Goal: Contribute content: Contribute content

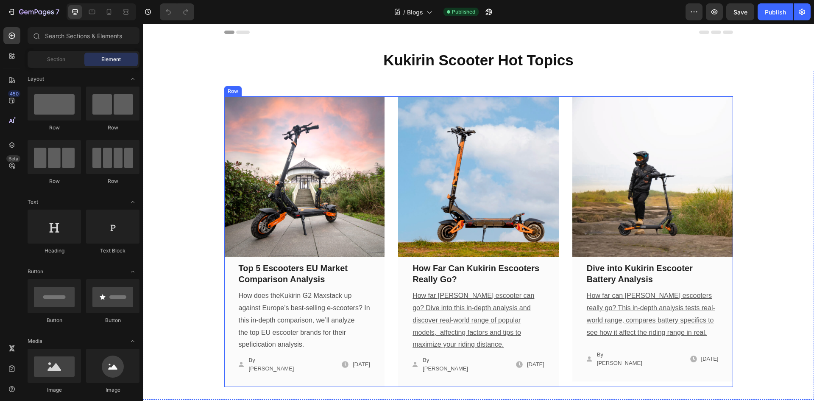
click at [393, 237] on div "Image Top 5 Escooters EU Market Comparison Analysis Text block How does the Kuk…" at bounding box center [478, 241] width 509 height 291
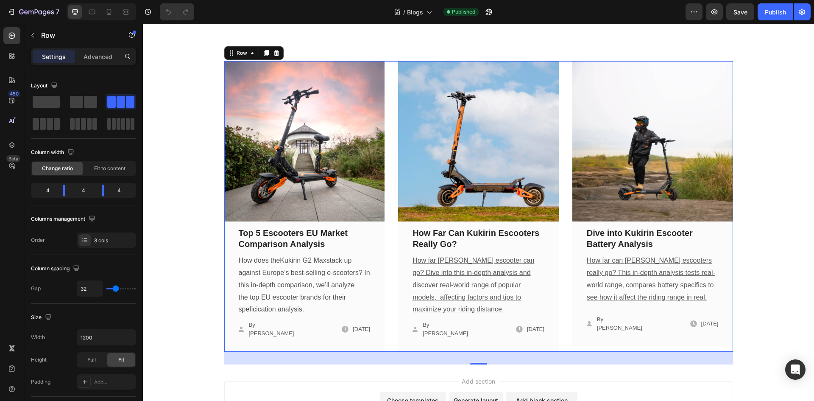
scroll to position [28, 0]
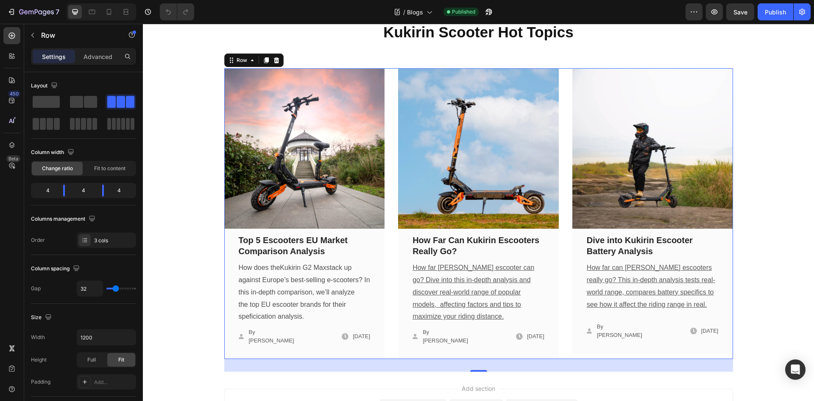
drag, startPoint x: 265, startPoint y: 59, endPoint x: 338, endPoint y: 180, distance: 141.2
click at [265, 59] on icon at bounding box center [266, 60] width 5 height 6
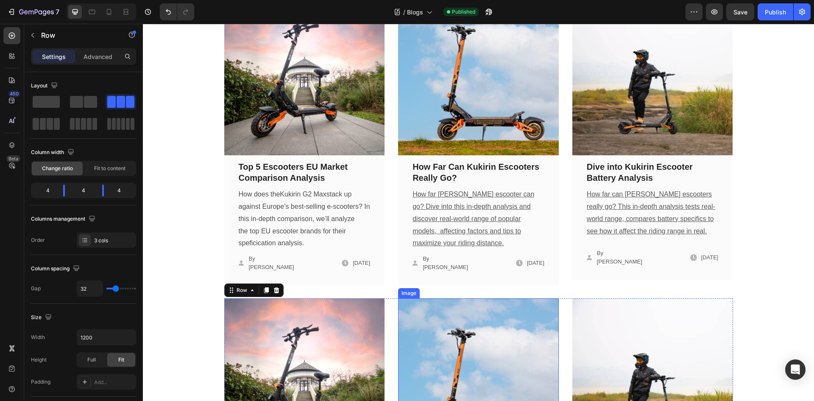
scroll to position [237, 0]
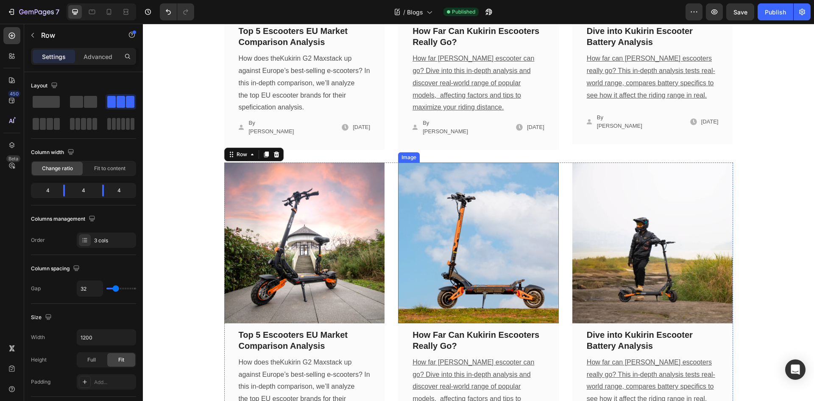
click at [464, 232] on img at bounding box center [478, 242] width 161 height 161
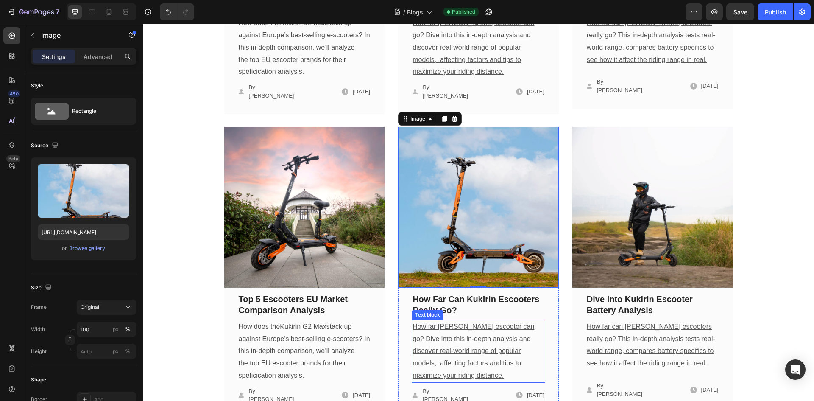
scroll to position [322, 0]
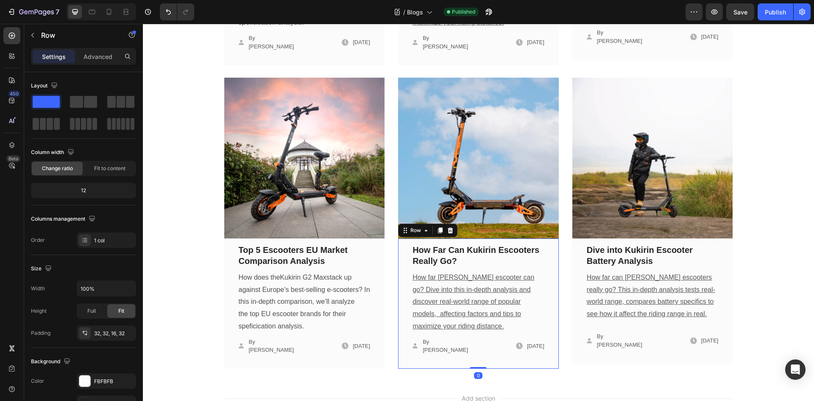
click at [554, 238] on div "How Far Can Kukirin Escooters Really Go? Text block How far Kukirin escooter ca…" at bounding box center [478, 303] width 161 height 130
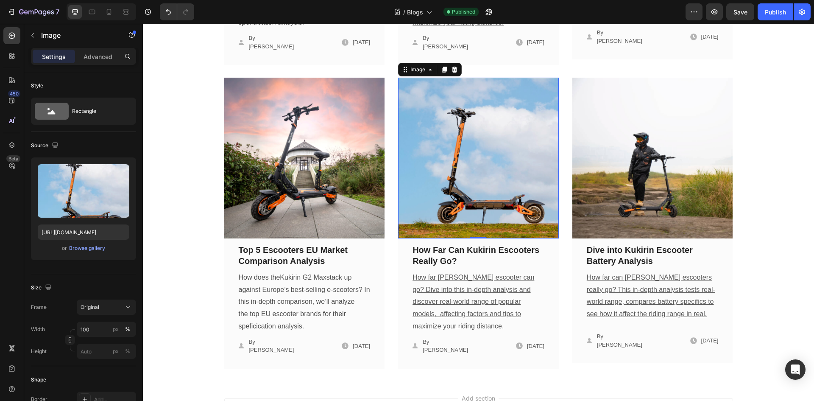
click at [554, 223] on img at bounding box center [478, 158] width 161 height 161
click at [555, 228] on img at bounding box center [478, 158] width 161 height 161
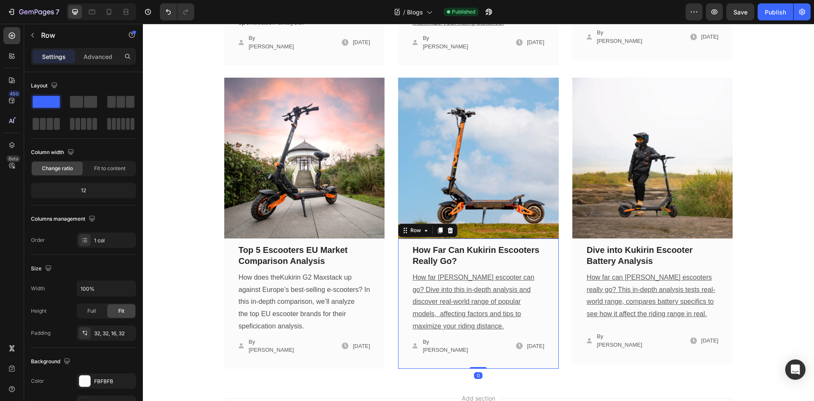
click at [553, 238] on div "How Far Can Kukirin Escooters Really Go? Text block How far Kukirin escooter ca…" at bounding box center [478, 303] width 161 height 130
click at [554, 226] on img at bounding box center [478, 158] width 161 height 161
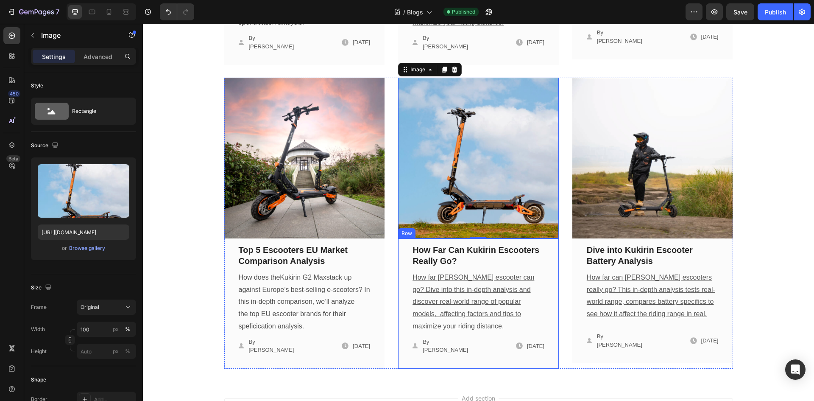
click at [554, 238] on div "How Far Can Kukirin Escooters Really Go? Text block How far Kukirin escooter ca…" at bounding box center [478, 303] width 161 height 130
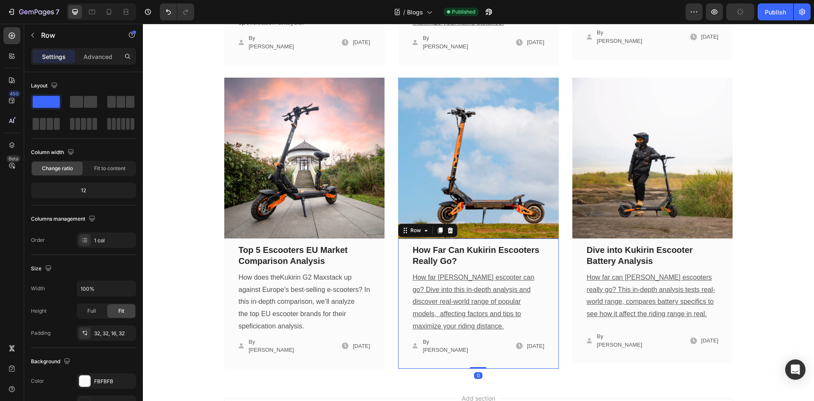
click at [555, 238] on div "How Far Can Kukirin Escooters Really Go? Text block How far Kukirin escooter ca…" at bounding box center [478, 303] width 161 height 130
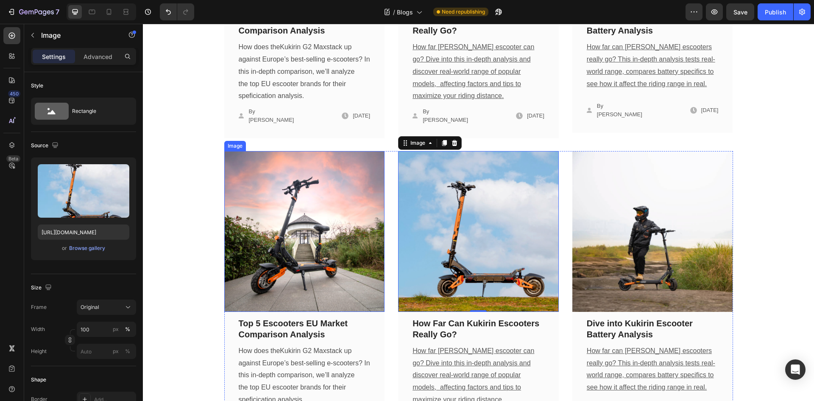
scroll to position [237, 0]
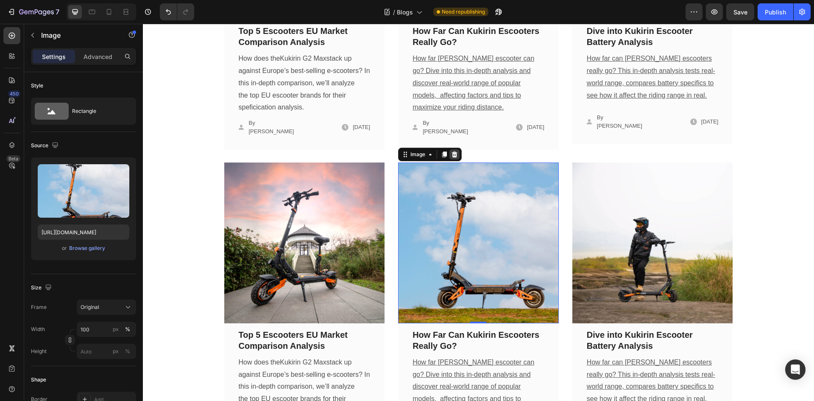
click at [455, 149] on div at bounding box center [455, 154] width 10 height 10
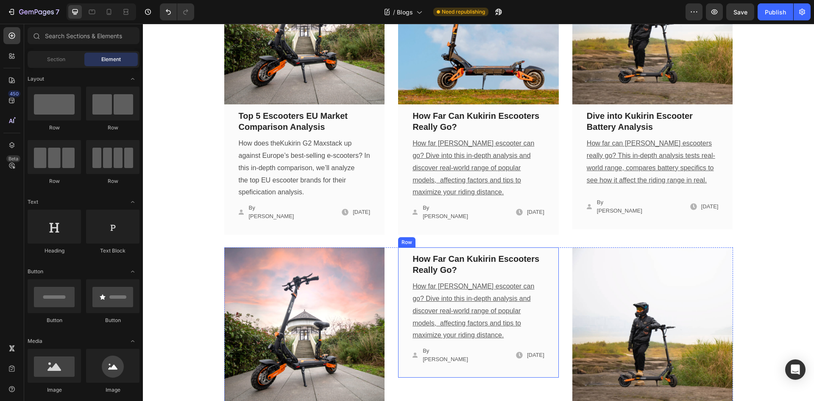
scroll to position [195, 0]
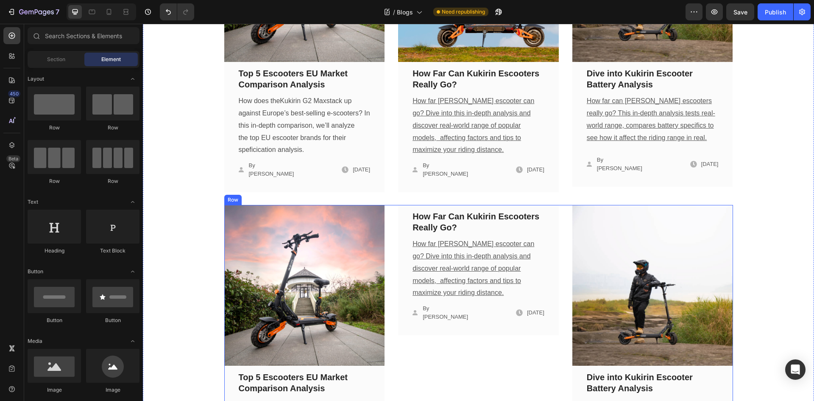
click at [389, 205] on div "Image Top 5 Escooters EU Market Comparison Analysis Text block How does the Kuk…" at bounding box center [478, 350] width 509 height 291
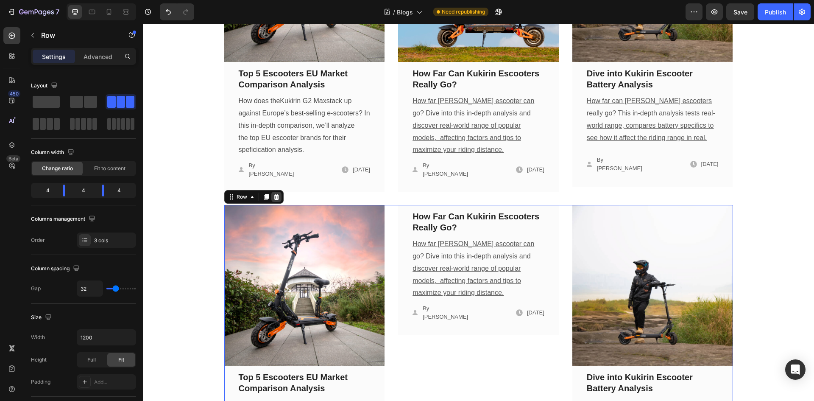
click at [276, 193] on icon at bounding box center [276, 196] width 7 height 7
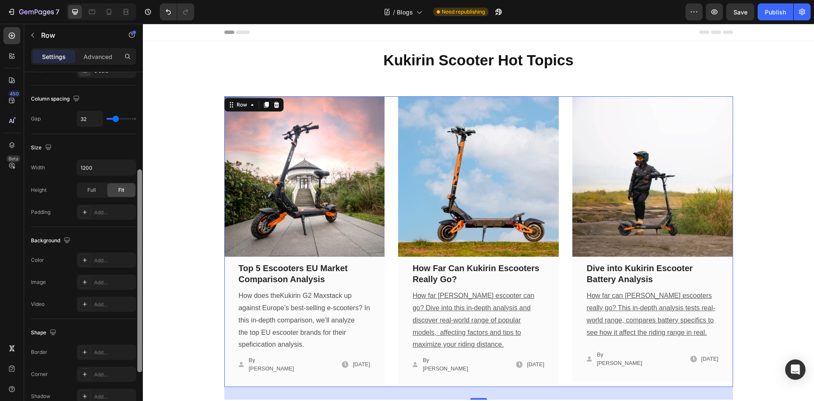
scroll to position [261, 0]
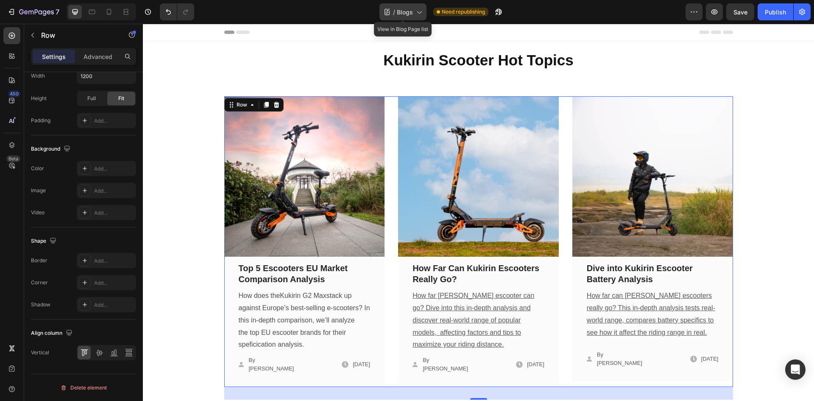
click at [417, 8] on icon at bounding box center [419, 12] width 8 height 8
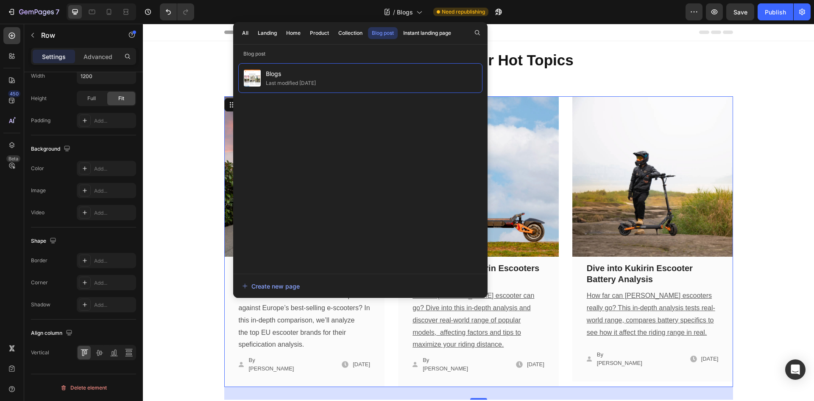
click at [587, 36] on div "Header" at bounding box center [478, 32] width 509 height 17
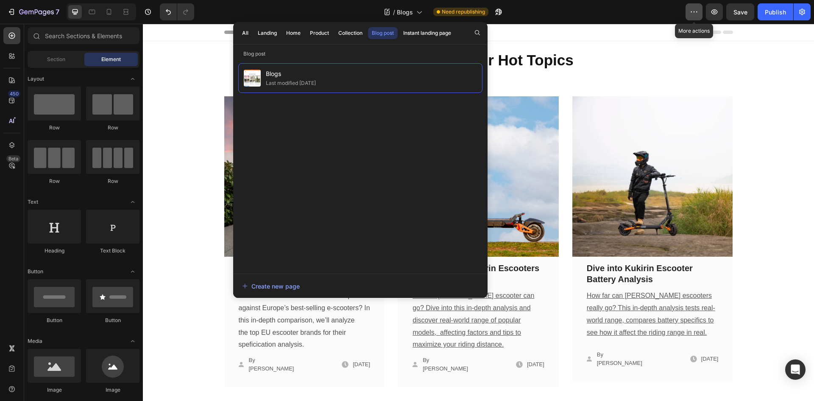
click at [698, 16] on icon "button" at bounding box center [694, 12] width 8 height 8
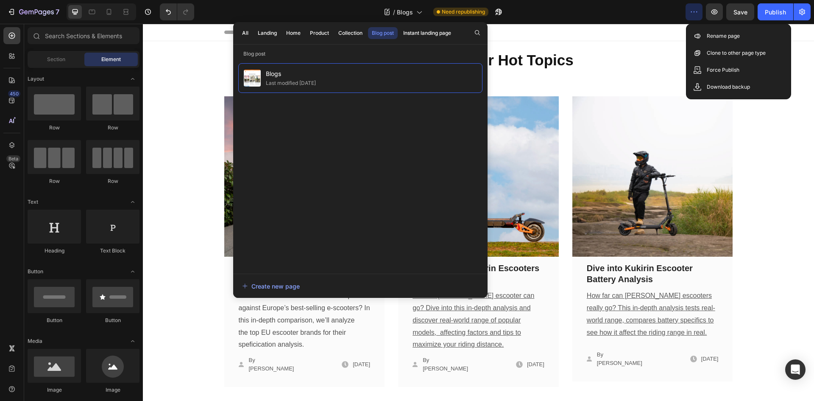
drag, startPoint x: 649, startPoint y: 29, endPoint x: 616, endPoint y: 40, distance: 34.7
click at [649, 30] on div "Header" at bounding box center [478, 32] width 509 height 17
click at [420, 10] on icon at bounding box center [419, 12] width 8 height 8
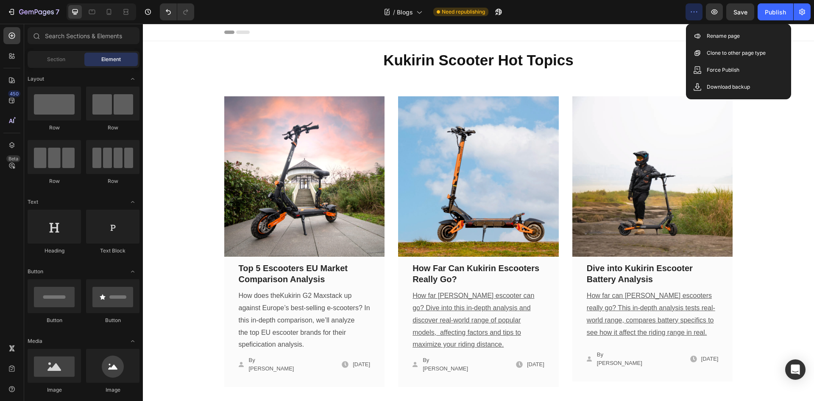
click at [627, 35] on div "Header" at bounding box center [478, 32] width 509 height 17
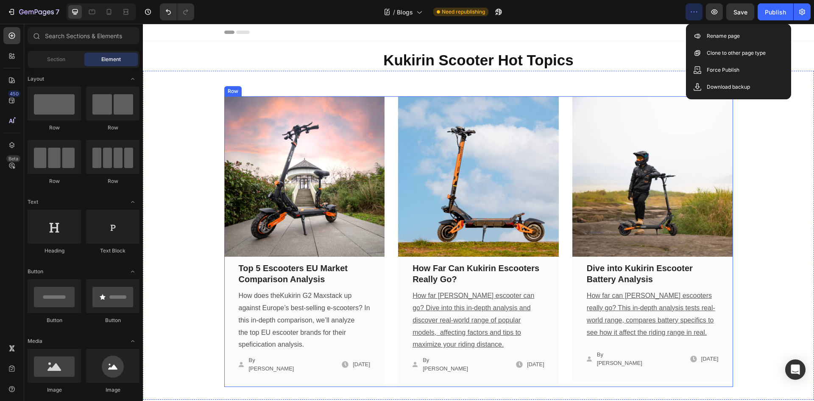
click at [560, 157] on div "Image Top 5 Escooters EU Market Comparison Analysis Text block How does the Kuk…" at bounding box center [478, 241] width 509 height 291
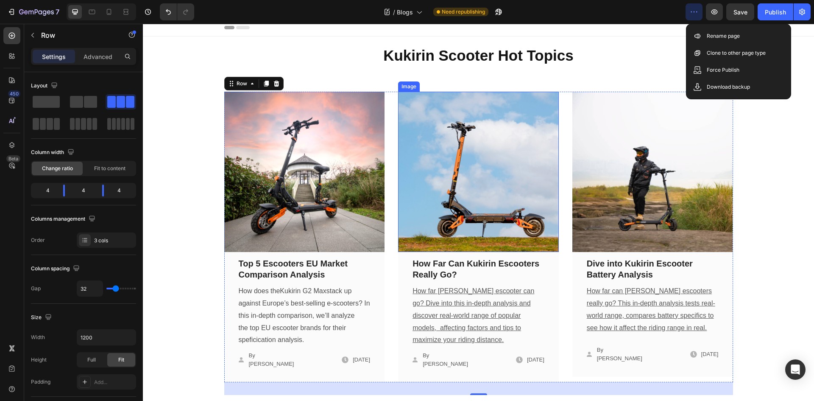
scroll to position [0, 0]
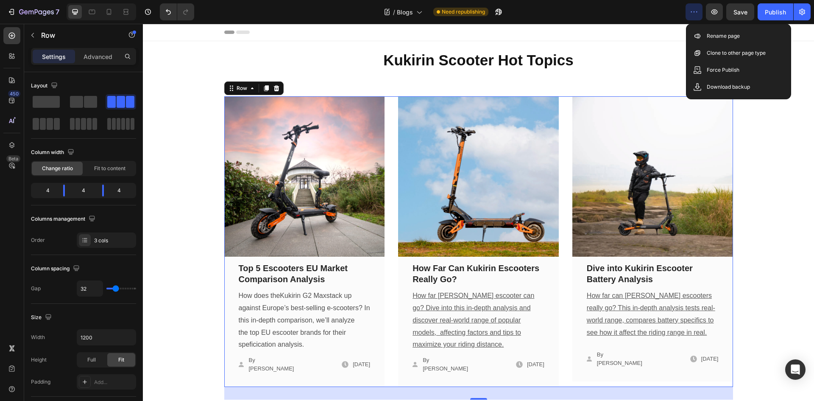
click at [386, 169] on div "Image Top 5 Escooters EU Market Comparison Analysis Text block How does the Kuk…" at bounding box center [478, 241] width 509 height 291
click at [566, 235] on div "Image Top 5 Escooters EU Market Comparison Analysis Text block How does the Kuk…" at bounding box center [478, 241] width 509 height 291
click at [276, 185] on img at bounding box center [304, 176] width 161 height 161
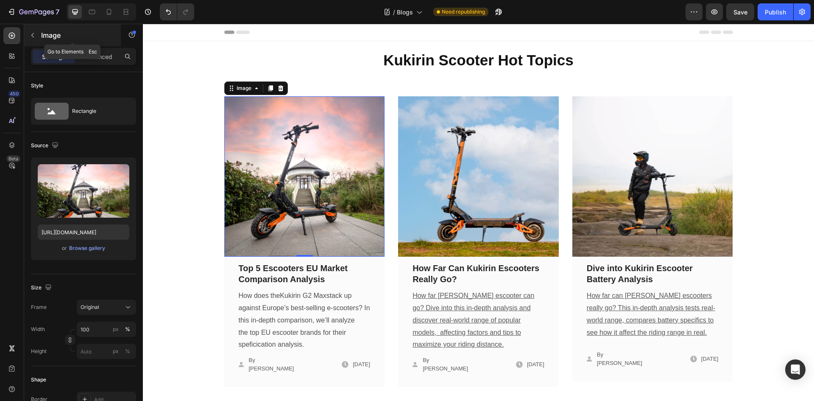
click at [32, 34] on icon "button" at bounding box center [32, 35] width 7 height 7
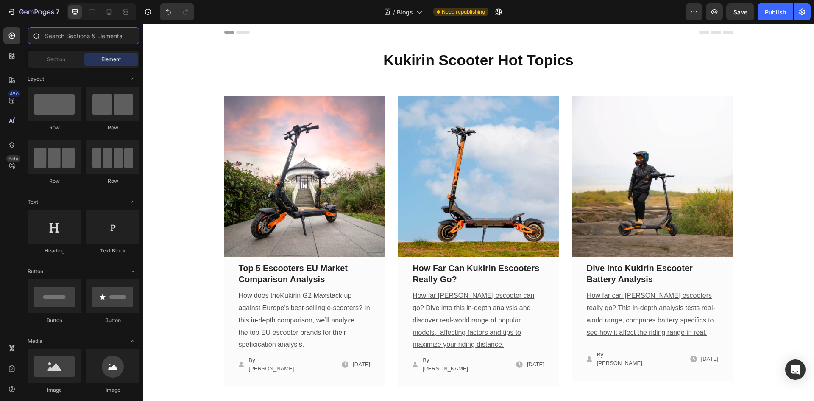
click at [80, 41] on input "text" at bounding box center [84, 35] width 112 height 17
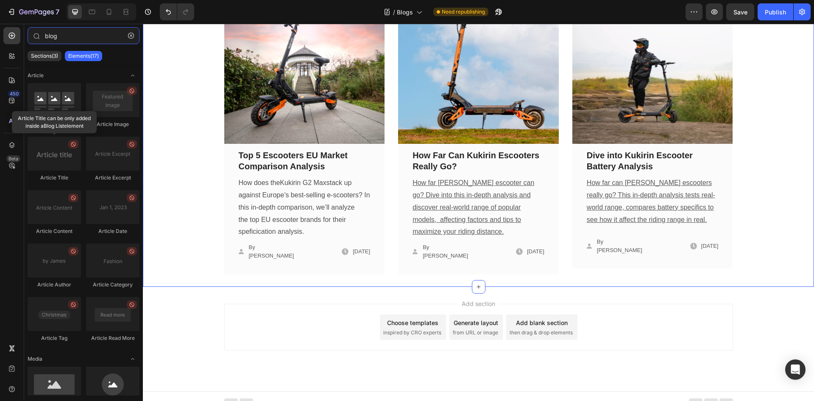
scroll to position [70, 0]
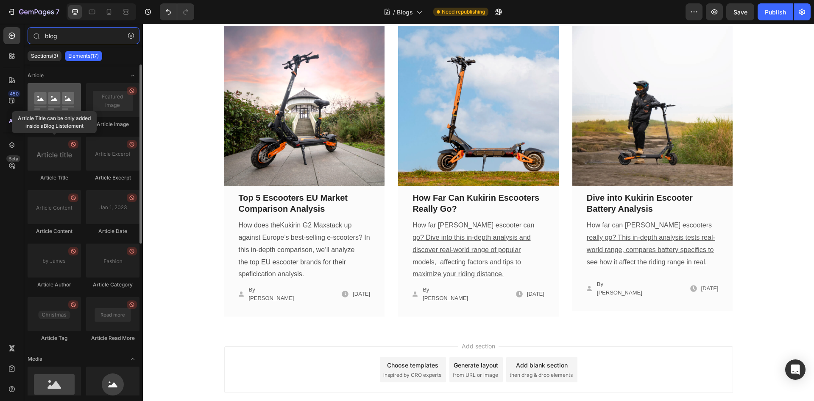
type input "blog"
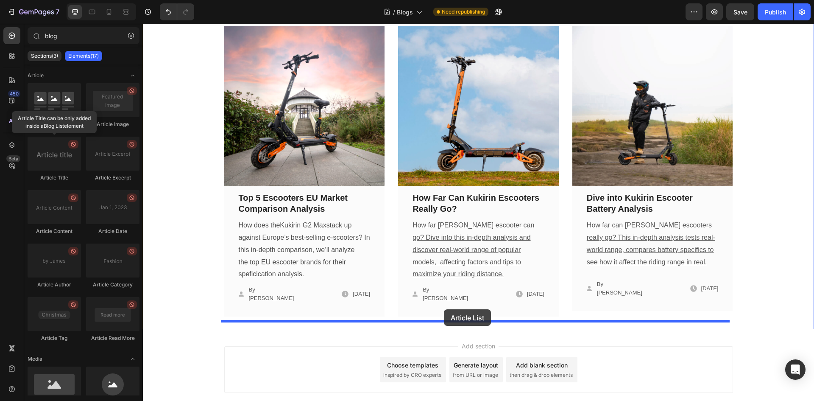
drag, startPoint x: 198, startPoint y: 119, endPoint x: 444, endPoint y: 309, distance: 310.9
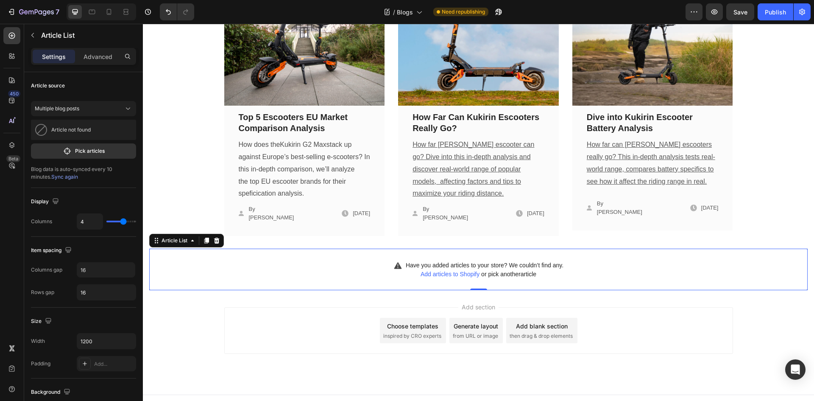
scroll to position [154, 0]
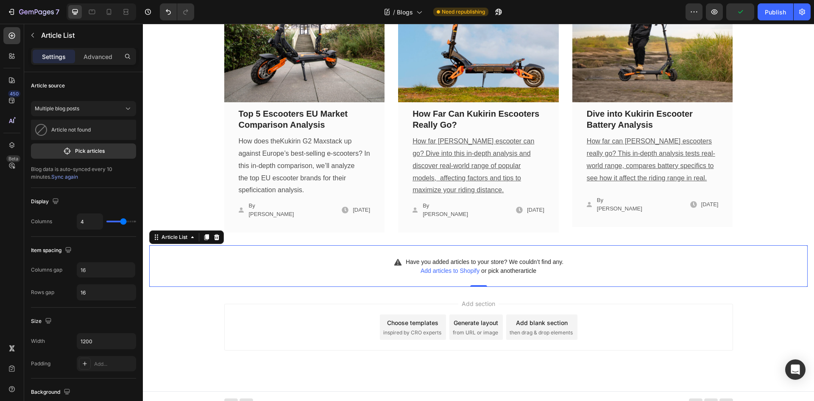
click at [448, 267] on span "Add articles to Shopify" at bounding box center [450, 270] width 59 height 7
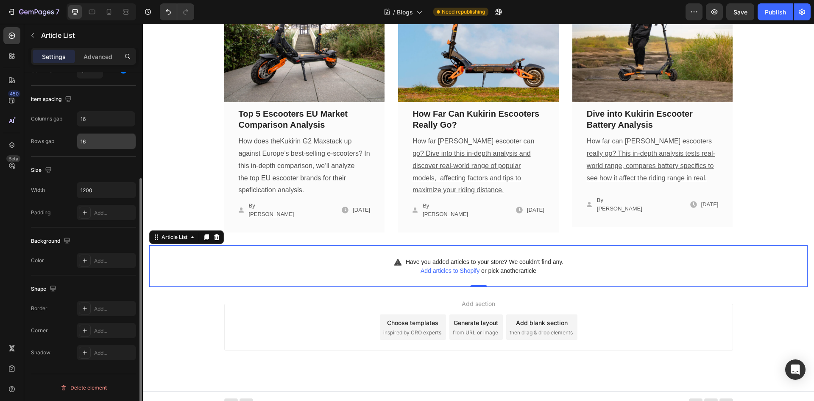
scroll to position [0, 0]
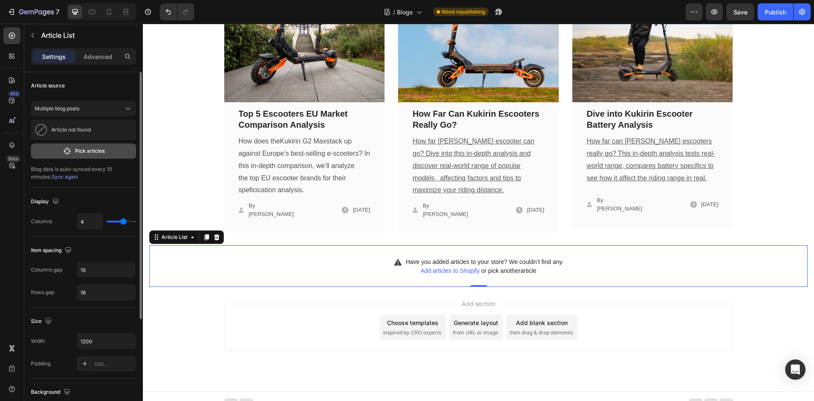
click at [84, 150] on p "Pick articles" at bounding box center [90, 151] width 30 height 8
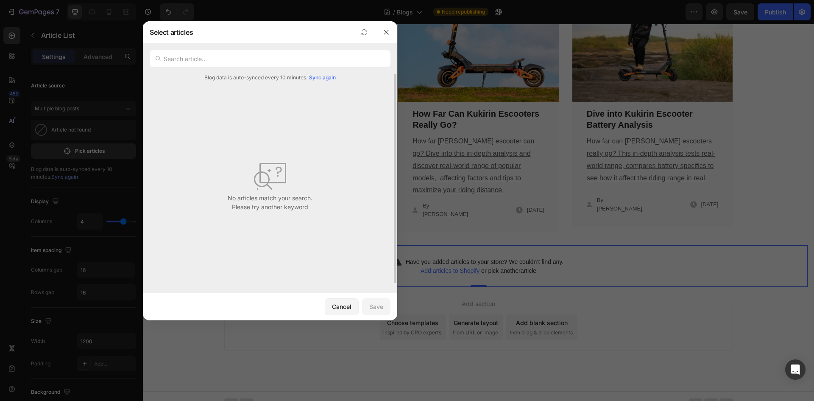
click at [321, 77] on span "Sync again" at bounding box center [322, 78] width 27 height 8
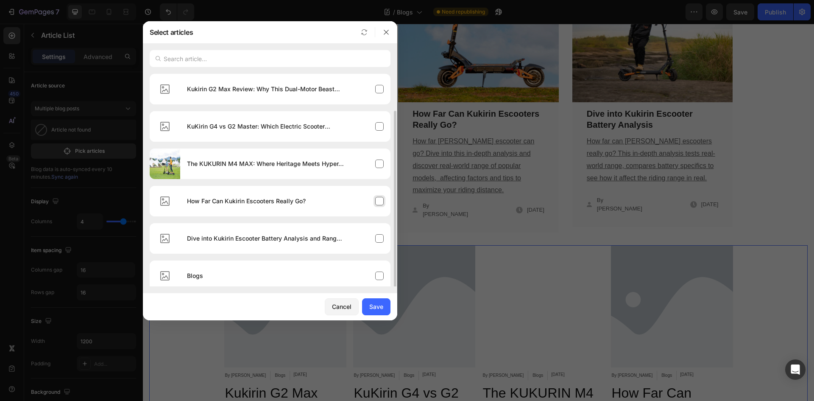
scroll to position [19, 0]
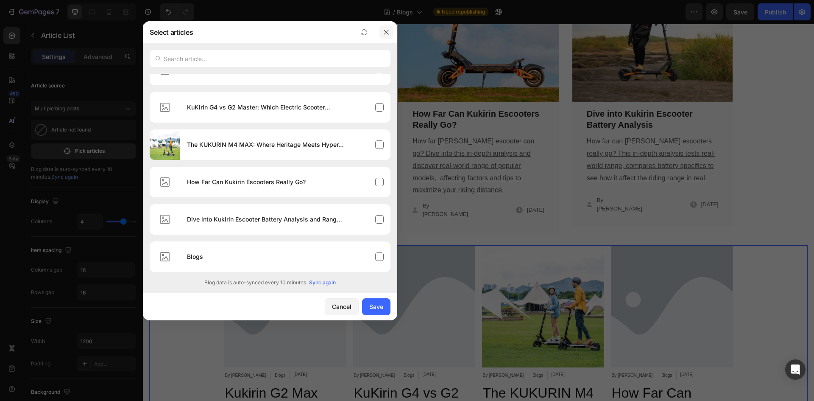
click at [384, 31] on icon "button" at bounding box center [386, 32] width 7 height 7
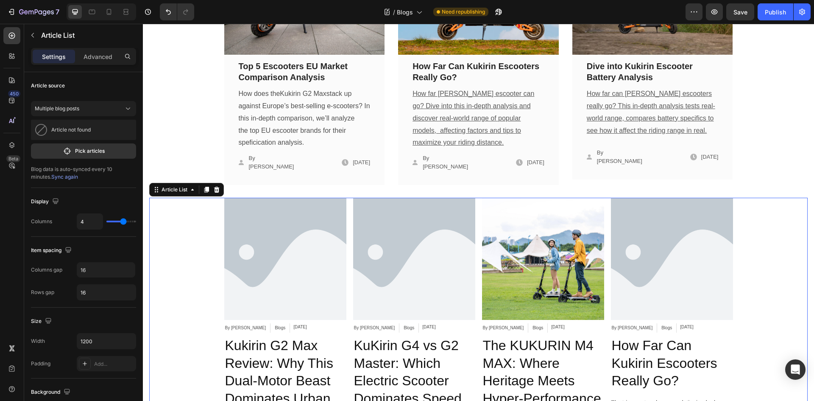
scroll to position [197, 0]
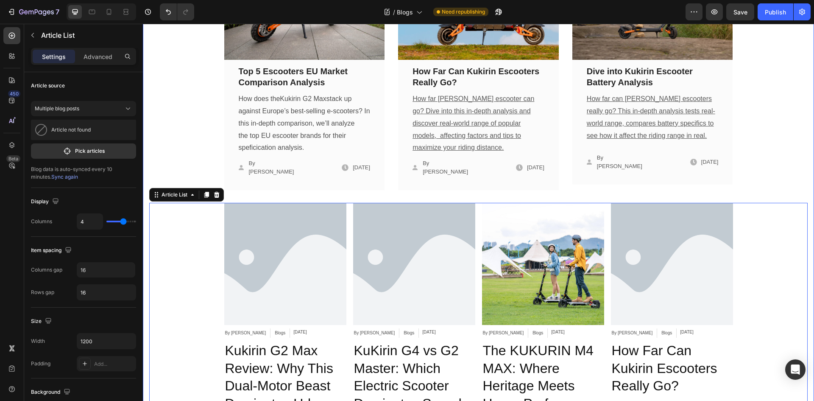
click at [772, 160] on div "Image Top 5 Escooters EU Market Comparison Analysis Text block How does the Kuk…" at bounding box center [478, 195] width 659 height 592
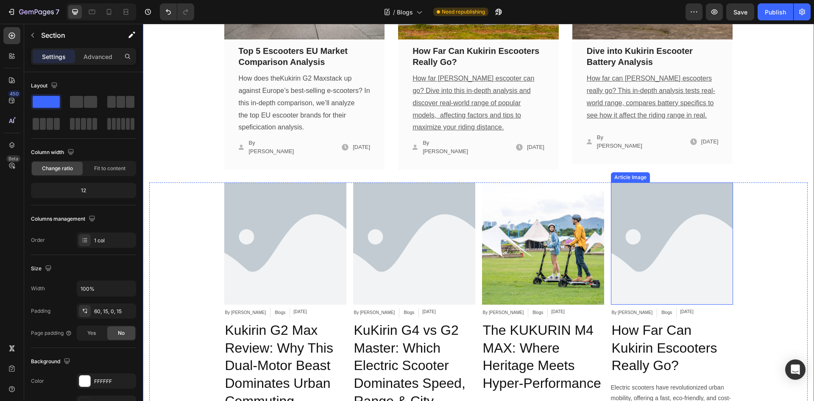
scroll to position [239, 0]
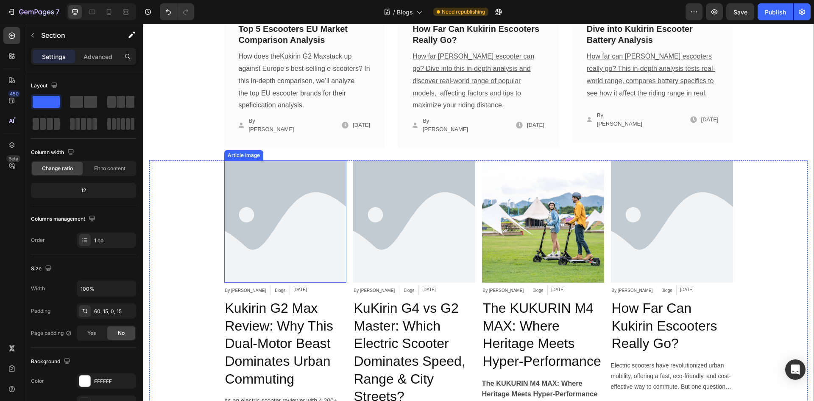
click at [279, 193] on img at bounding box center [285, 221] width 122 height 122
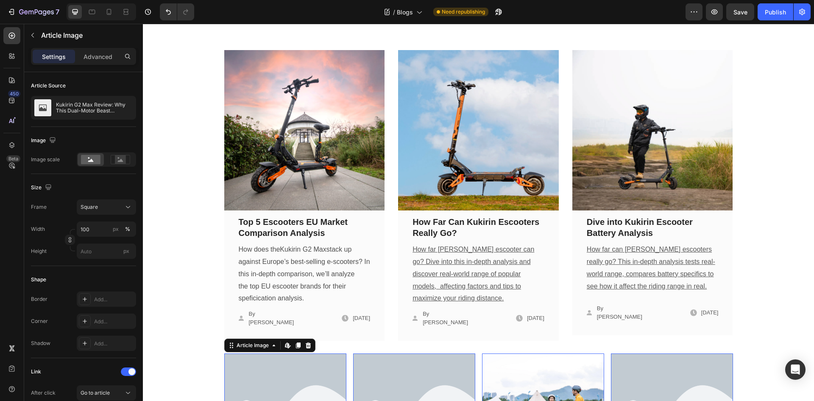
scroll to position [42, 0]
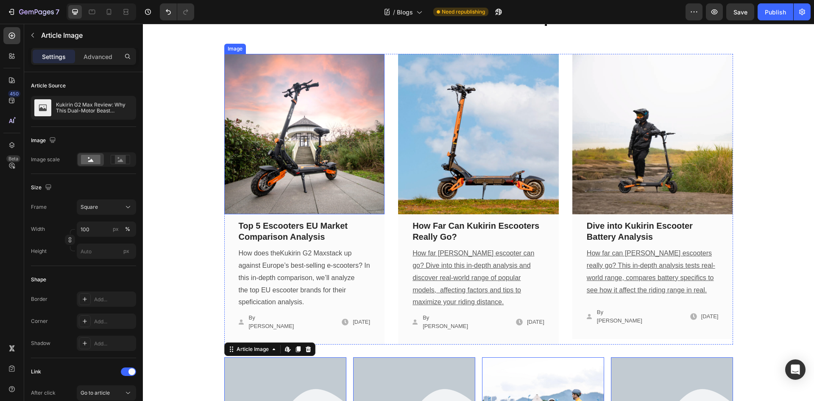
click at [305, 119] on img at bounding box center [304, 134] width 161 height 161
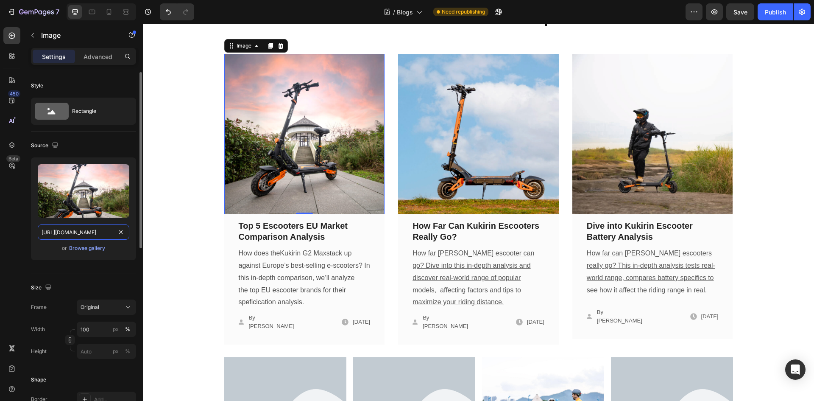
click at [91, 231] on input "https://cdn.shopify.com/s/files/1/0751/5481/7277/files/gempages_562197713672733…" at bounding box center [84, 231] width 92 height 15
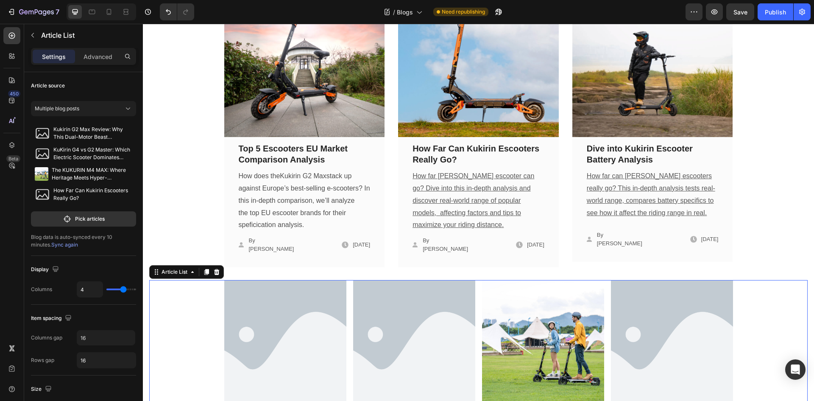
scroll to position [212, 0]
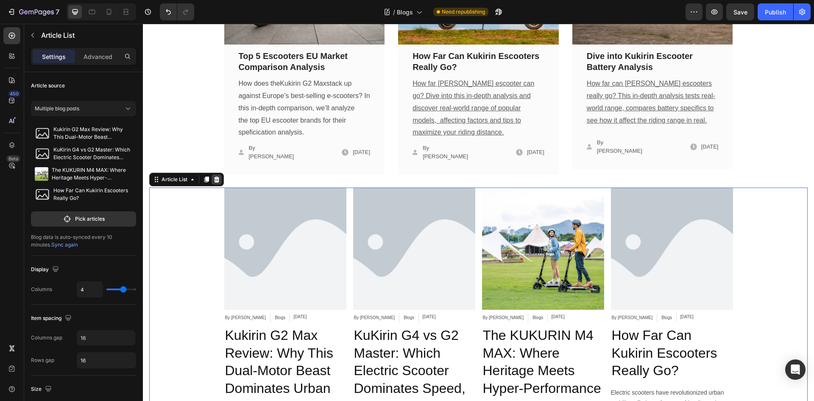
click at [216, 176] on icon at bounding box center [216, 179] width 7 height 7
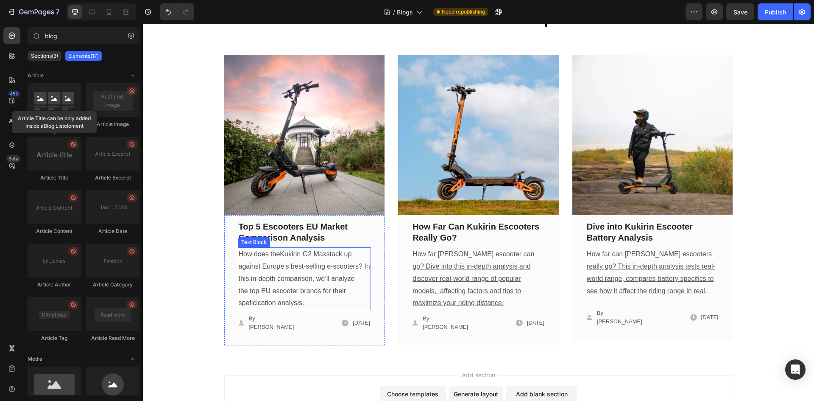
scroll to position [0, 0]
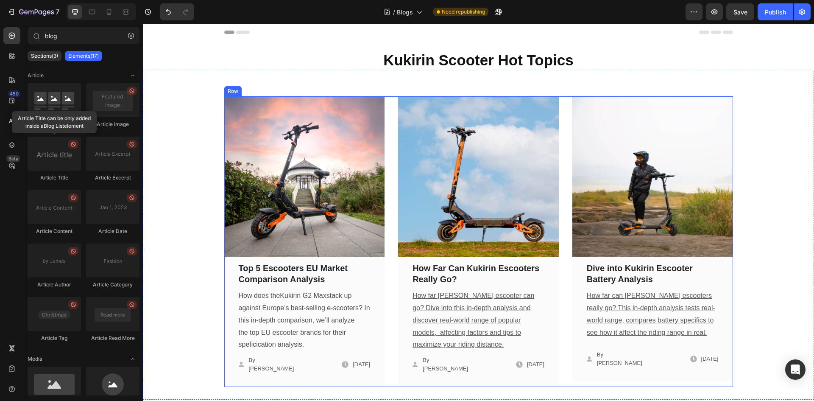
click at [389, 142] on div "Image Top 5 Escooters EU Market Comparison Analysis Text block How does the Kuk…" at bounding box center [478, 241] width 509 height 291
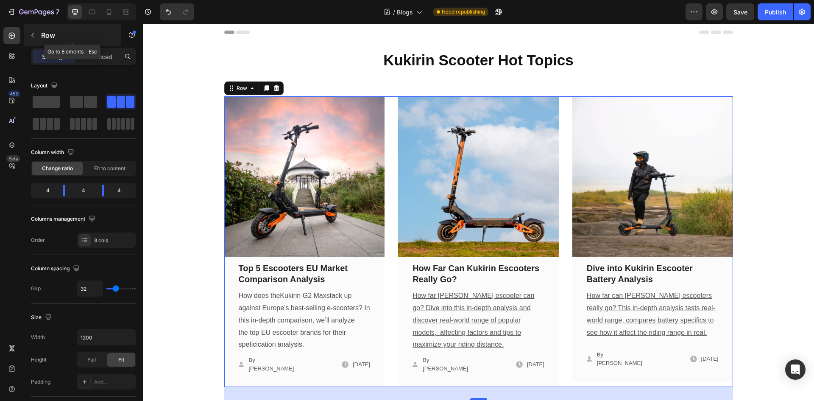
click at [31, 34] on icon "button" at bounding box center [32, 35] width 7 height 7
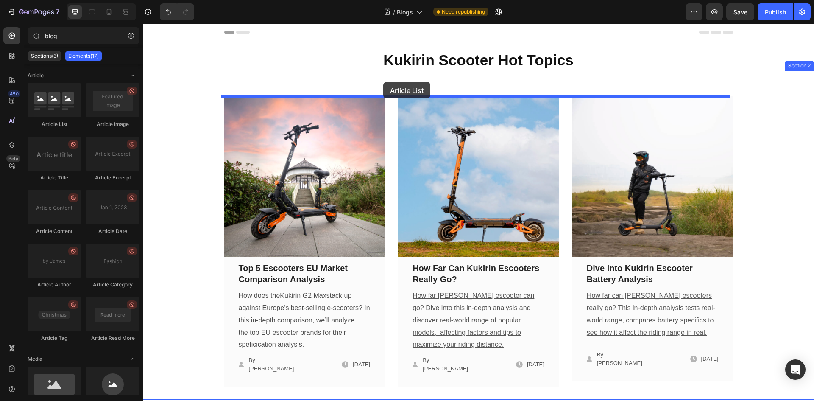
drag, startPoint x: 201, startPoint y: 130, endPoint x: 383, endPoint y: 82, distance: 188.7
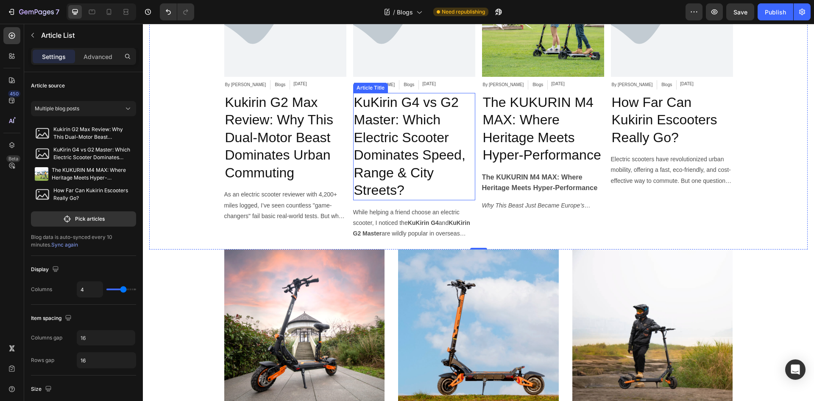
scroll to position [127, 0]
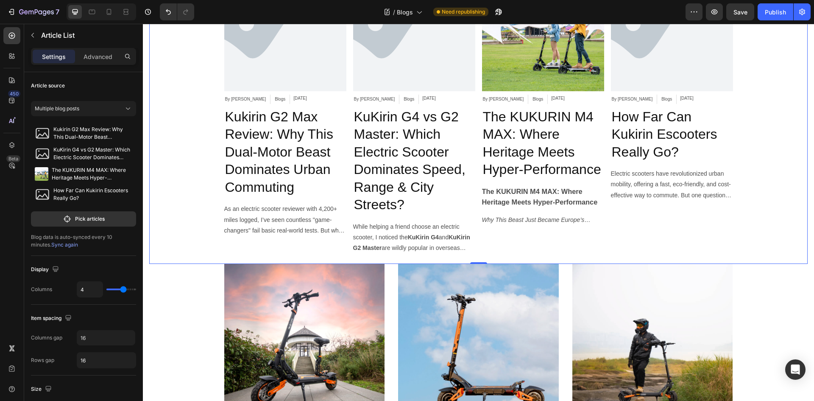
click at [347, 75] on div "Article Image By XuEric Article Author Blogs Article Category Sep 27, 2025 Arti…" at bounding box center [478, 113] width 509 height 288
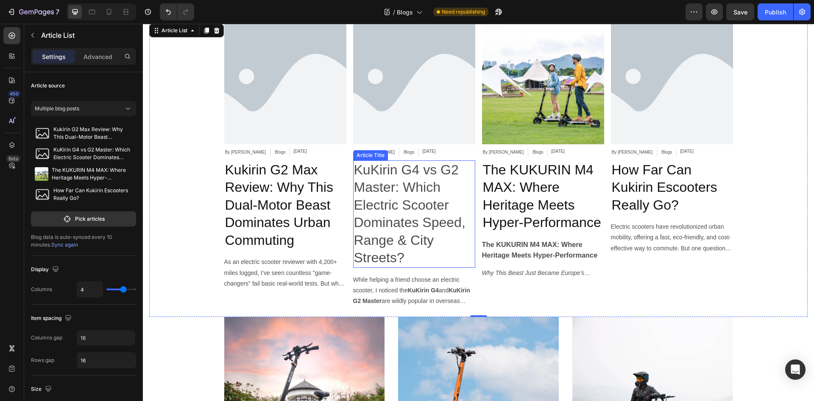
scroll to position [0, 0]
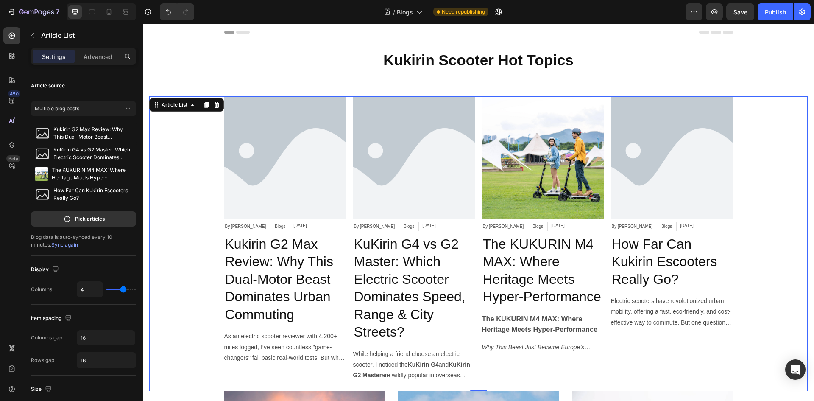
click at [347, 145] on div "Article Image By XuEric Article Author Blogs Article Category Sep 27, 2025 Arti…" at bounding box center [478, 240] width 509 height 288
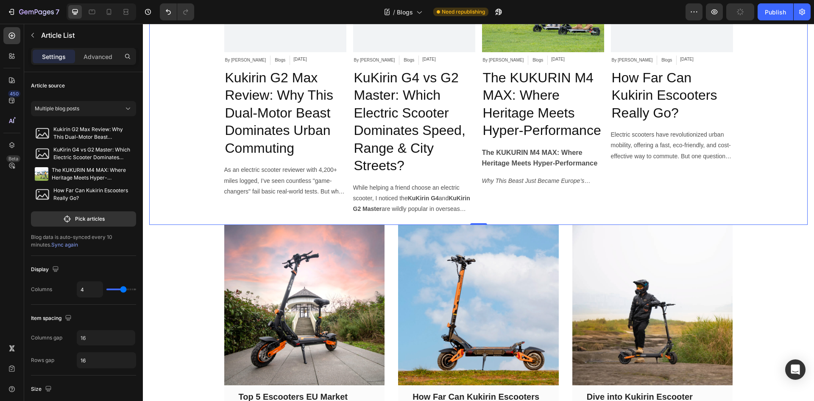
scroll to position [170, 0]
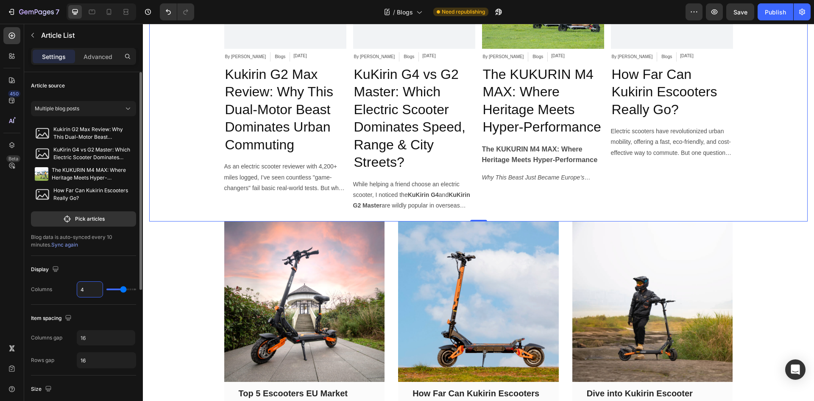
click at [87, 289] on input "4" at bounding box center [89, 289] width 25 height 15
type input "3"
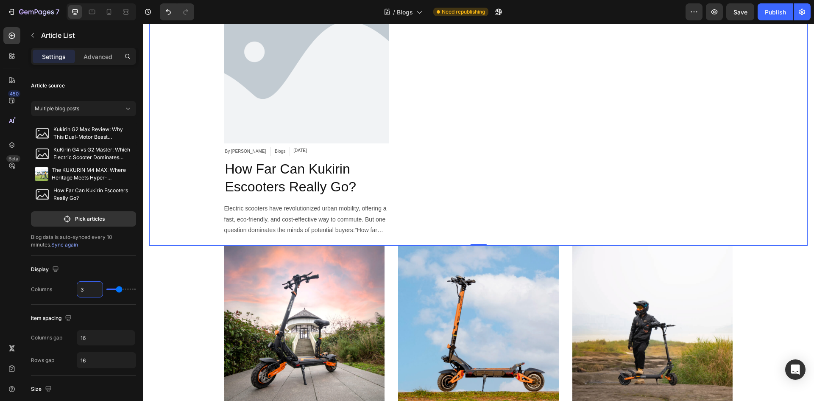
scroll to position [424, 0]
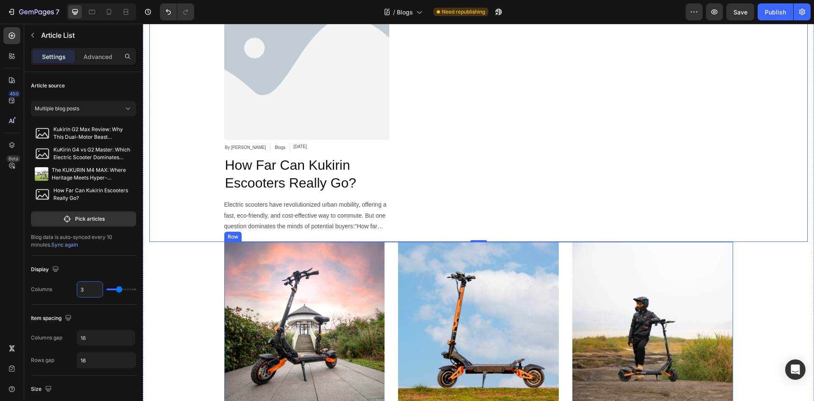
click at [388, 282] on div "Image Top 5 Escooters EU Market Comparison Analysis Text block How does the Kuk…" at bounding box center [478, 387] width 509 height 291
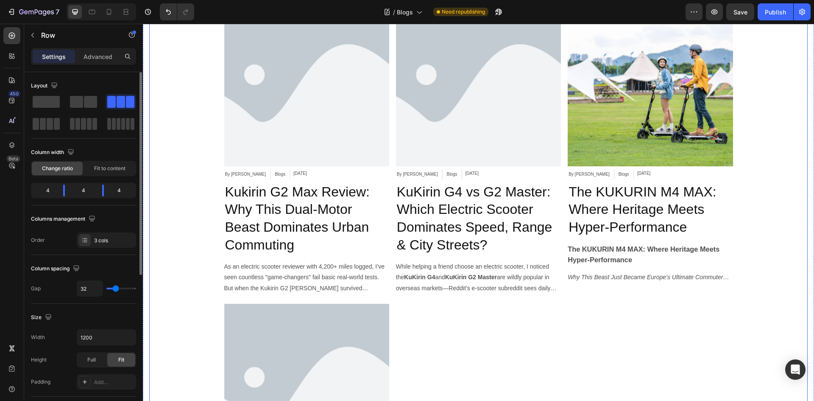
scroll to position [85, 0]
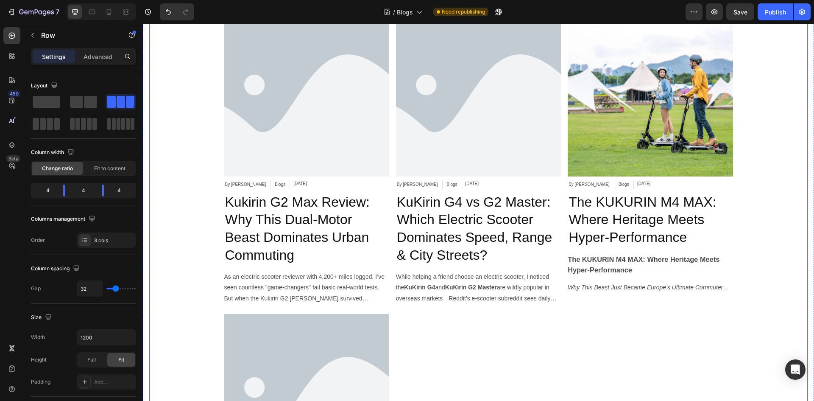
click at [388, 155] on div "Article Image By XuEric Article Author Blogs Article Category Sep 27, 2025 Arti…" at bounding box center [478, 292] width 509 height 563
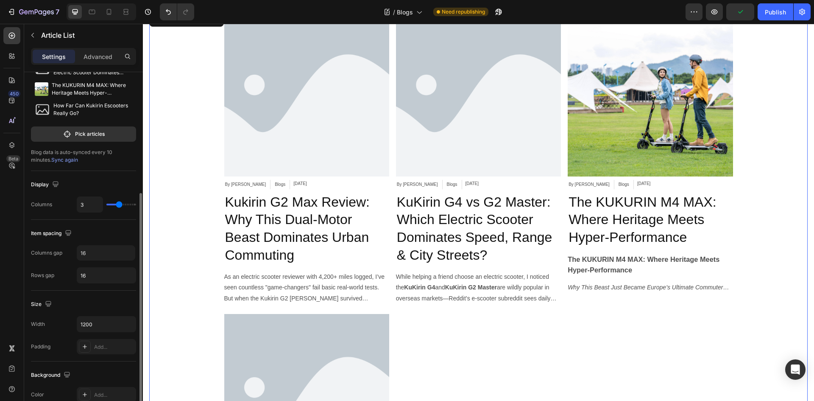
scroll to position [127, 0]
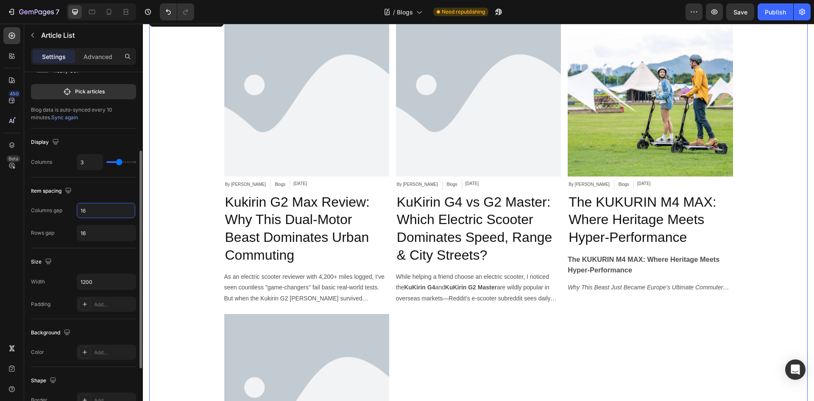
click at [94, 208] on input "16" at bounding box center [106, 210] width 59 height 15
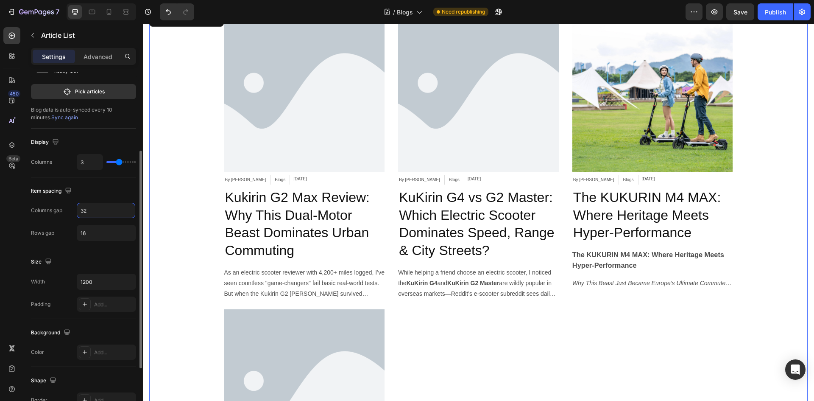
type input "32"
click at [103, 251] on div "Size Width 1200 Padding Add..." at bounding box center [83, 283] width 105 height 71
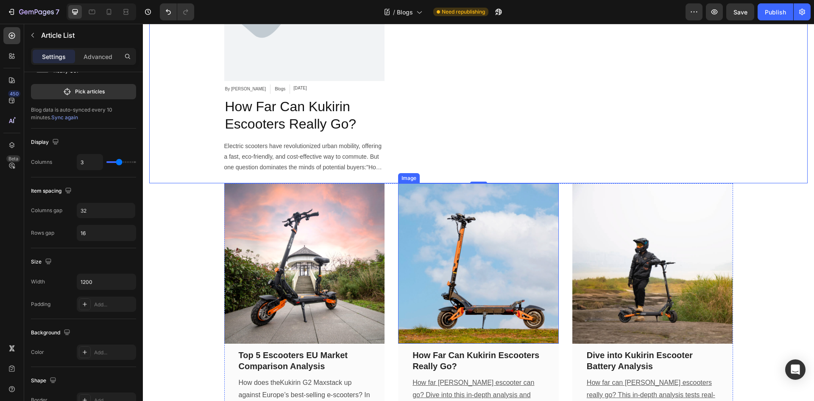
scroll to position [594, 0]
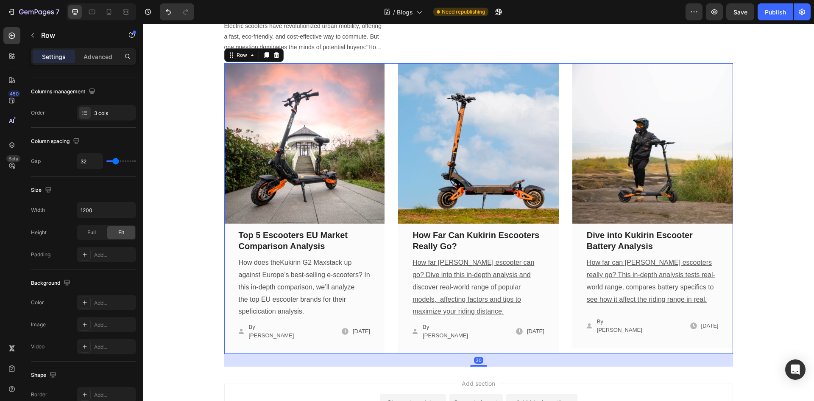
click at [386, 230] on div "Image Top 5 Escooters EU Market Comparison Analysis Text block How does the Kuk…" at bounding box center [478, 208] width 509 height 291
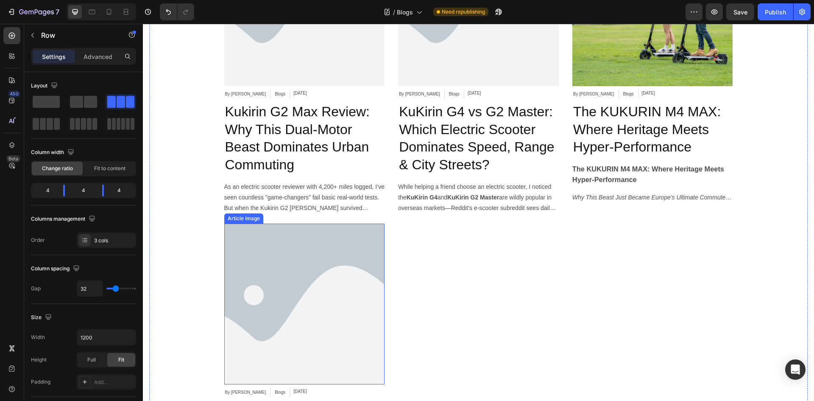
scroll to position [170, 0]
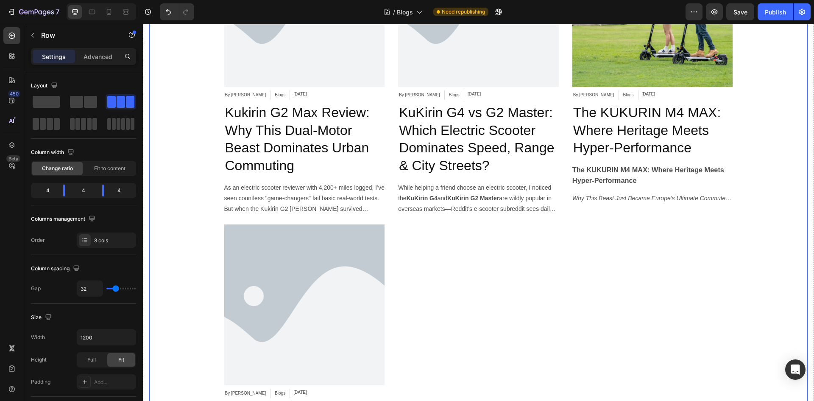
click at [407, 259] on div "Article Image By XuEric Article Author Blogs Article Category Sep 27, 2025 Arti…" at bounding box center [478, 204] width 509 height 554
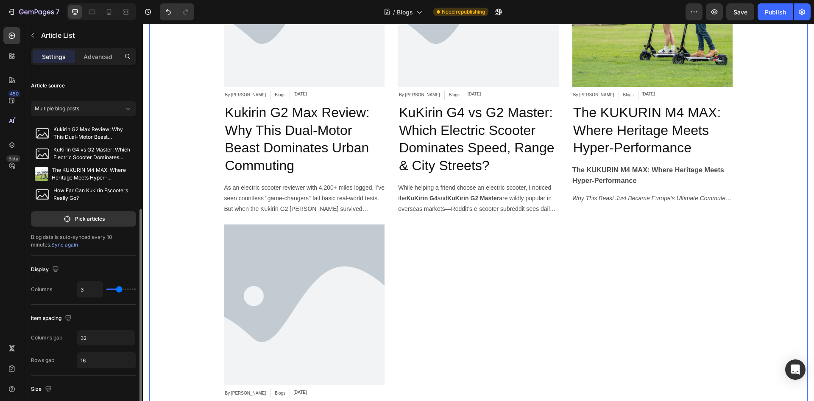
scroll to position [127, 0]
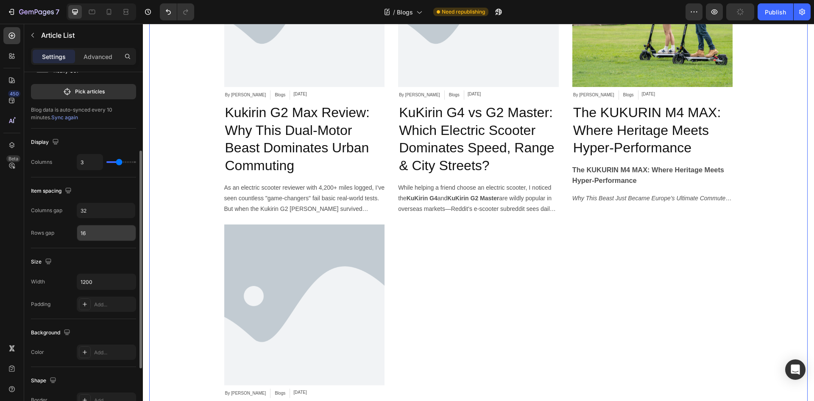
click at [95, 230] on input "16" at bounding box center [106, 232] width 59 height 15
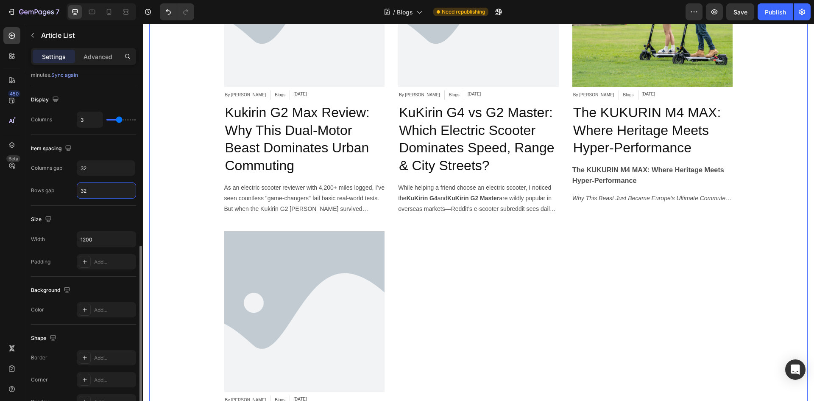
scroll to position [212, 0]
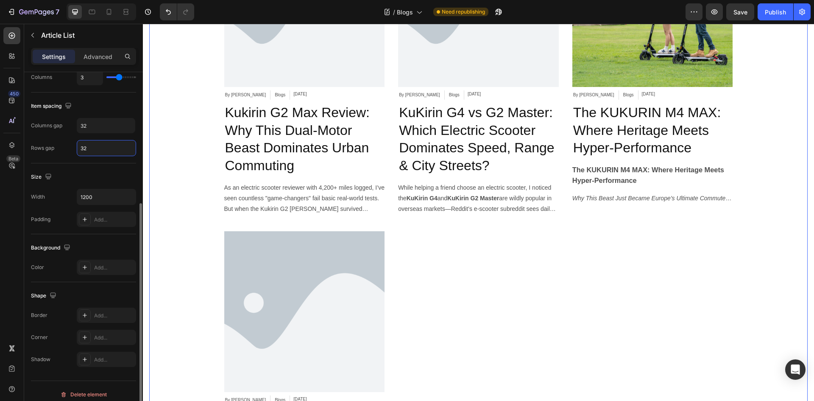
type input "32"
click at [87, 244] on div "Background" at bounding box center [83, 248] width 105 height 14
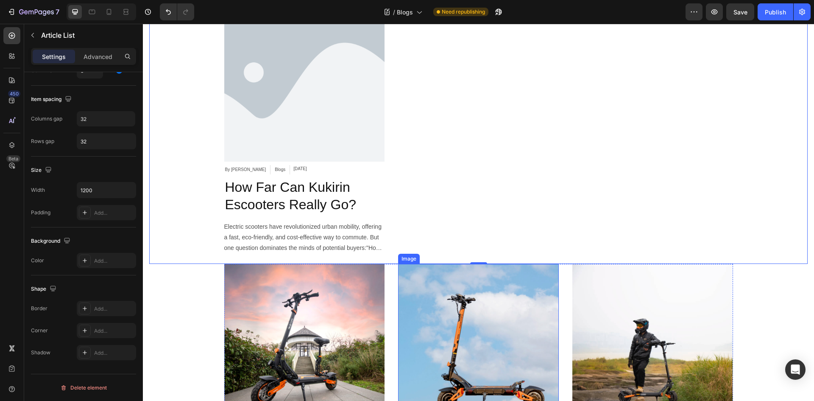
scroll to position [382, 0]
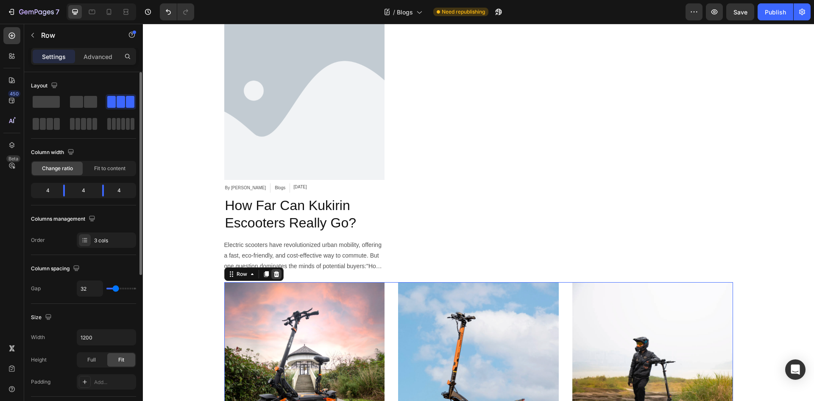
click at [274, 273] on icon at bounding box center [277, 274] width 6 height 6
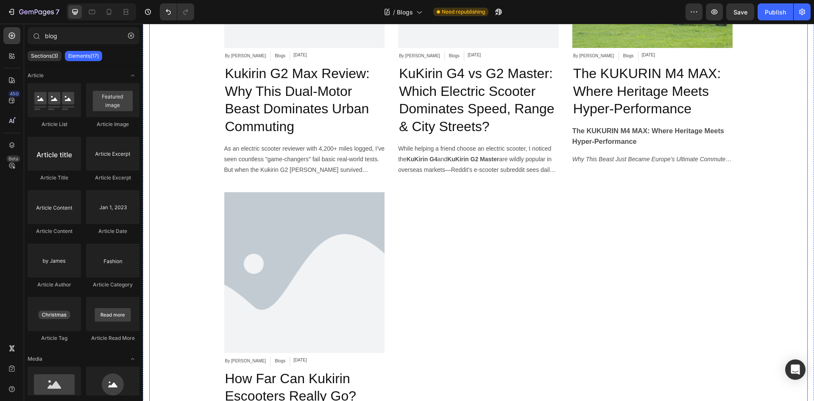
scroll to position [39, 0]
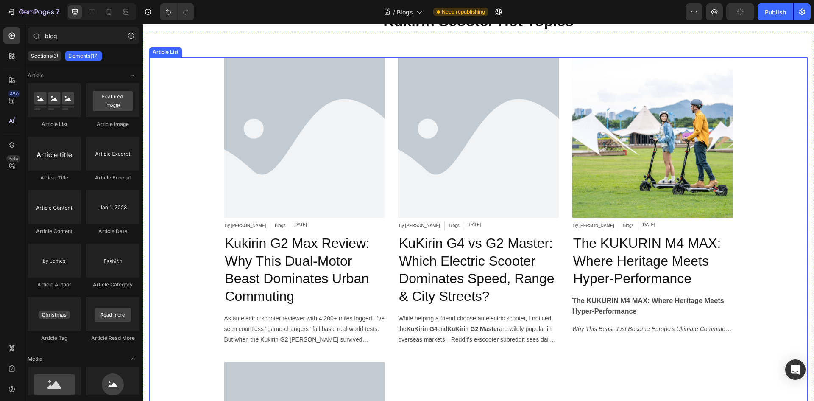
click at [384, 272] on div "Article Image By XuEric Article Author Blogs Article Category Sep 27, 2025 Arti…" at bounding box center [478, 337] width 509 height 561
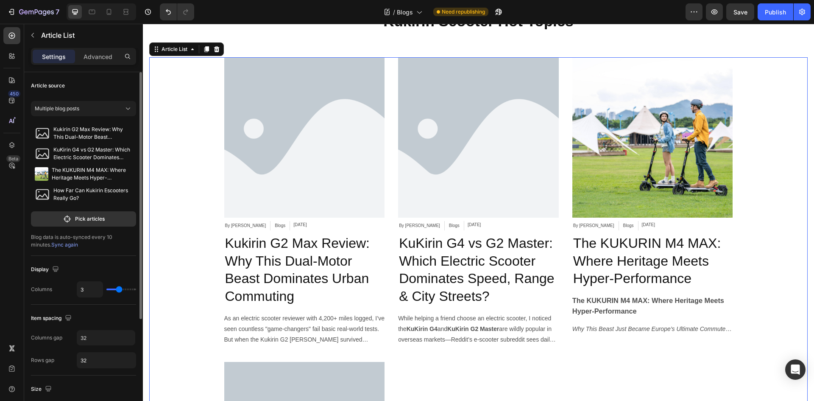
click at [51, 244] on span "Sync again" at bounding box center [64, 244] width 27 height 6
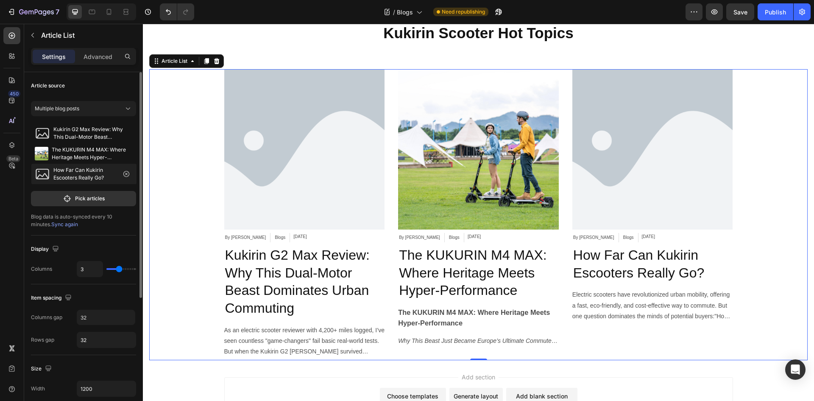
scroll to position [24, 0]
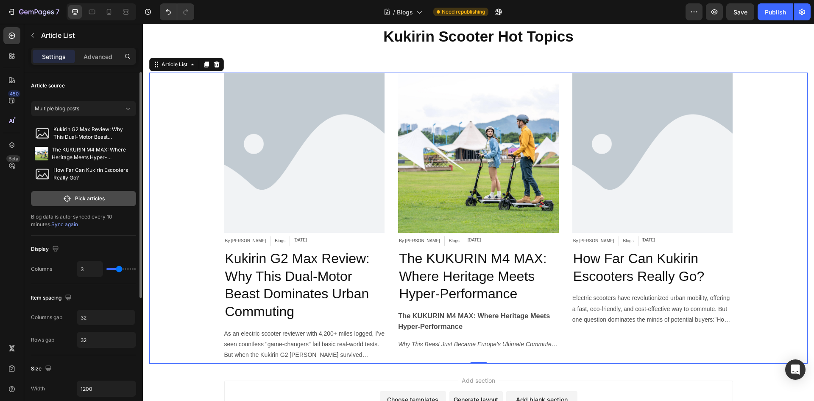
click at [97, 196] on p "Pick articles" at bounding box center [90, 199] width 30 height 8
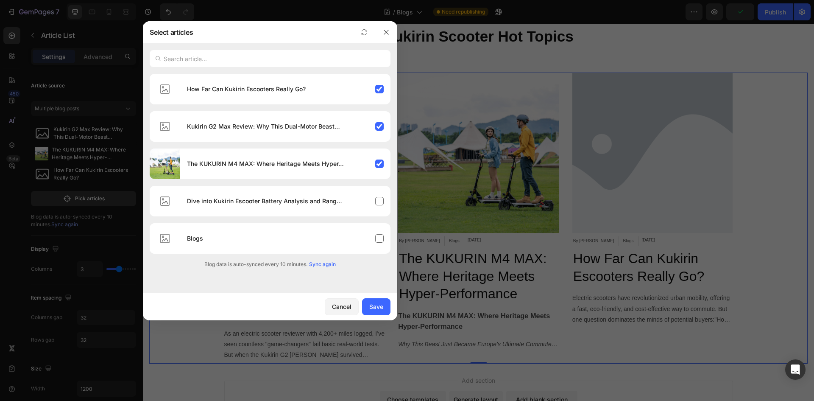
click at [329, 265] on span "Sync again" at bounding box center [322, 264] width 27 height 8
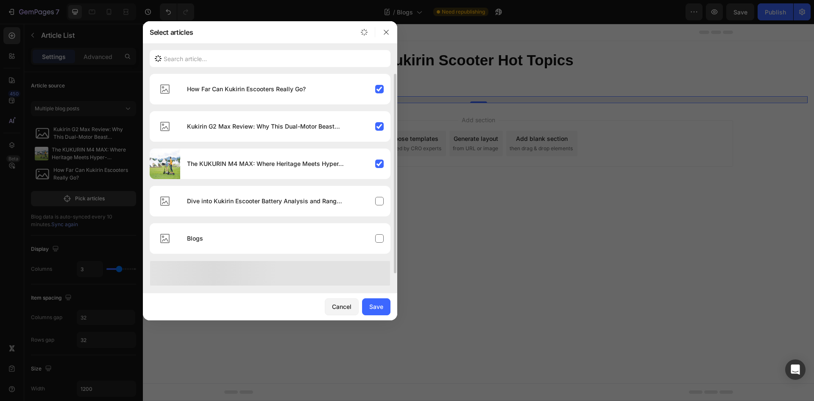
scroll to position [0, 0]
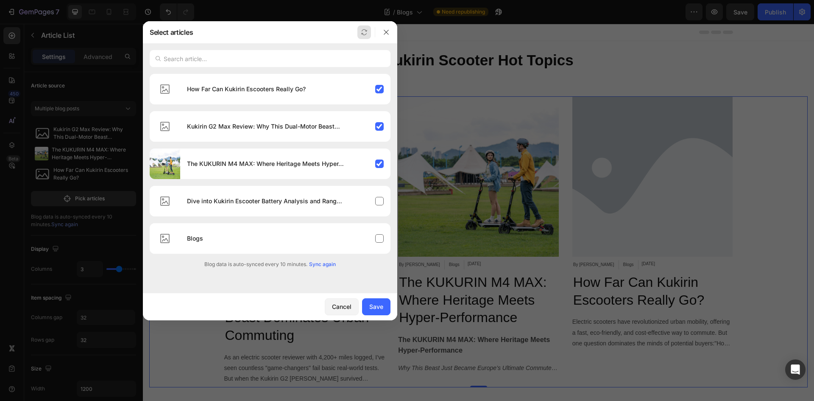
click at [366, 34] on icon "button" at bounding box center [364, 32] width 7 height 7
click at [358, 36] on button "button" at bounding box center [365, 32] width 14 height 14
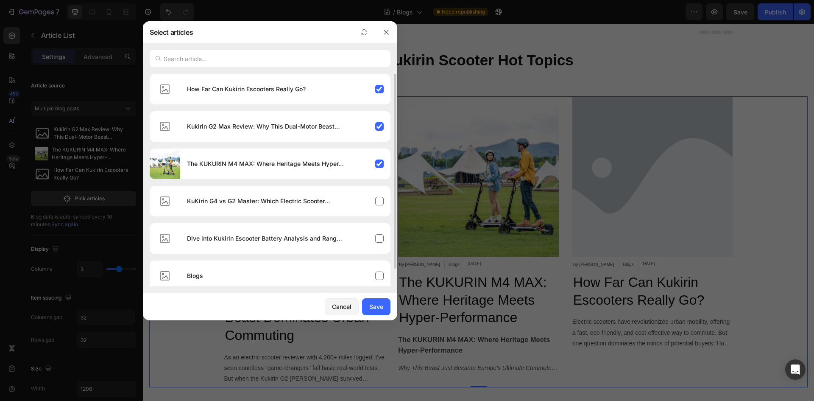
scroll to position [19, 0]
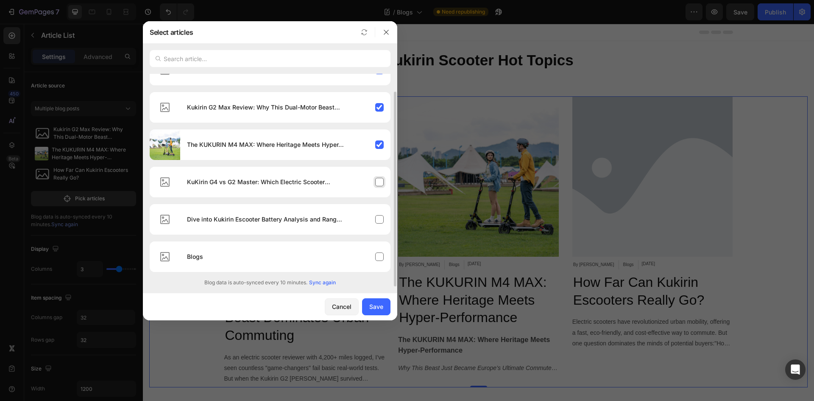
click at [379, 182] on div "KuKirin G4 vs G2 Master: Which Electric Scooter Dominates Speed, Range & City S…" at bounding box center [285, 182] width 210 height 24
click at [380, 220] on div "Dive into Kukirin Escooter Battery Analysis and Range Performance (2025)" at bounding box center [285, 219] width 210 height 24
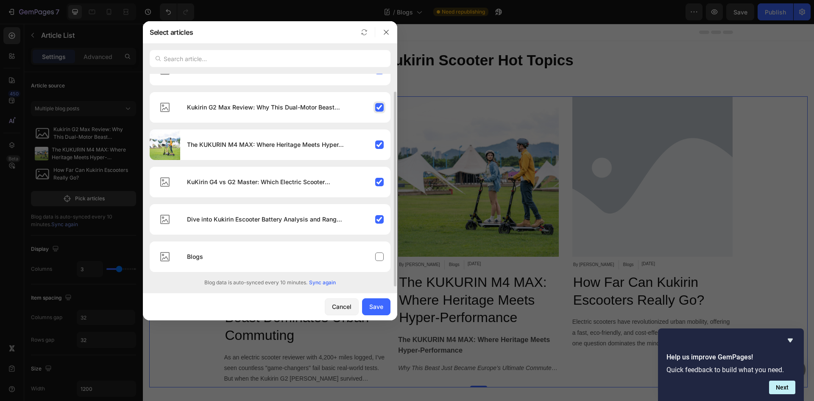
scroll to position [0, 0]
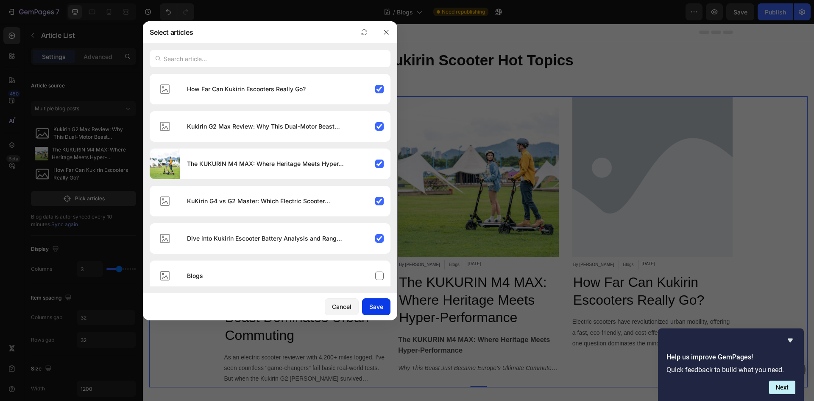
click at [377, 305] on div "Save" at bounding box center [376, 306] width 14 height 9
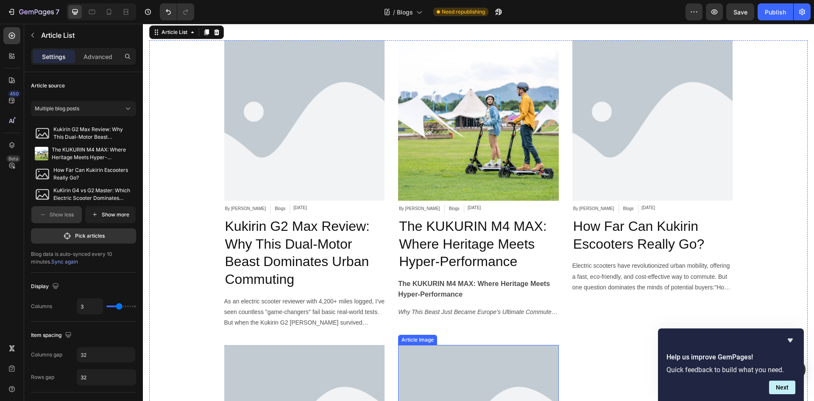
scroll to position [32, 0]
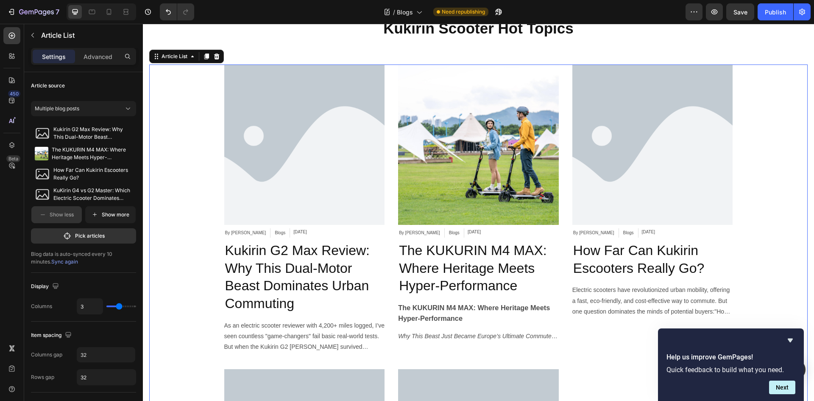
click at [389, 230] on div "Article Image By XuEric Article Author Blogs Article Category Sep 27, 2025 Arti…" at bounding box center [478, 362] width 509 height 596
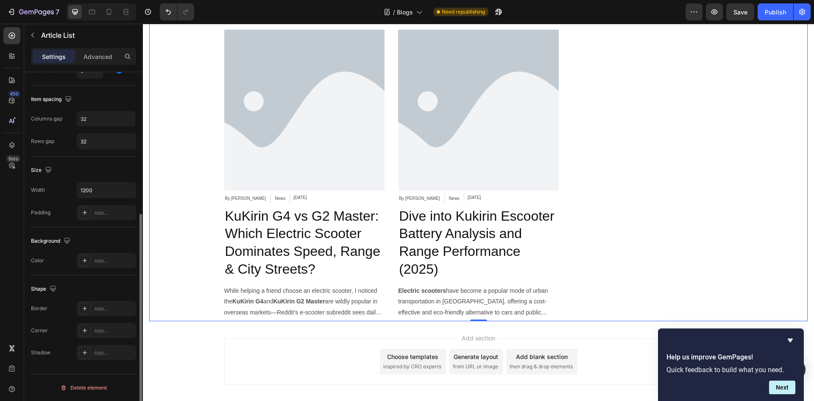
scroll to position [0, 0]
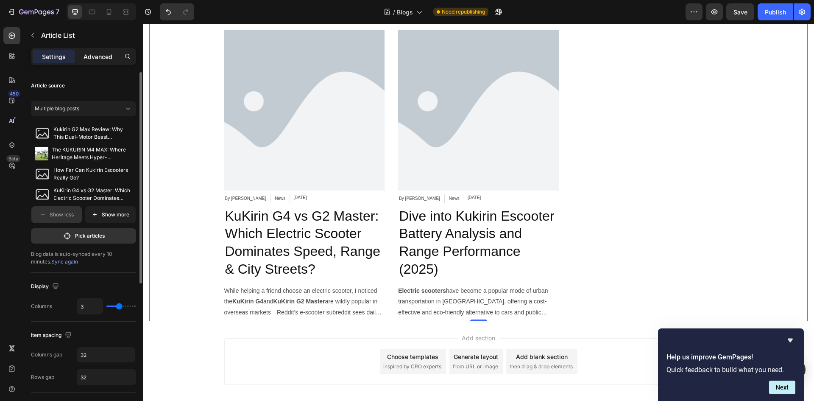
click at [95, 56] on p "Advanced" at bounding box center [98, 56] width 29 height 9
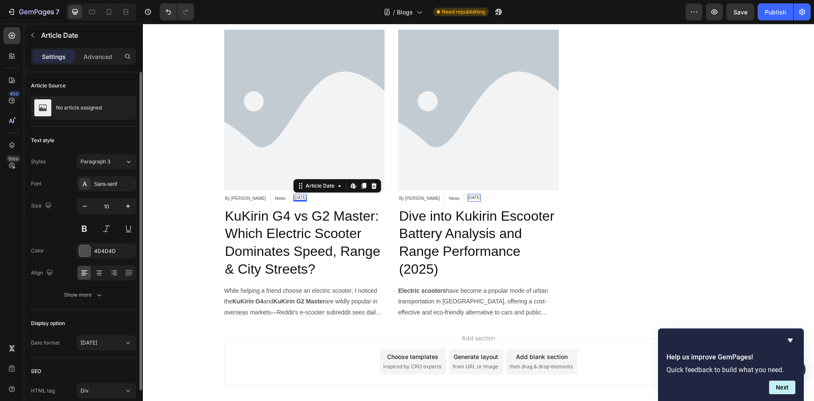
click at [294, 196] on div "Sep 27, 2025" at bounding box center [300, 198] width 13 height 8
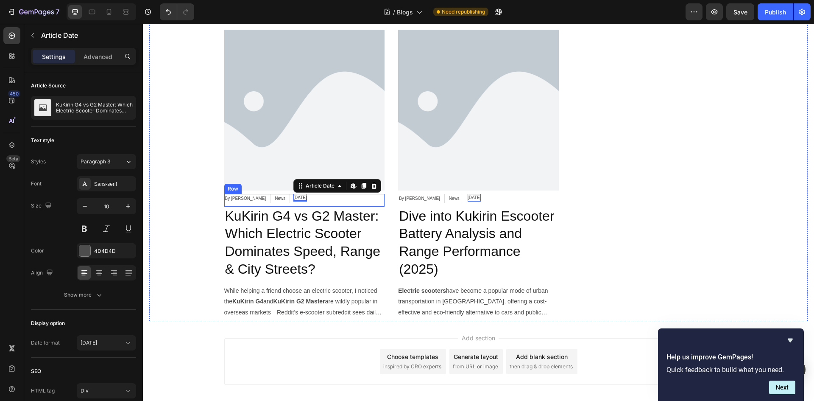
click at [322, 200] on div "By XuEric Article Author News Article Category Sep 27, 2025 Article Date Edit c…" at bounding box center [304, 200] width 161 height 13
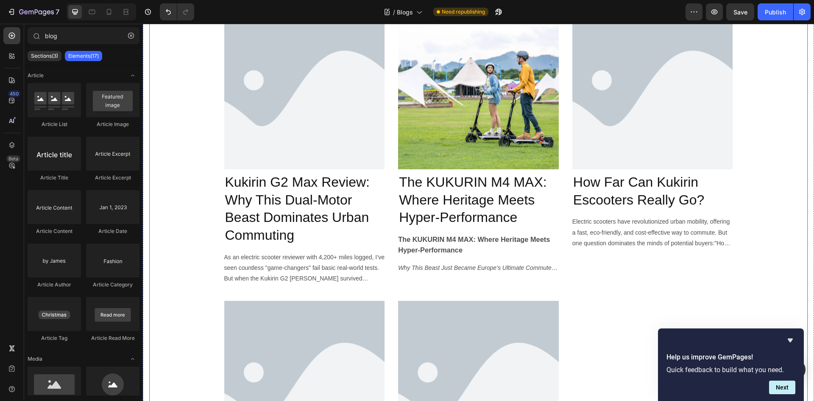
scroll to position [212, 0]
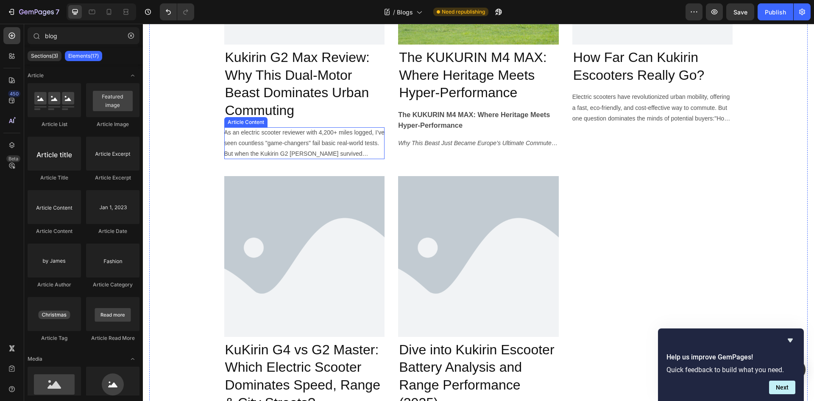
click at [375, 159] on p "As an electric scooter reviewer with 4,200+ miles logged, I’ve seen countless "…" at bounding box center [304, 143] width 161 height 32
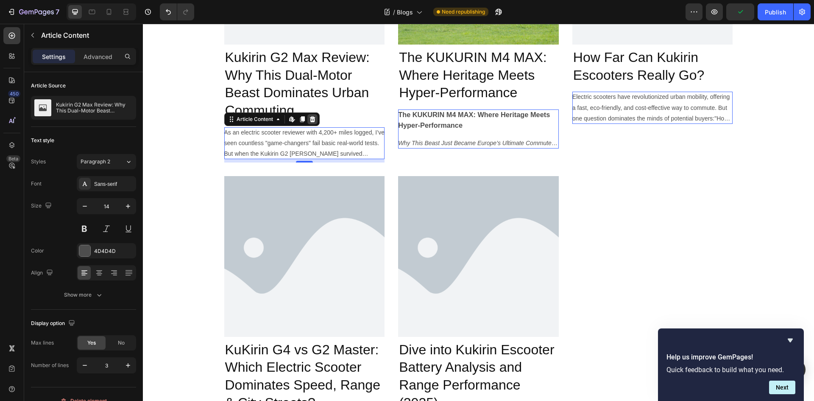
click at [310, 118] on icon at bounding box center [313, 119] width 6 height 6
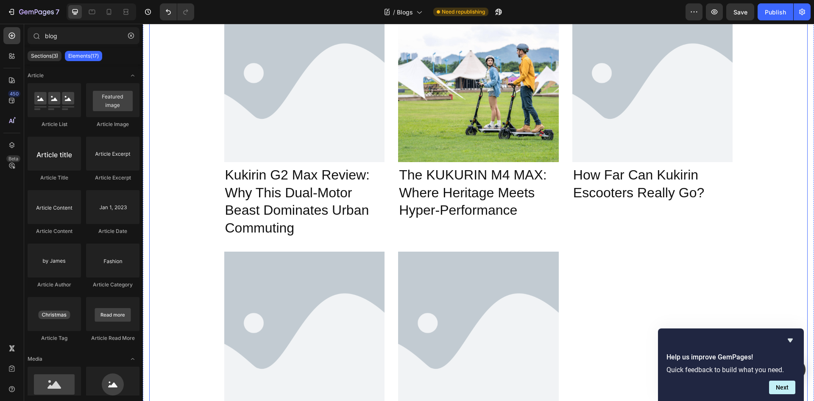
scroll to position [92, 0]
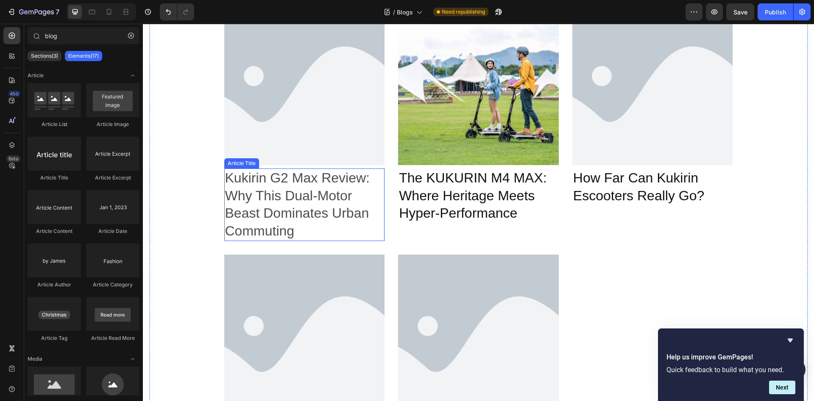
click at [319, 217] on h2 "Kukirin G2 Max Review: Why This Dual-Motor Beast Dominates Urban Commuting" at bounding box center [304, 204] width 161 height 72
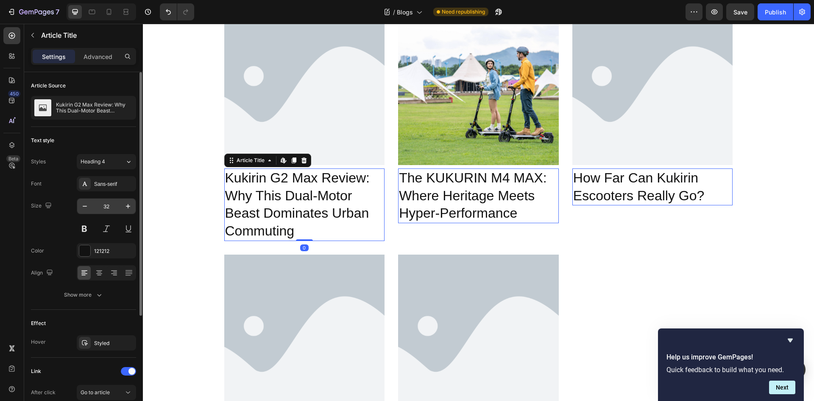
click at [105, 209] on input "32" at bounding box center [106, 206] width 28 height 15
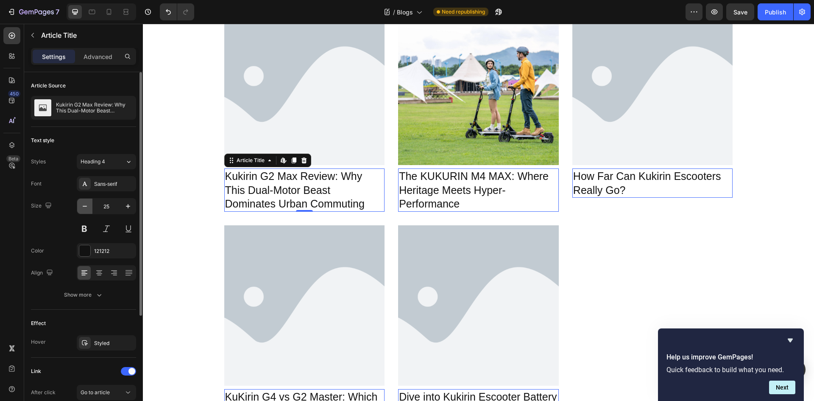
click at [87, 205] on icon "button" at bounding box center [85, 206] width 8 height 8
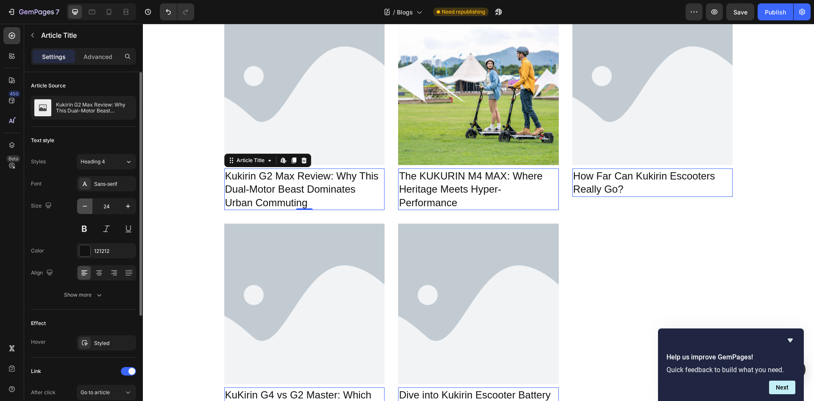
click at [87, 205] on icon "button" at bounding box center [85, 206] width 8 height 8
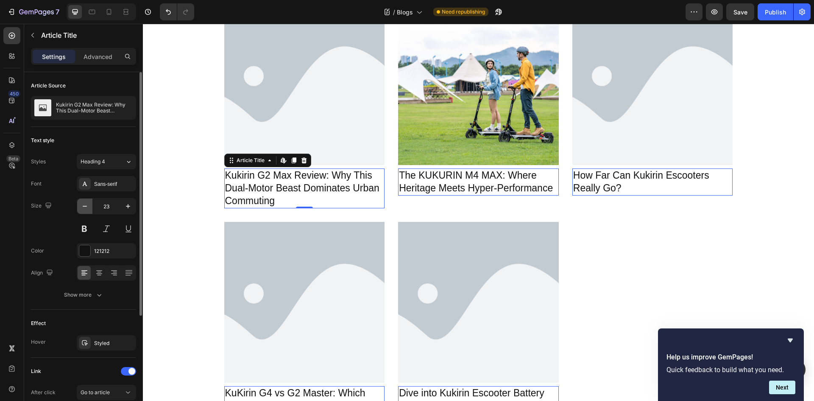
click at [87, 205] on icon "button" at bounding box center [85, 206] width 8 height 8
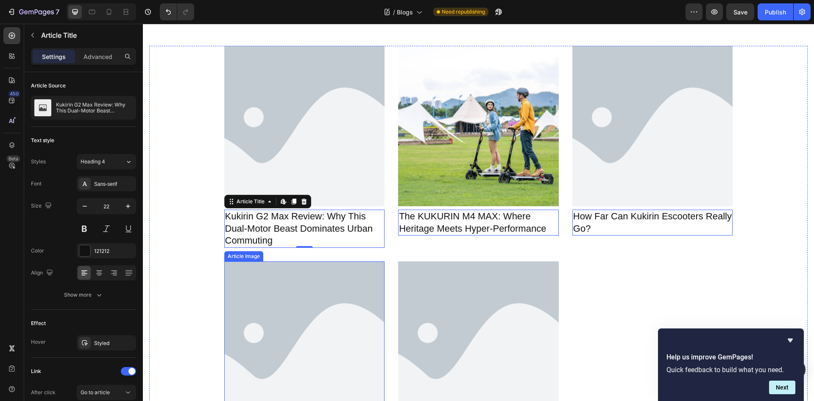
scroll to position [0, 0]
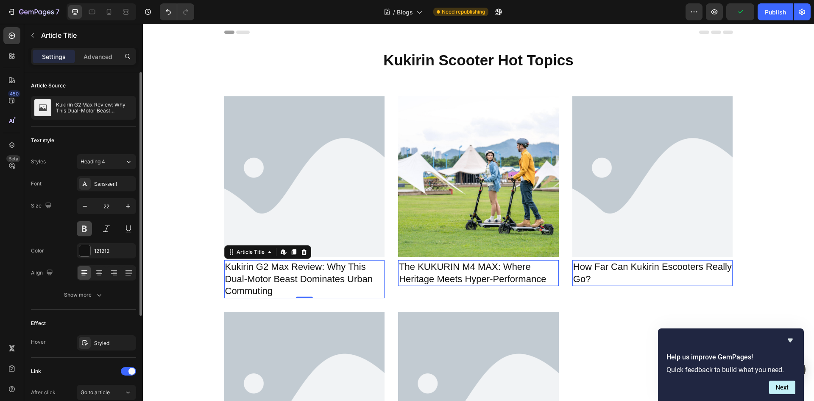
click at [79, 226] on button at bounding box center [84, 228] width 15 height 15
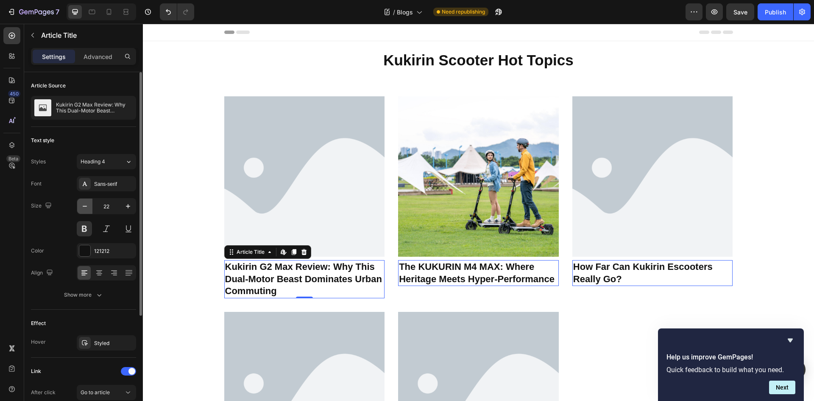
click at [87, 207] on icon "button" at bounding box center [85, 206] width 8 height 8
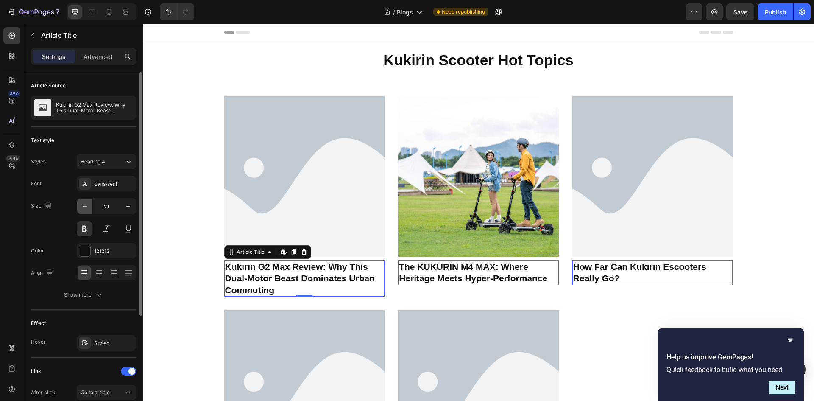
click at [87, 207] on icon "button" at bounding box center [85, 206] width 8 height 8
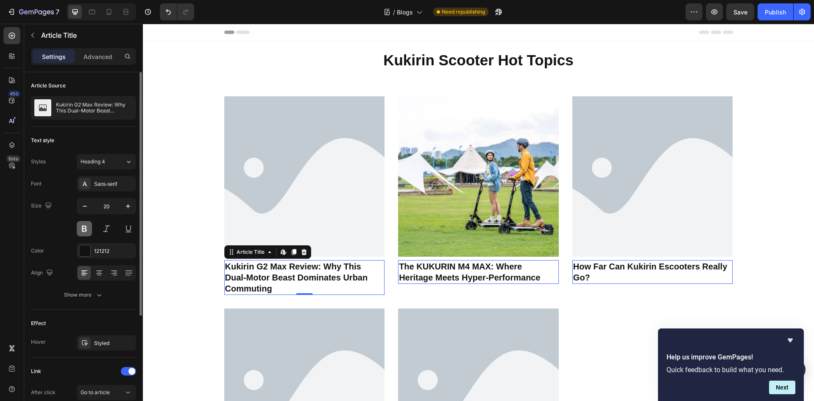
click at [84, 229] on button at bounding box center [84, 228] width 15 height 15
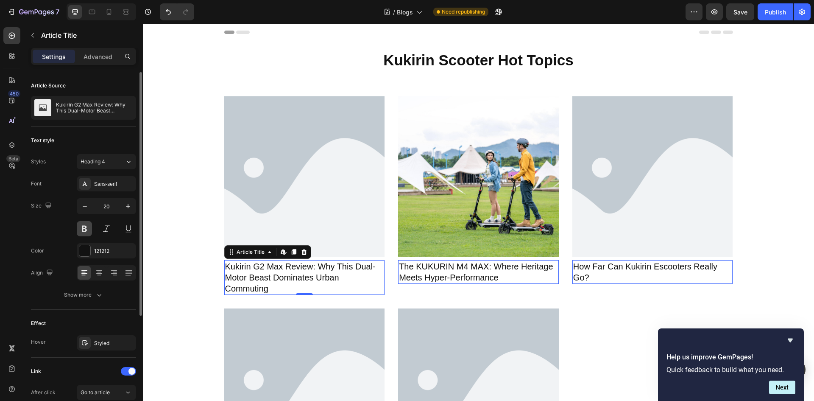
click at [81, 230] on button at bounding box center [84, 228] width 15 height 15
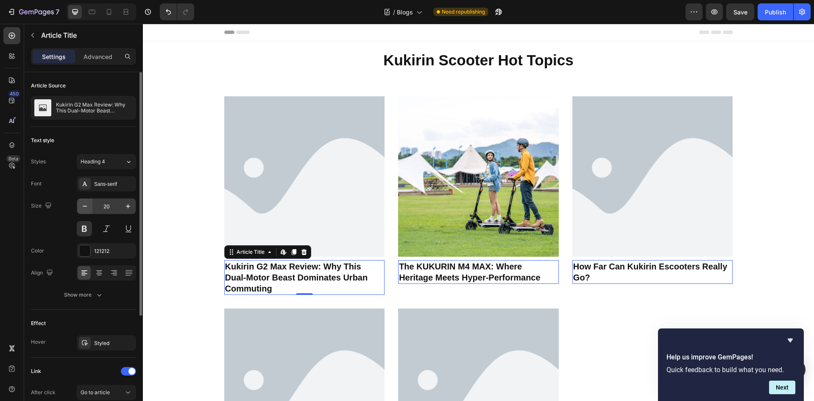
click at [88, 203] on icon "button" at bounding box center [85, 206] width 8 height 8
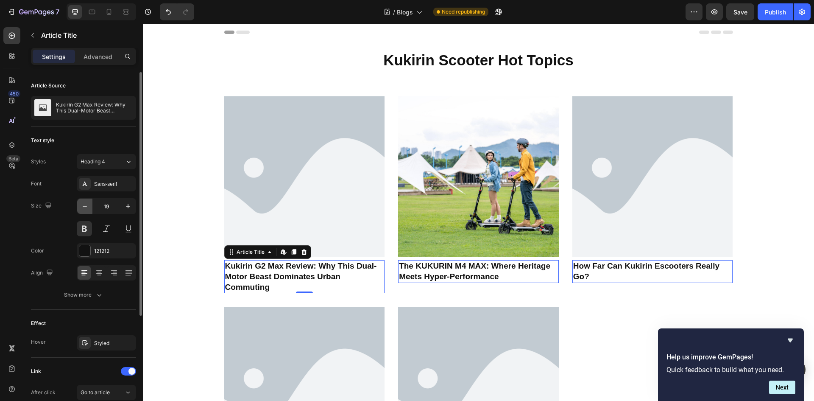
click at [88, 203] on icon "button" at bounding box center [85, 206] width 8 height 8
type input "18"
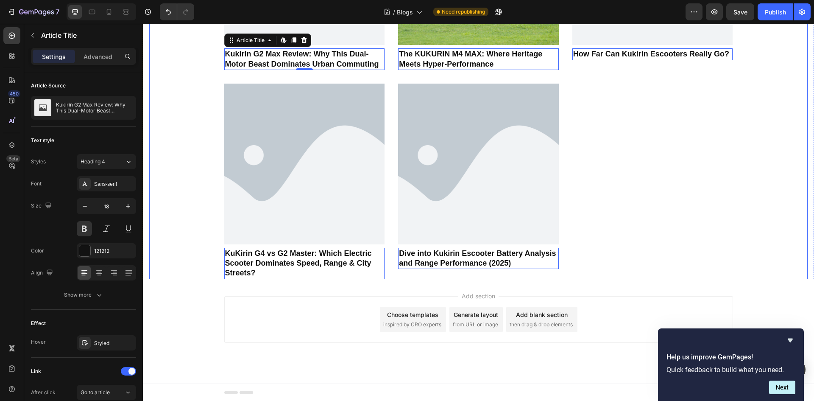
scroll to position [212, 0]
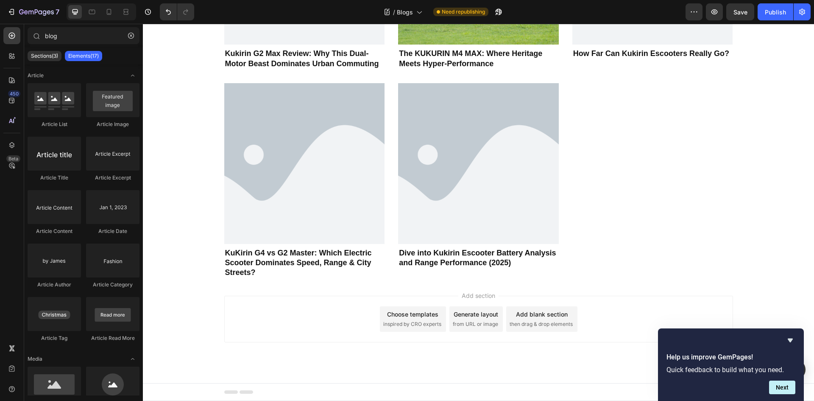
click at [621, 317] on div "Add section Choose templates inspired by CRO experts Generate layout from URL o…" at bounding box center [478, 319] width 509 height 47
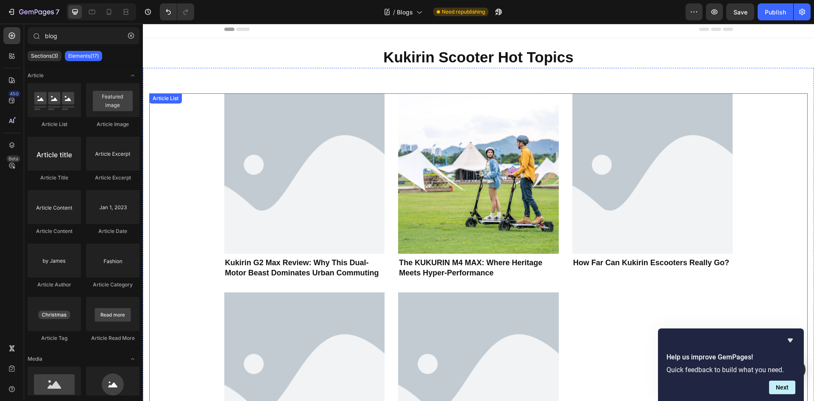
scroll to position [0, 0]
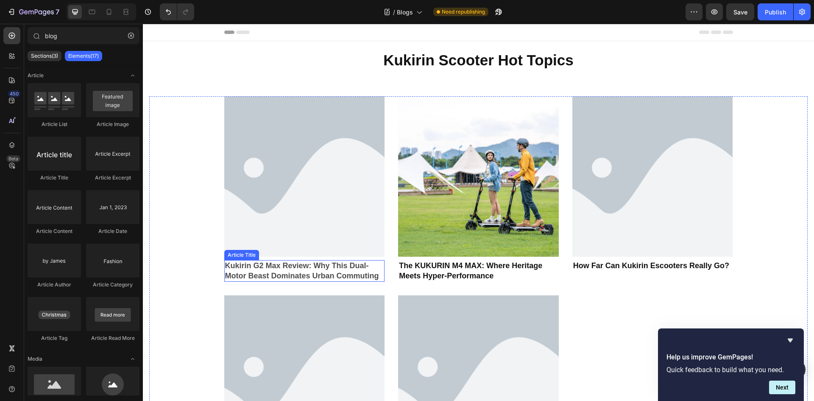
click at [283, 276] on h2 "Kukirin G2 Max Review: Why This Dual-Motor Beast Dominates Urban Commuting" at bounding box center [304, 271] width 161 height 22
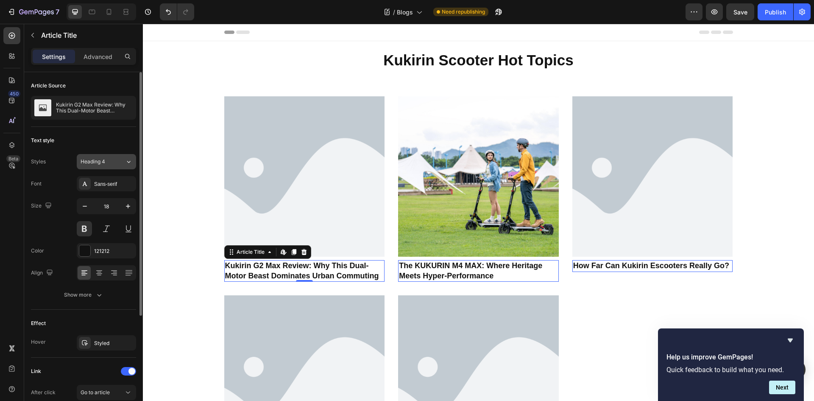
click at [125, 165] on icon at bounding box center [128, 161] width 7 height 8
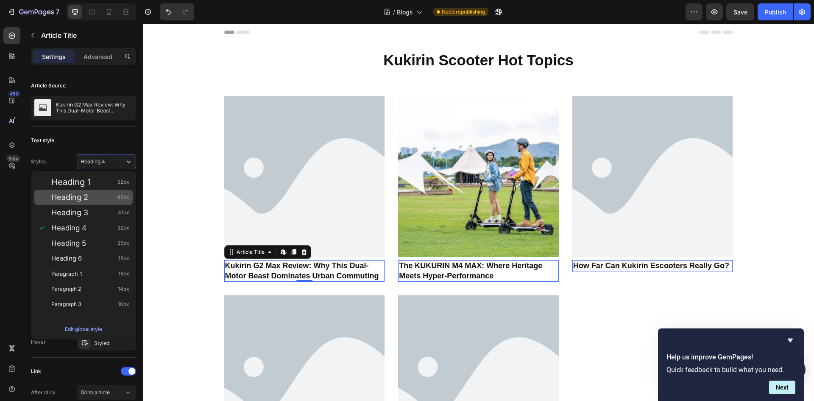
click at [88, 197] on span "Heading 2" at bounding box center [69, 197] width 37 height 8
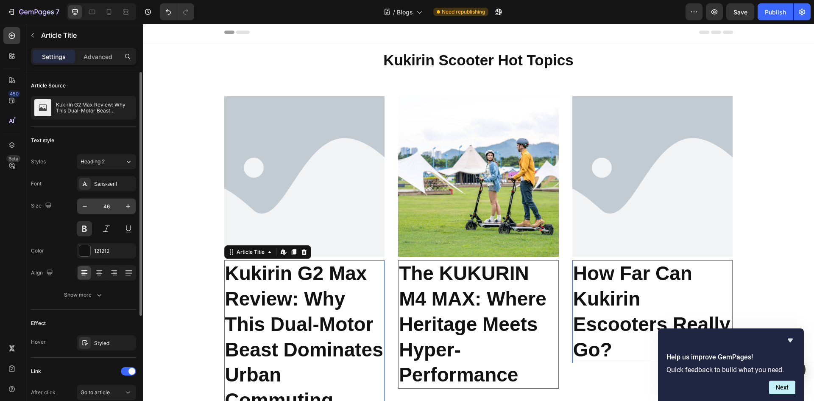
click at [111, 205] on input "46" at bounding box center [106, 206] width 28 height 15
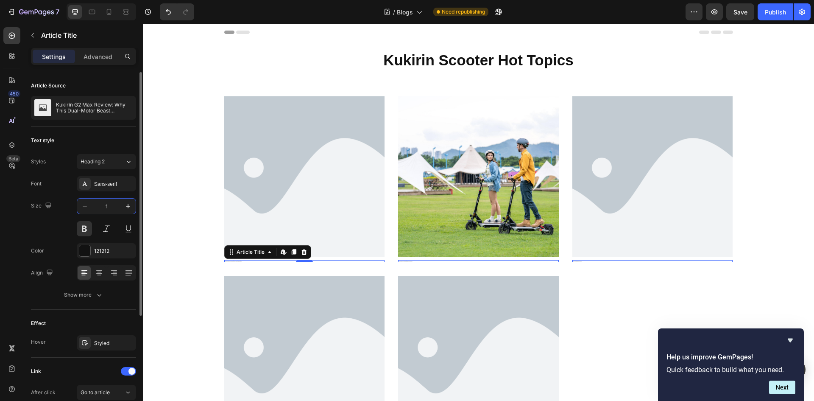
type input "18"
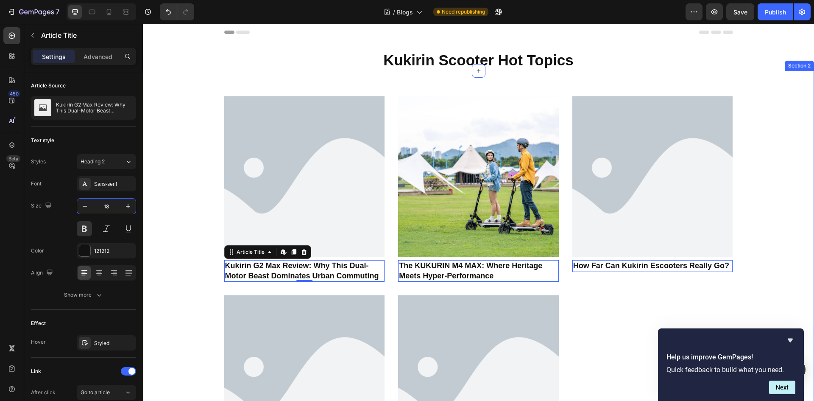
click at [182, 234] on div "Article Image Kukirin G2 Max Review: Why This Dual-Motor Beast Dominates Urban …" at bounding box center [478, 293] width 659 height 395
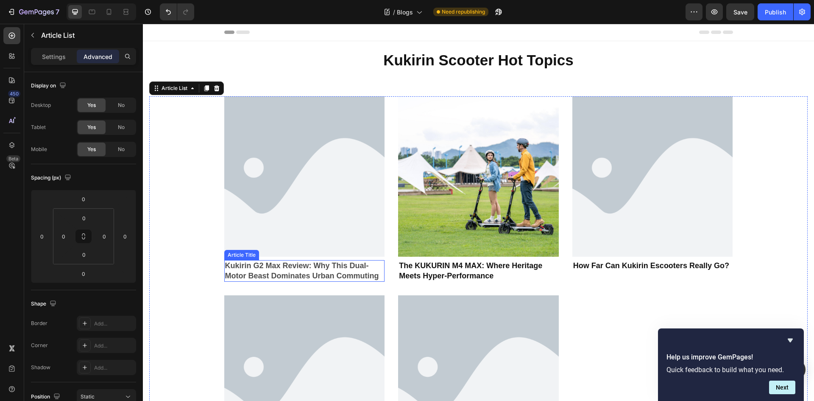
click at [279, 267] on h2 "Kukirin G2 Max Review: Why This Dual-Motor Beast Dominates Urban Commuting" at bounding box center [304, 271] width 161 height 22
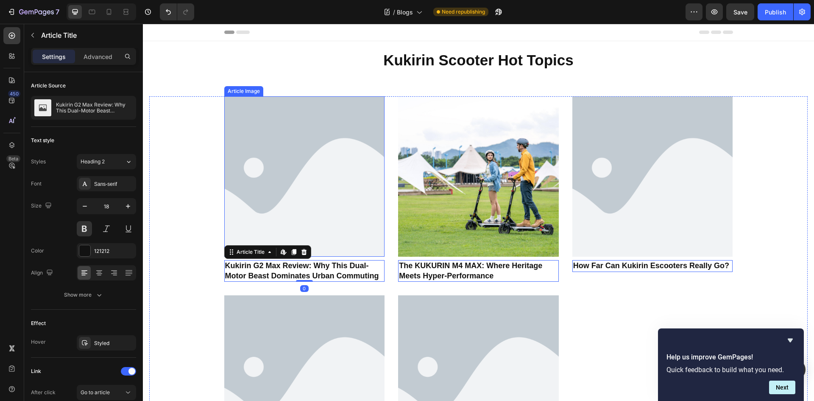
click at [287, 216] on img at bounding box center [304, 176] width 161 height 161
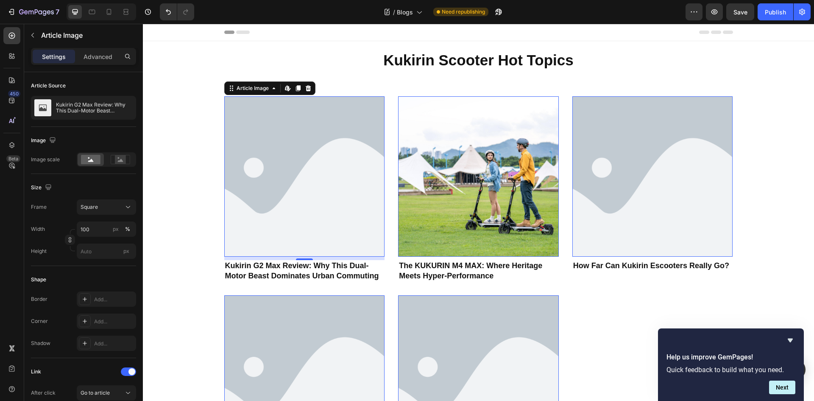
click at [210, 115] on div "Article Image Edit content in Shopify 8 Kukirin G2 Max Review: Why This Dual-Mo…" at bounding box center [478, 293] width 659 height 395
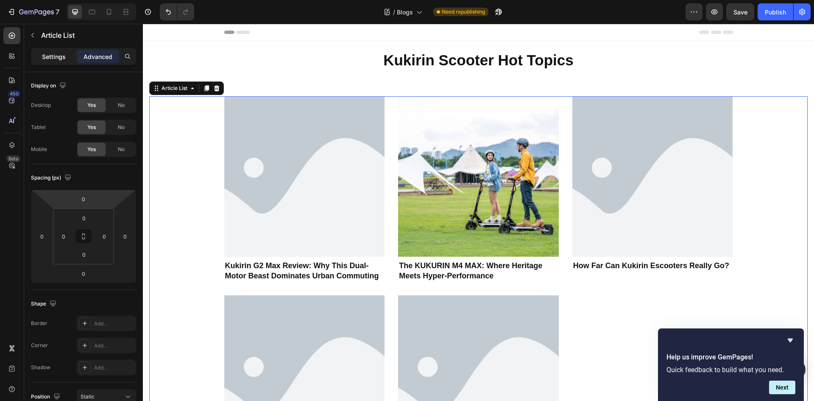
click at [48, 53] on p "Settings" at bounding box center [54, 56] width 24 height 9
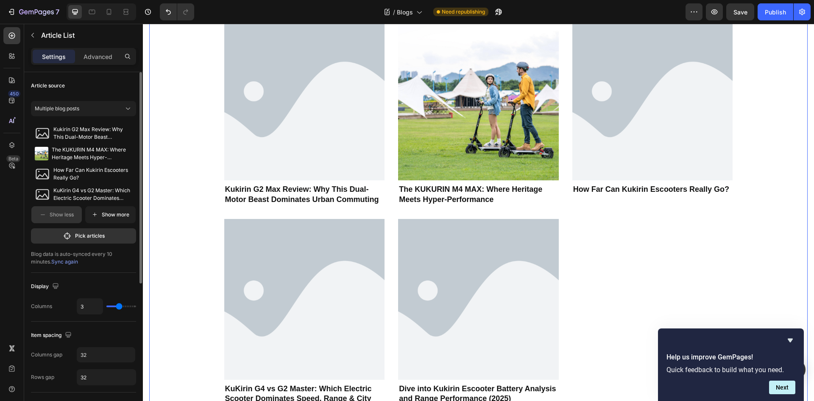
scroll to position [85, 0]
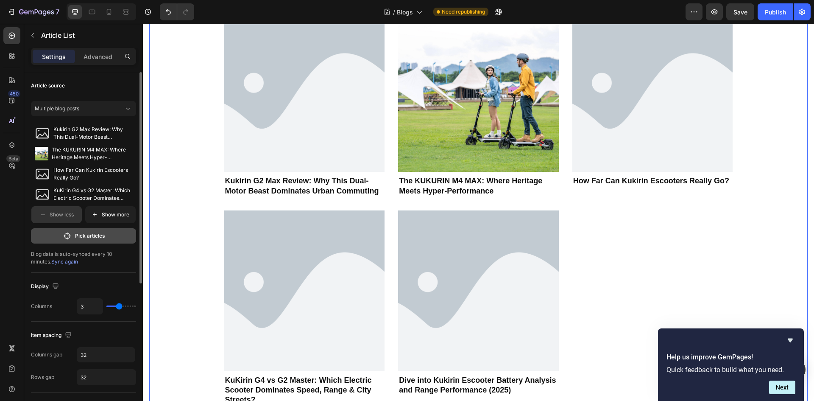
click at [85, 239] on p "Pick articles" at bounding box center [90, 236] width 30 height 8
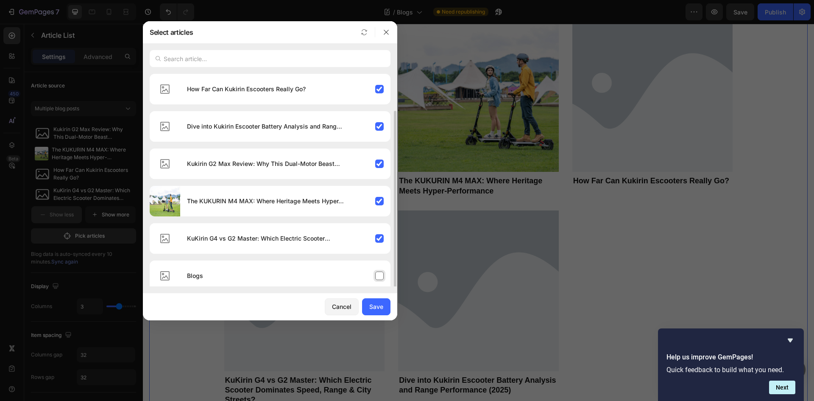
scroll to position [19, 0]
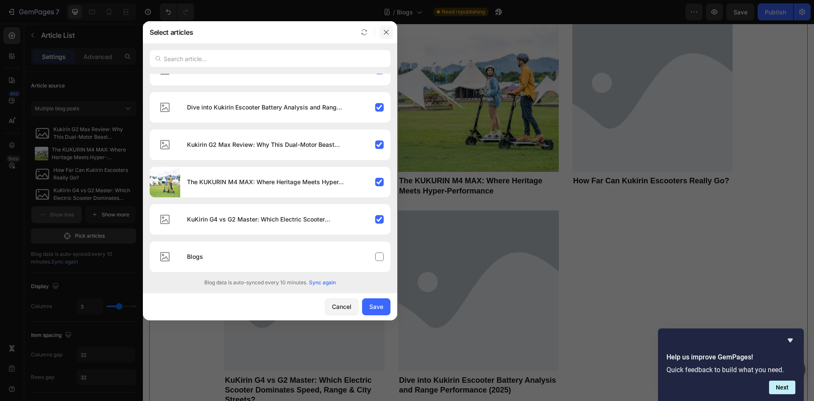
click at [391, 30] on button "button" at bounding box center [387, 32] width 14 height 14
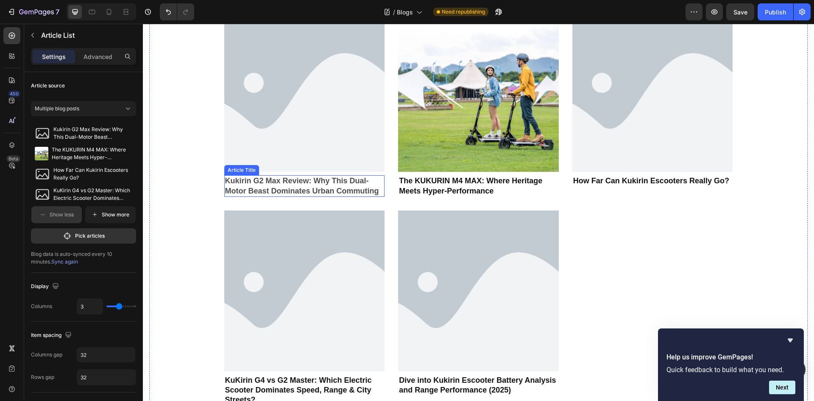
click at [293, 184] on h2 "Kukirin G2 Max Review: Why This Dual-Motor Beast Dominates Urban Commuting" at bounding box center [304, 186] width 161 height 22
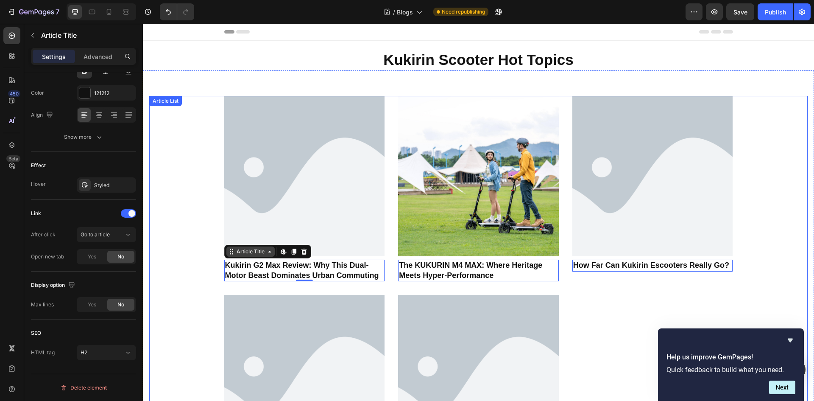
scroll to position [0, 0]
click at [195, 227] on div "Article Image Kukirin G2 Max Review: Why This Dual-Motor Beast Dominates Urban …" at bounding box center [478, 293] width 659 height 395
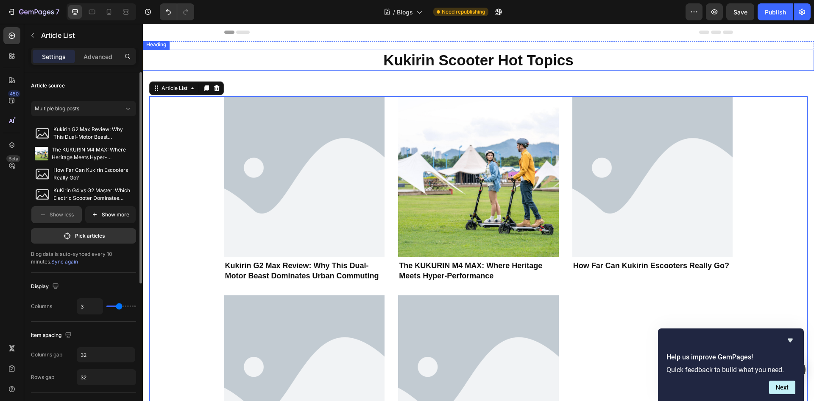
click at [550, 57] on h1 "Kukirin Scooter Hot Topics" at bounding box center [479, 60] width 672 height 21
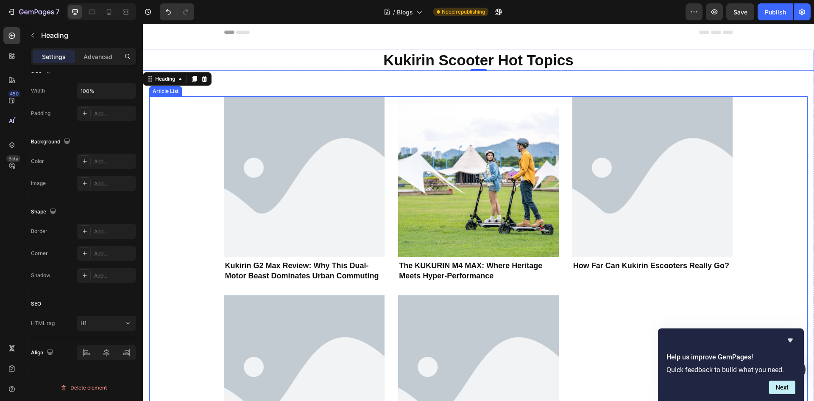
scroll to position [42, 0]
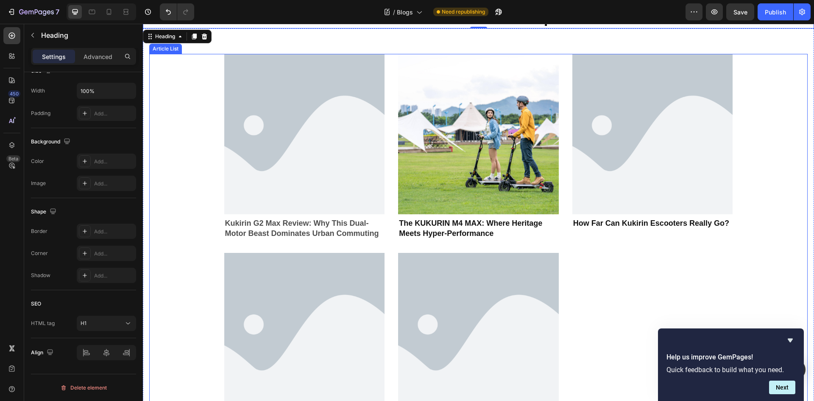
click at [298, 222] on h2 "Kukirin G2 Max Review: Why This Dual-Motor Beast Dominates Urban Commuting" at bounding box center [304, 229] width 161 height 22
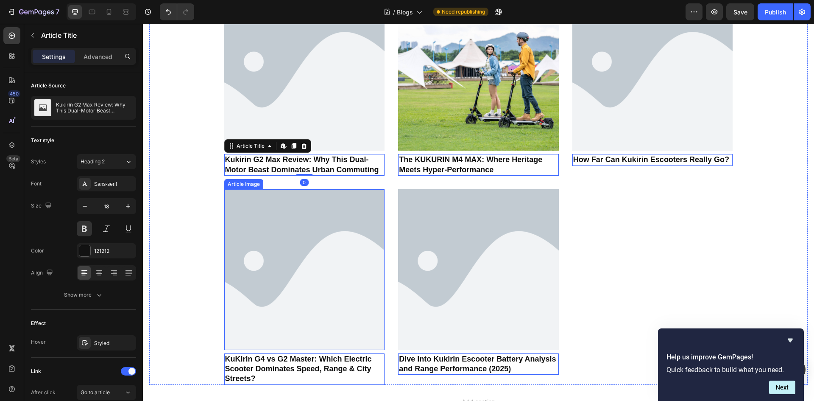
scroll to position [0, 0]
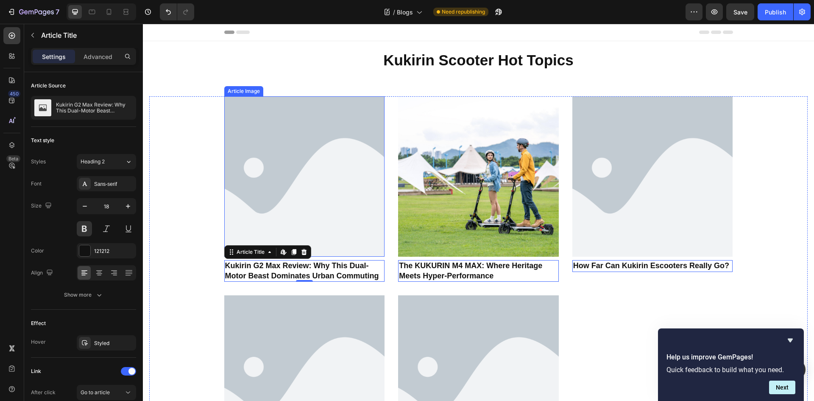
click at [296, 168] on img at bounding box center [304, 176] width 161 height 161
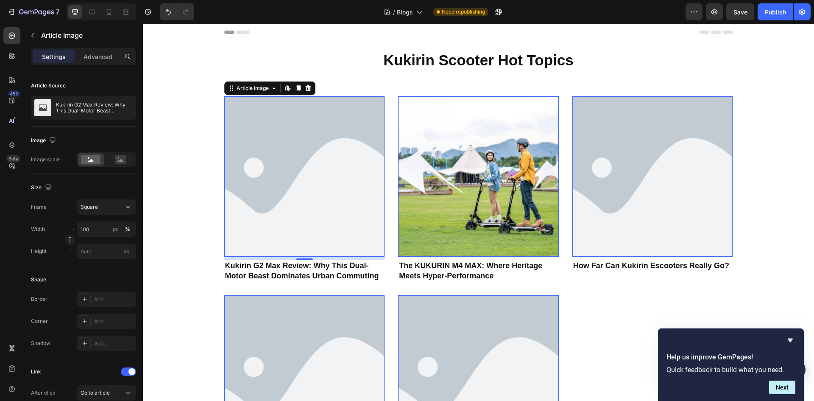
click at [322, 199] on img at bounding box center [304, 176] width 161 height 161
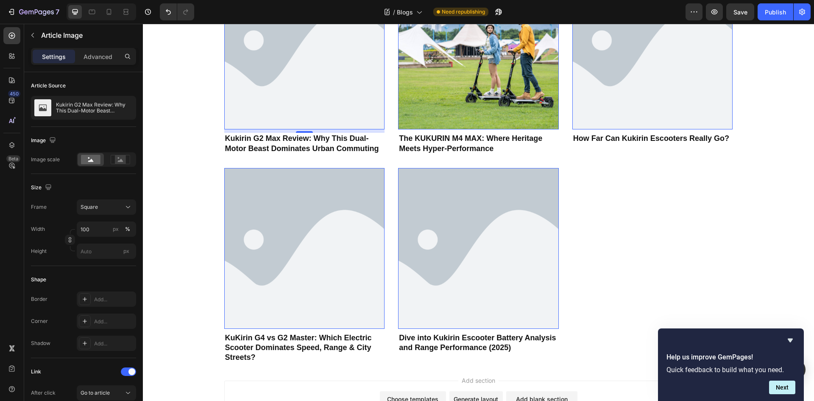
scroll to position [85, 0]
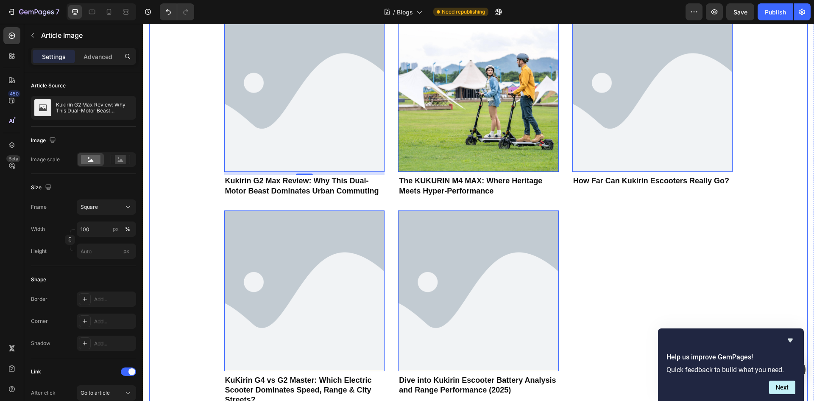
click at [196, 192] on div "Article Image Edit content in Shopify 8 Kukirin G2 Max Review: Why This Dual-Mo…" at bounding box center [478, 208] width 659 height 395
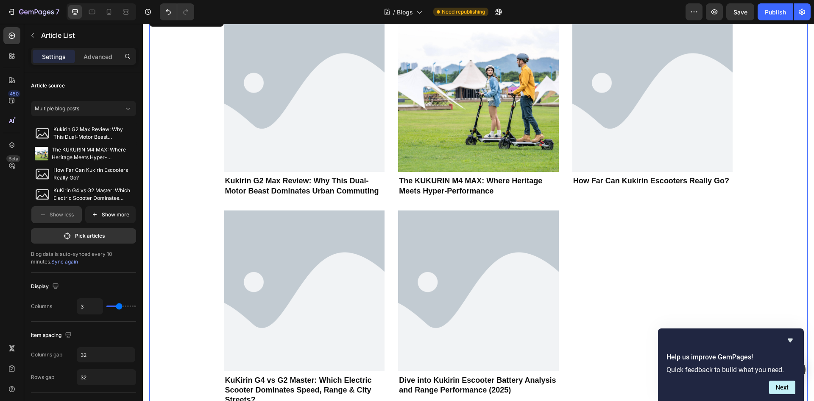
click at [175, 151] on div "Article Image Kukirin G2 Max Review: Why This Dual-Motor Beast Dominates Urban …" at bounding box center [478, 208] width 659 height 395
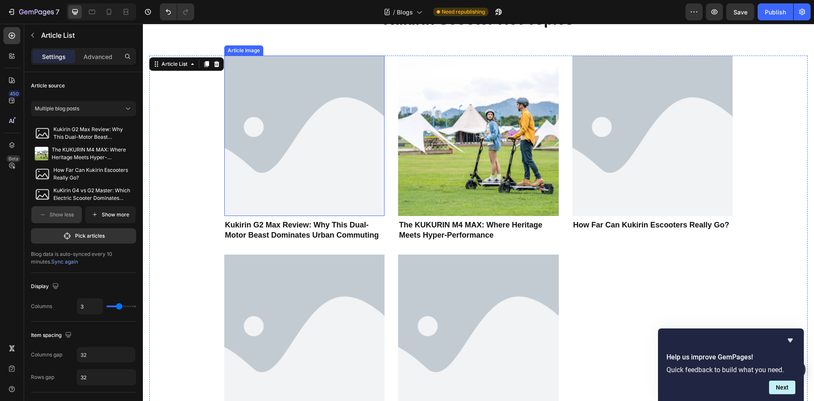
scroll to position [0, 0]
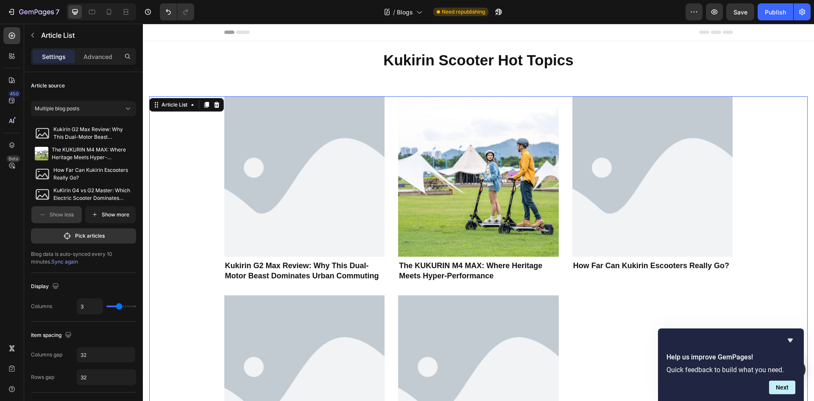
click at [154, 237] on div "Article Image Kukirin G2 Max Review: Why This Dual-Motor Beast Dominates Urban …" at bounding box center [478, 293] width 659 height 395
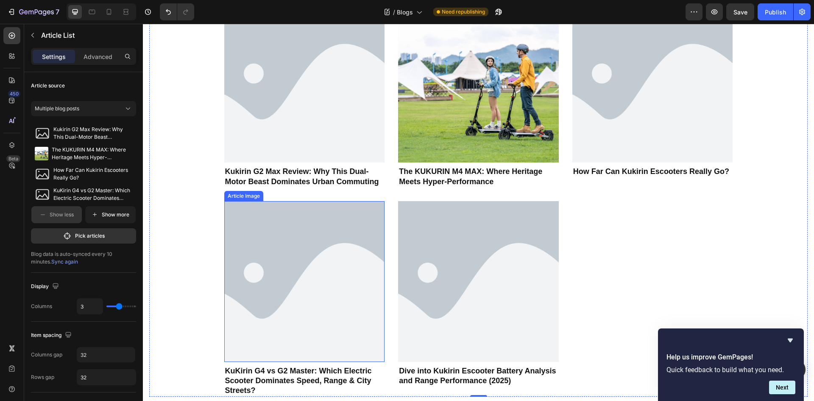
scroll to position [127, 0]
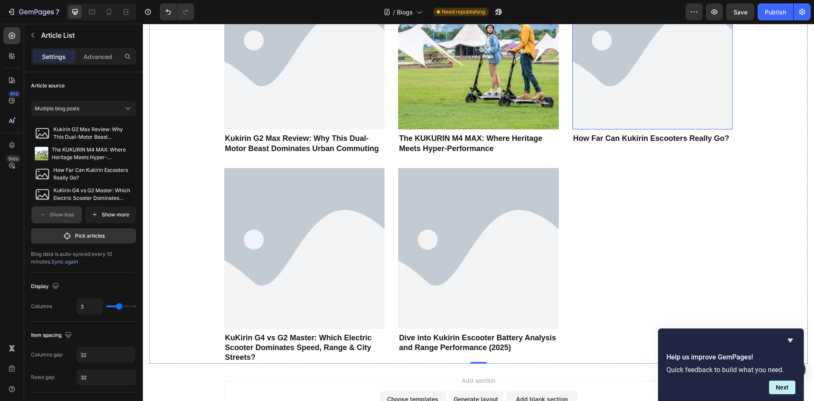
click at [683, 86] on img at bounding box center [653, 49] width 161 height 161
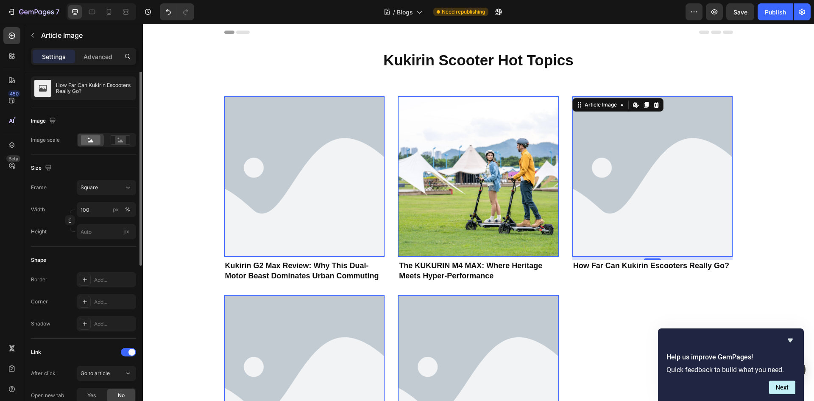
scroll to position [0, 0]
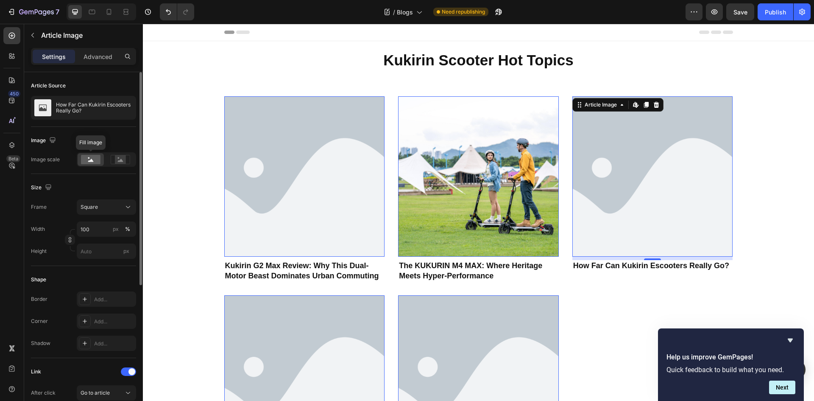
click at [87, 160] on rect at bounding box center [91, 159] width 20 height 9
click at [88, 157] on rect at bounding box center [91, 159] width 20 height 9
click at [123, 158] on rect at bounding box center [120, 159] width 11 height 8
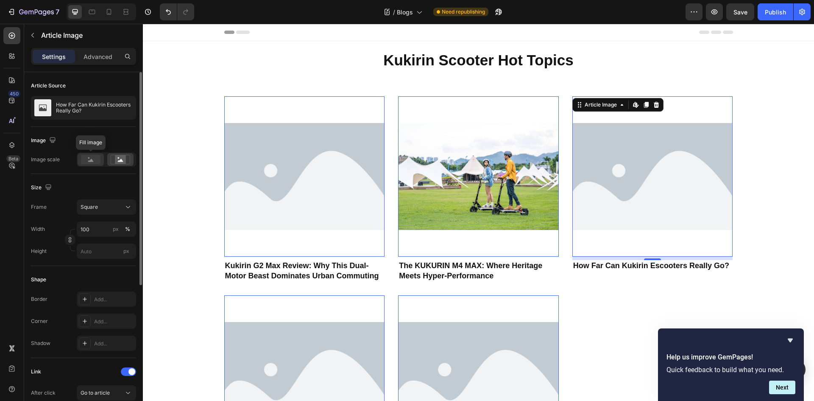
click at [91, 160] on icon at bounding box center [91, 160] width 6 height 3
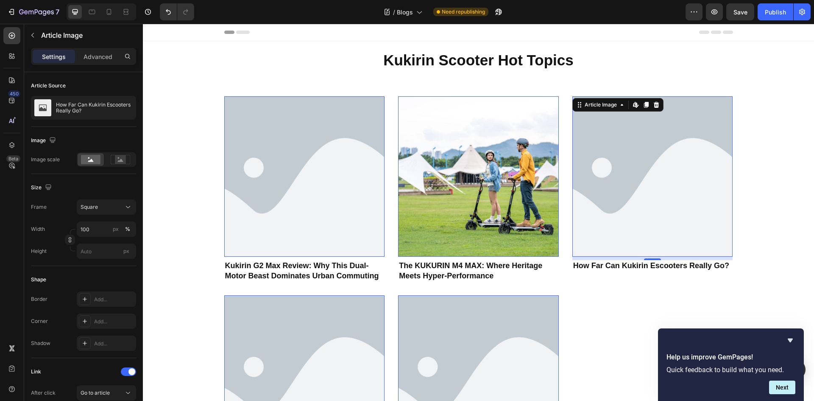
click at [631, 157] on img at bounding box center [653, 176] width 161 height 161
click at [634, 160] on img at bounding box center [653, 176] width 161 height 161
click at [31, 29] on button "button" at bounding box center [33, 35] width 14 height 14
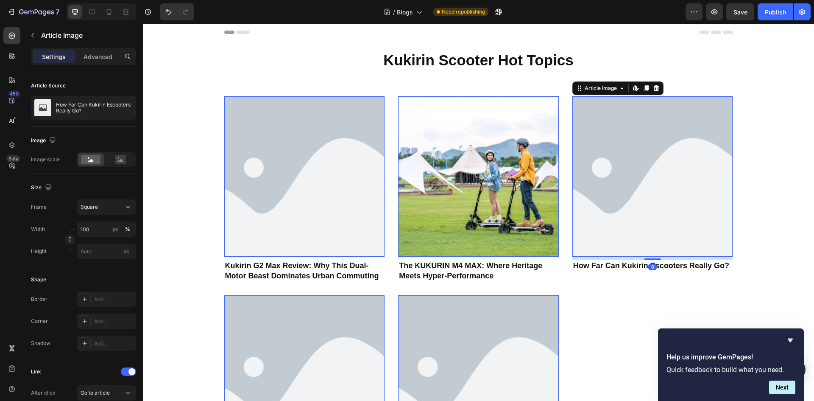
click at [573, 166] on img at bounding box center [653, 176] width 161 height 161
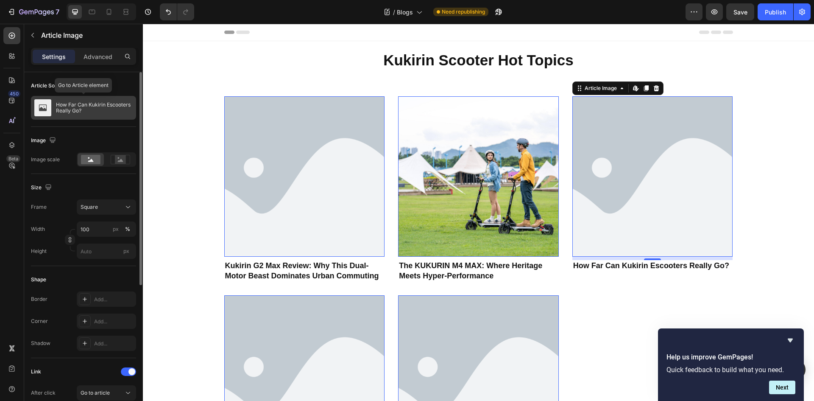
click at [72, 106] on p "How Far Can Kukirin Escooters Really Go?" at bounding box center [94, 108] width 77 height 12
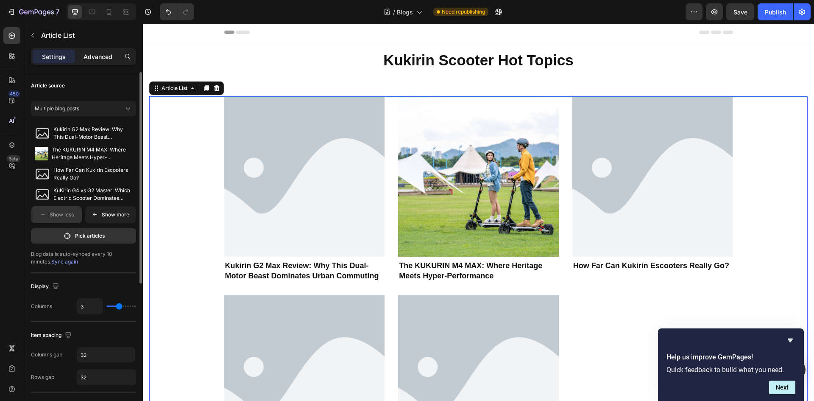
click at [97, 53] on p "Advanced" at bounding box center [98, 56] width 29 height 9
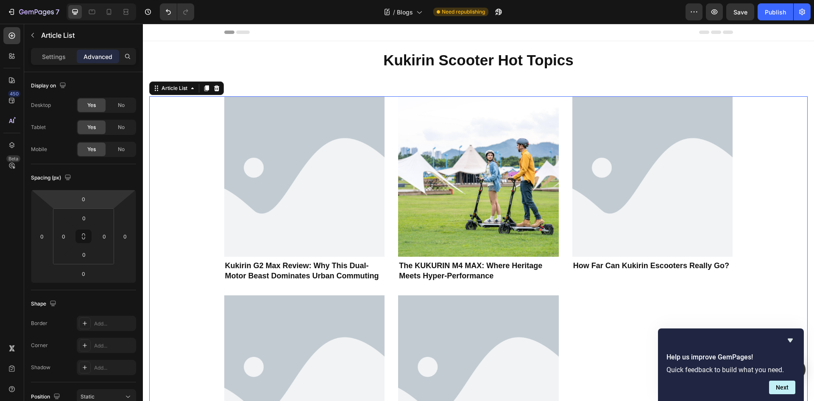
click at [566, 223] on div "Article Image Kukirin G2 Max Review: Why This Dual-Motor Beast Dominates Urban …" at bounding box center [478, 293] width 509 height 395
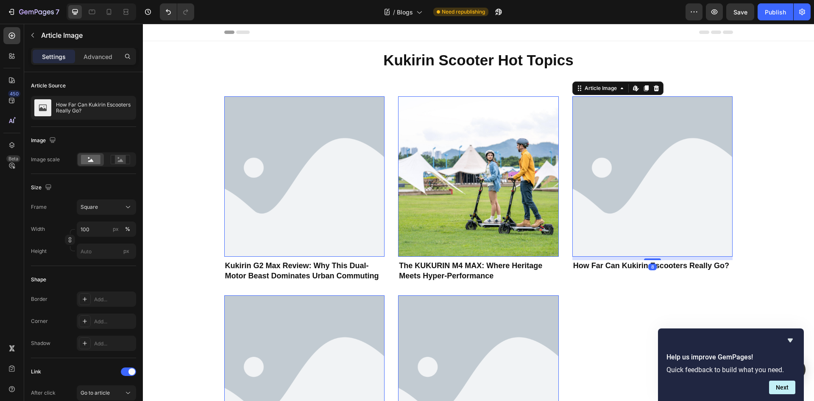
click at [596, 216] on img at bounding box center [653, 176] width 161 height 161
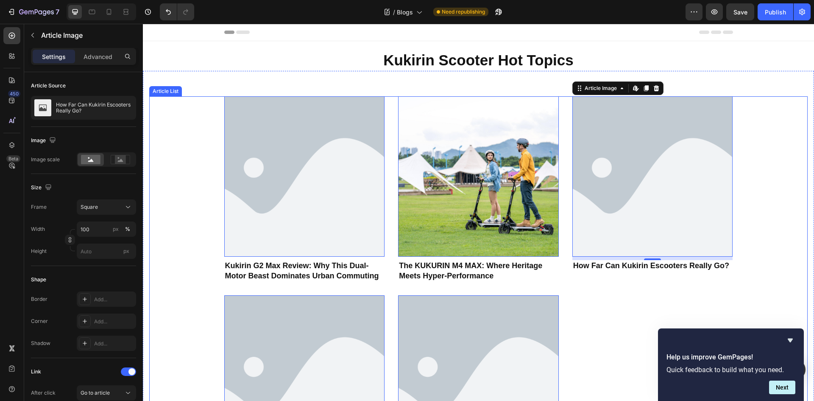
click at [177, 165] on div "Article Image Edit content in Shopify 0 Kukirin G2 Max Review: Why This Dual-Mo…" at bounding box center [478, 293] width 659 height 395
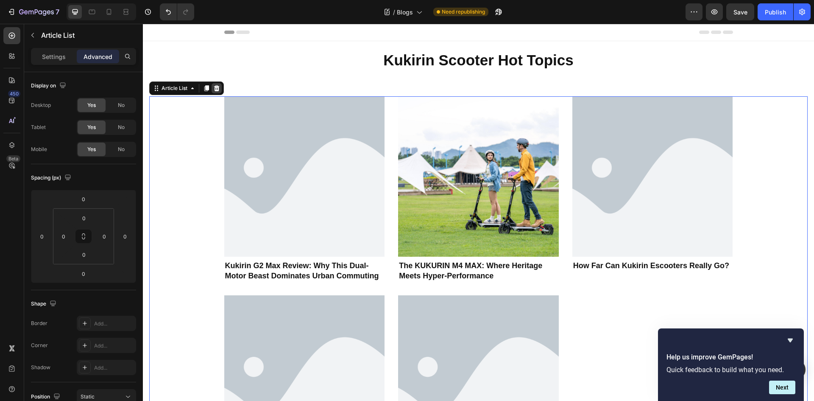
click at [217, 86] on icon at bounding box center [217, 88] width 6 height 6
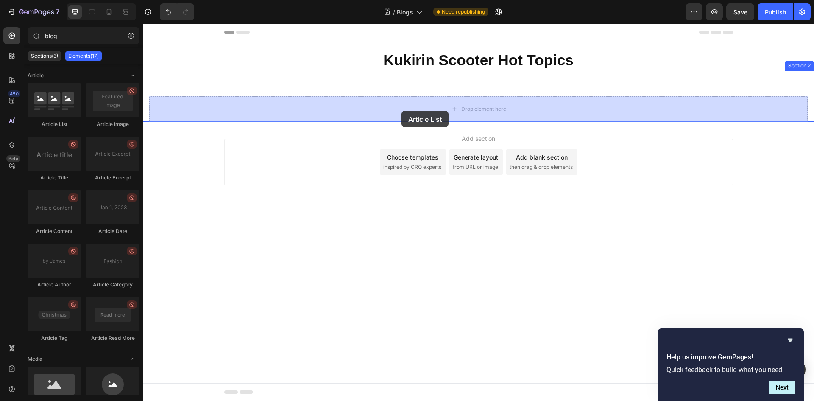
drag, startPoint x: 271, startPoint y: 137, endPoint x: 402, endPoint y: 111, distance: 133.4
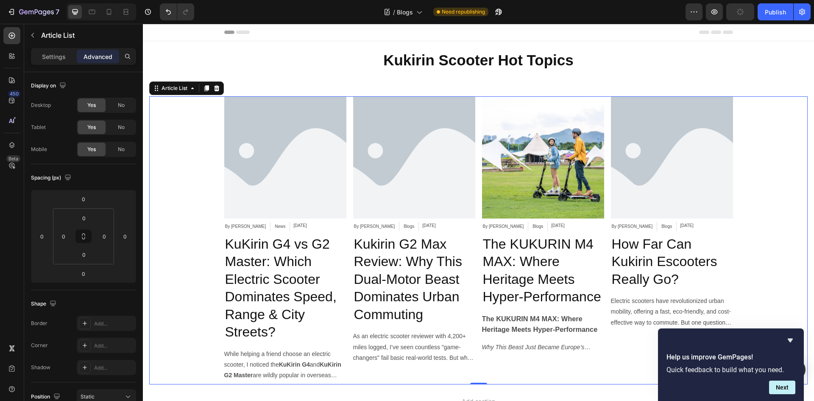
click at [346, 224] on div "Article Image By XuEric Article Author News Article Category Sep 27, 2025 Artic…" at bounding box center [478, 240] width 509 height 288
click at [53, 58] on p "Settings" at bounding box center [54, 56] width 24 height 9
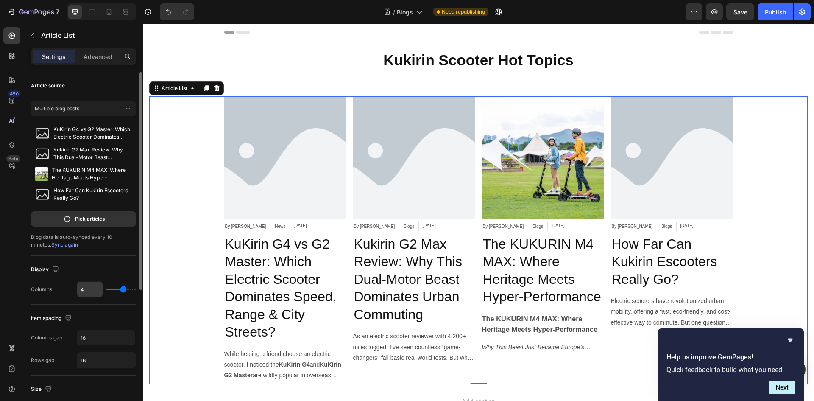
click at [89, 288] on input "4" at bounding box center [89, 289] width 25 height 15
type input "3"
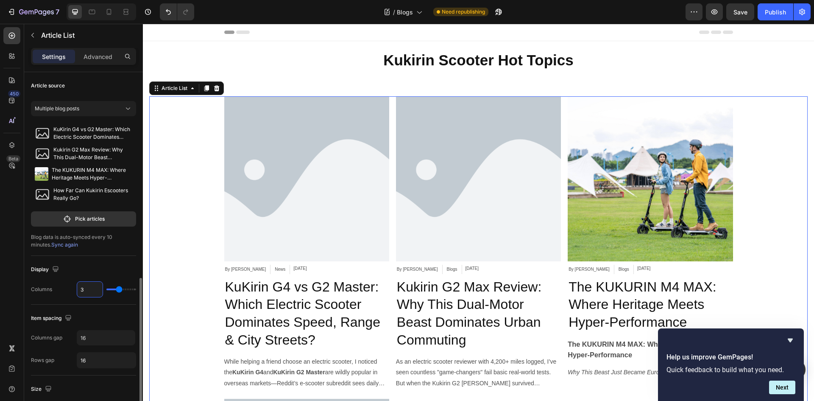
scroll to position [127, 0]
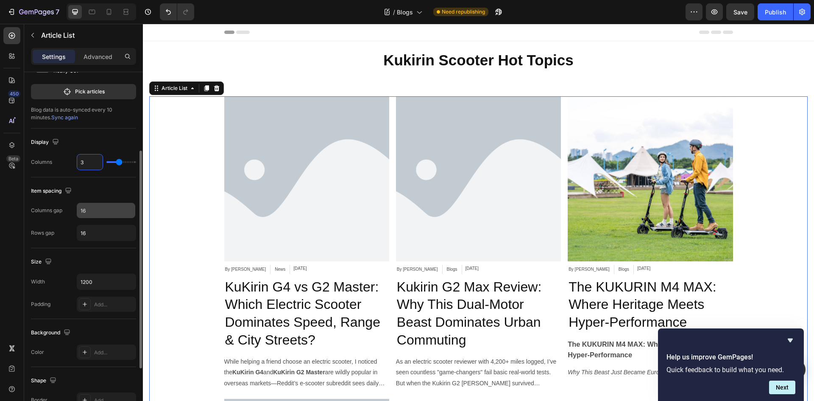
type input "3"
click at [98, 212] on input "16" at bounding box center [106, 210] width 59 height 15
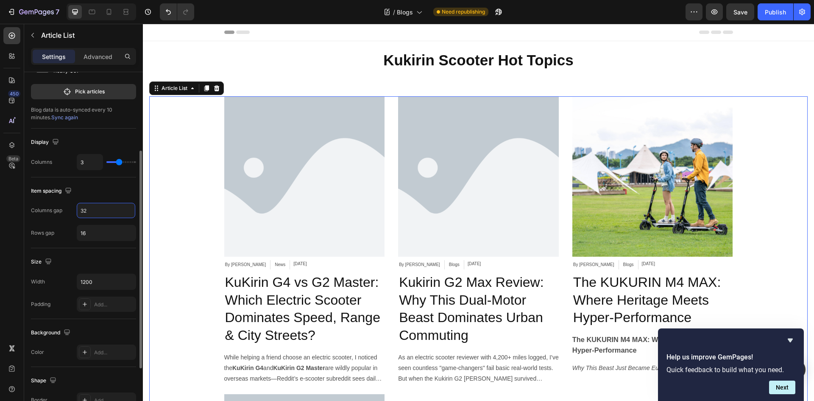
type input "32"
drag, startPoint x: 103, startPoint y: 241, endPoint x: 98, endPoint y: 238, distance: 6.7
click at [103, 241] on div "Item spacing Columns gap 32 Rows gap 16" at bounding box center [83, 212] width 105 height 71
click at [97, 233] on input "16" at bounding box center [106, 232] width 59 height 15
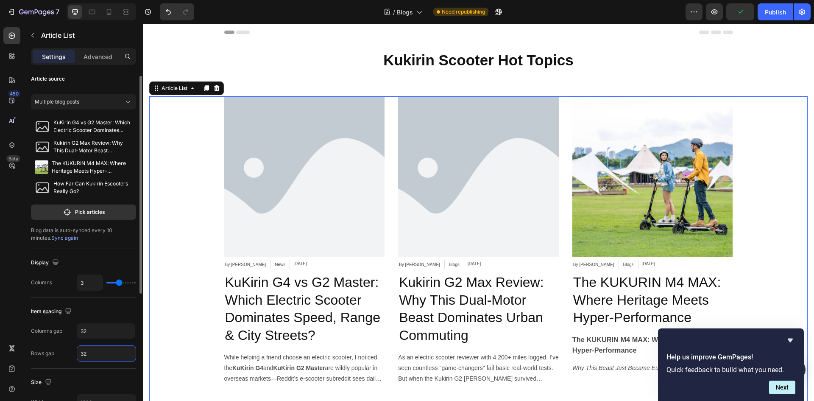
scroll to position [0, 0]
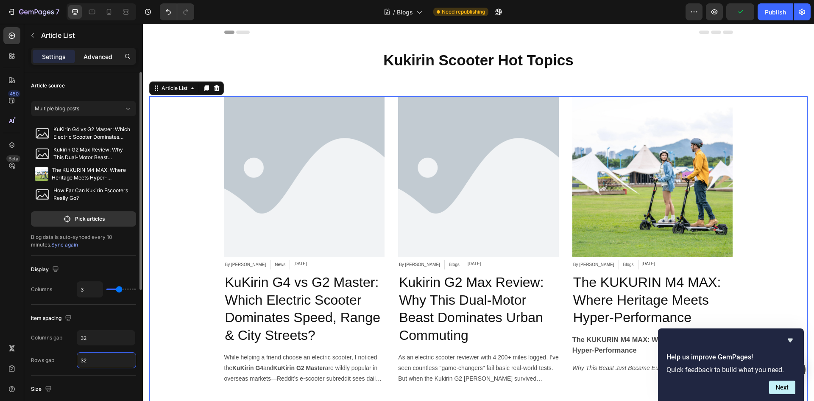
type input "32"
click at [97, 51] on div "Advanced" at bounding box center [98, 57] width 42 height 14
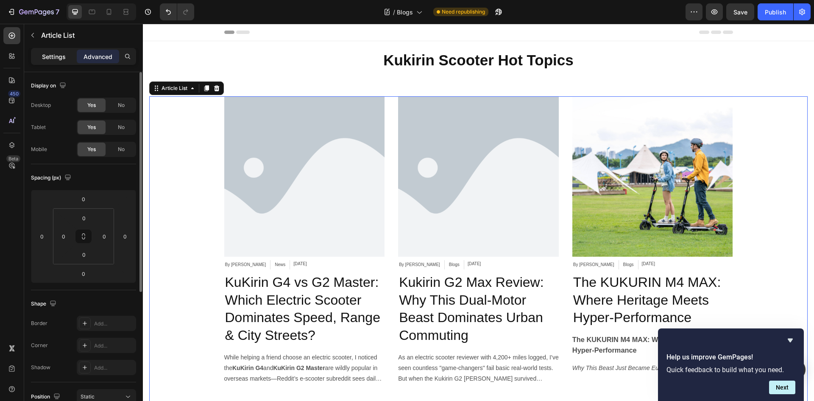
click at [59, 56] on p "Settings" at bounding box center [54, 56] width 24 height 9
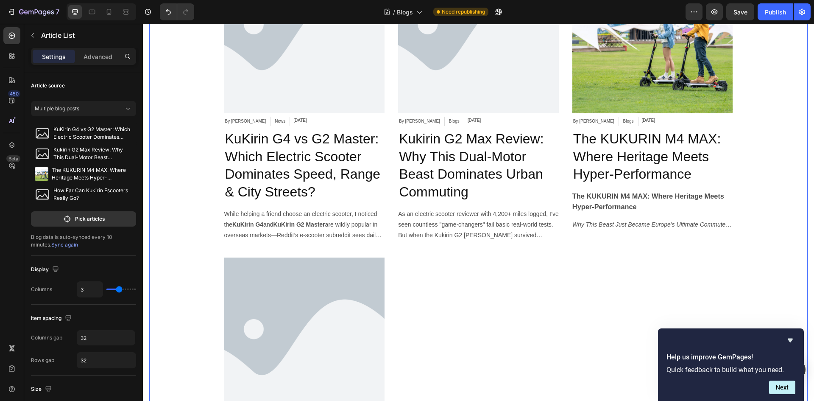
scroll to position [85, 0]
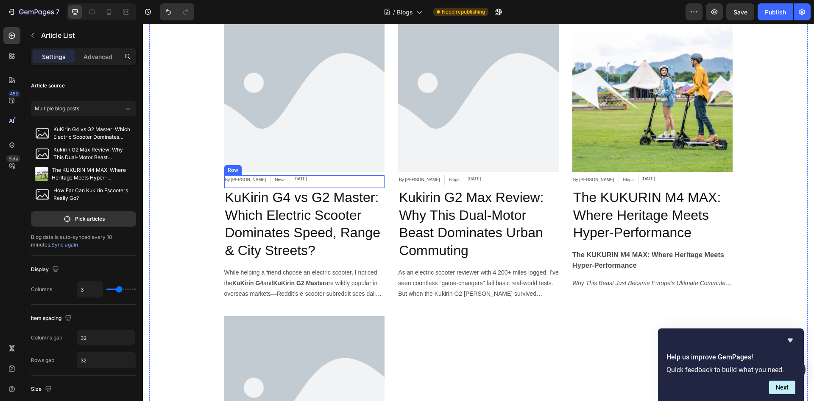
click at [308, 178] on div "By XuEric Article Author News Article Category Sep 27, 2025 Article Date Row" at bounding box center [304, 181] width 161 height 13
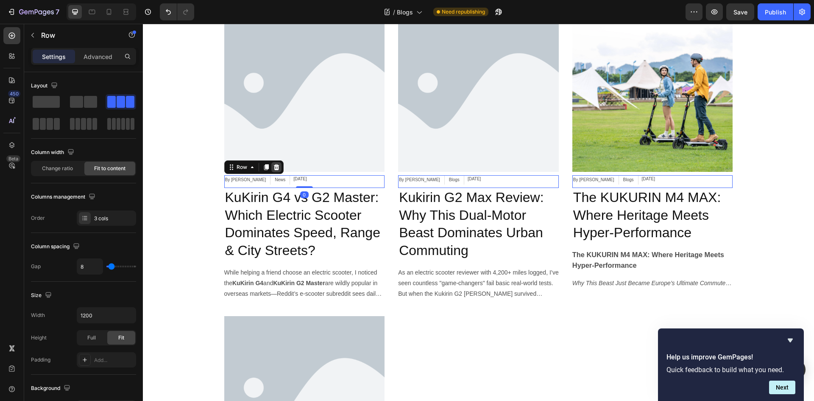
click at [275, 167] on icon at bounding box center [276, 167] width 7 height 7
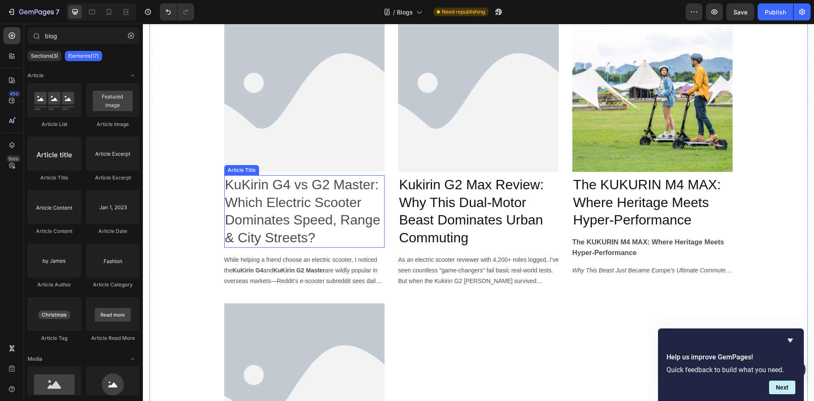
click at [332, 206] on h2 "KuKirin G4 vs G2 Master: Which Electric Scooter Dominates Speed, Range & City S…" at bounding box center [304, 211] width 161 height 72
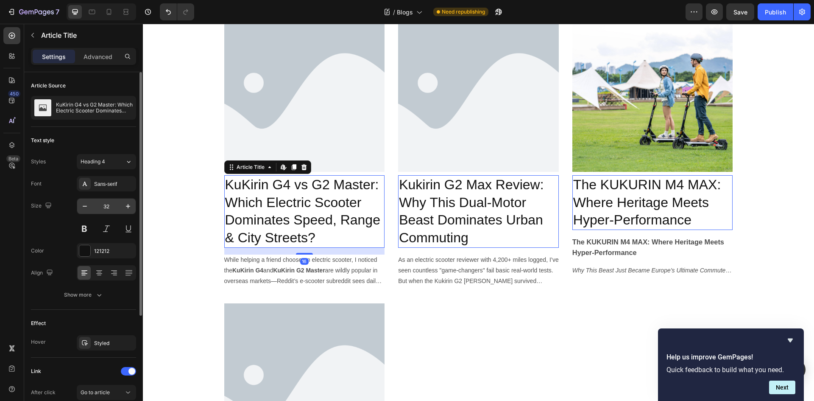
click at [115, 210] on input "32" at bounding box center [106, 206] width 28 height 15
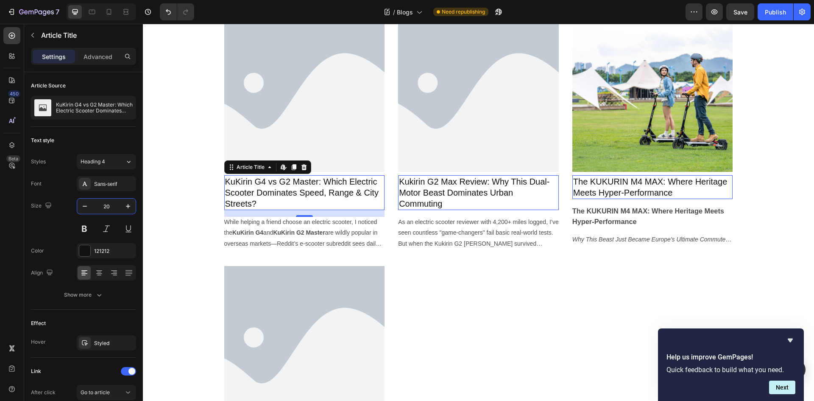
type input "20"
click at [84, 227] on button at bounding box center [84, 228] width 15 height 15
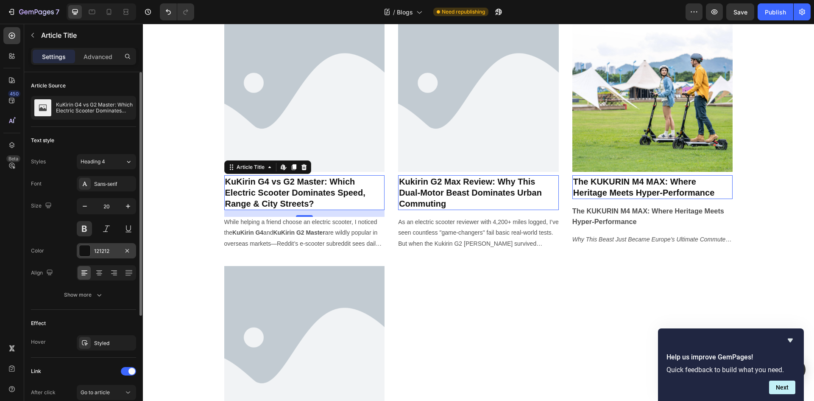
drag, startPoint x: 94, startPoint y: 247, endPoint x: 1, endPoint y: 225, distance: 95.2
click at [94, 247] on div "121212" at bounding box center [106, 250] width 59 height 15
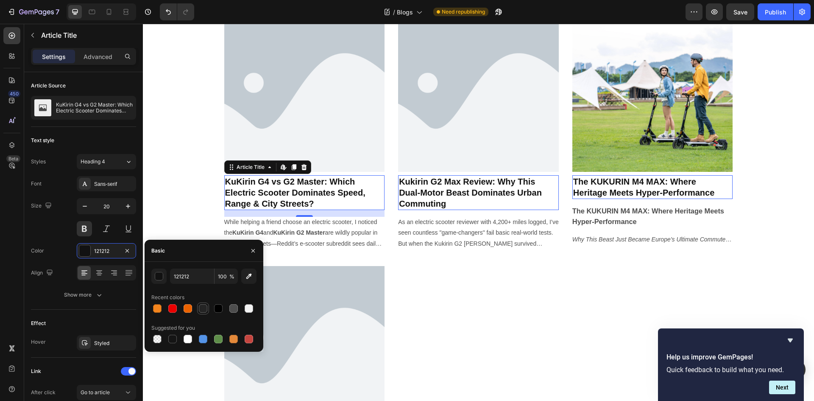
click at [202, 308] on div at bounding box center [203, 308] width 8 height 8
type input "242424"
click at [56, 231] on div "Size 20" at bounding box center [83, 217] width 105 height 38
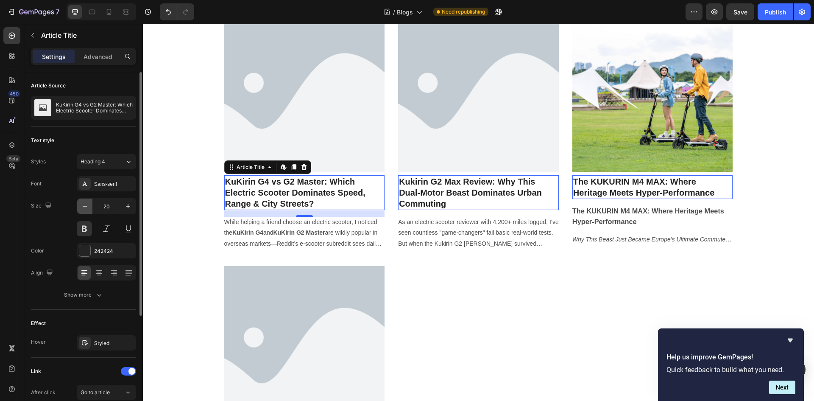
click at [90, 205] on button "button" at bounding box center [84, 206] width 15 height 15
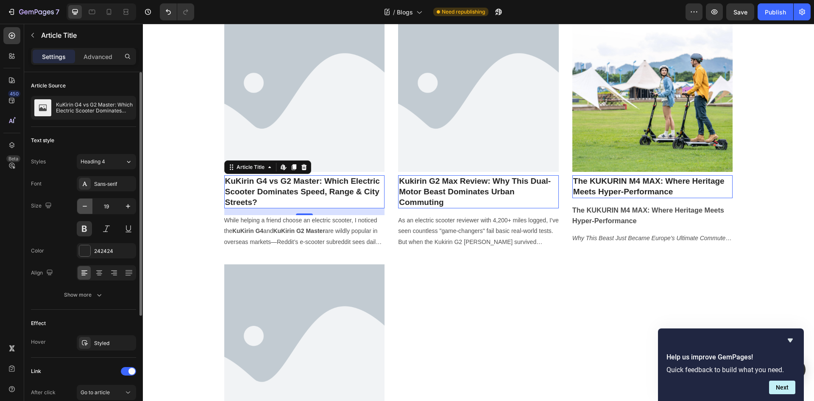
click at [87, 204] on icon "button" at bounding box center [85, 206] width 8 height 8
type input "18"
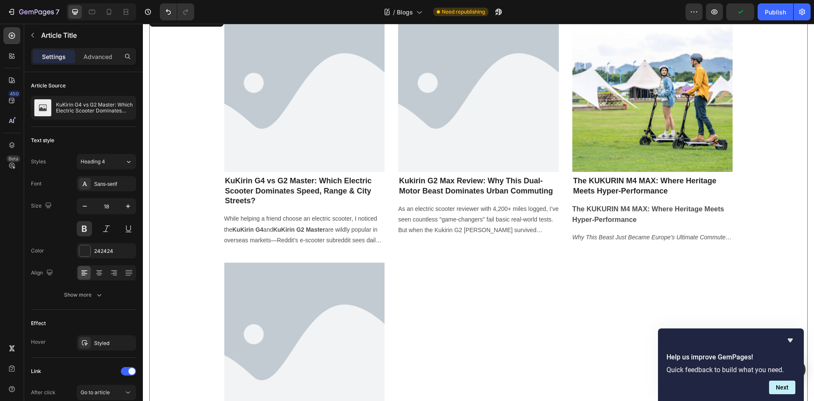
click at [500, 267] on div "Article Image KuKirin G4 vs G2 Master: Which Electric Scooter Dominates Speed, …" at bounding box center [478, 245] width 509 height 469
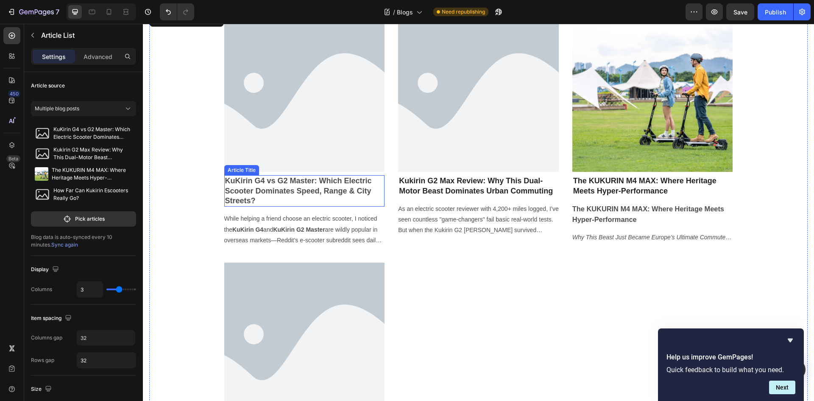
click at [374, 186] on h2 "KuKirin G4 vs G2 Master: Which Electric Scooter Dominates Speed, Range & City S…" at bounding box center [304, 190] width 161 height 31
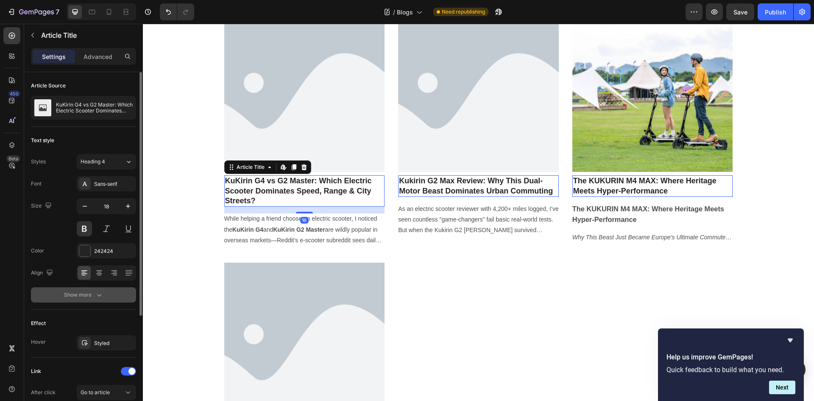
click at [98, 290] on button "Show more" at bounding box center [83, 294] width 105 height 15
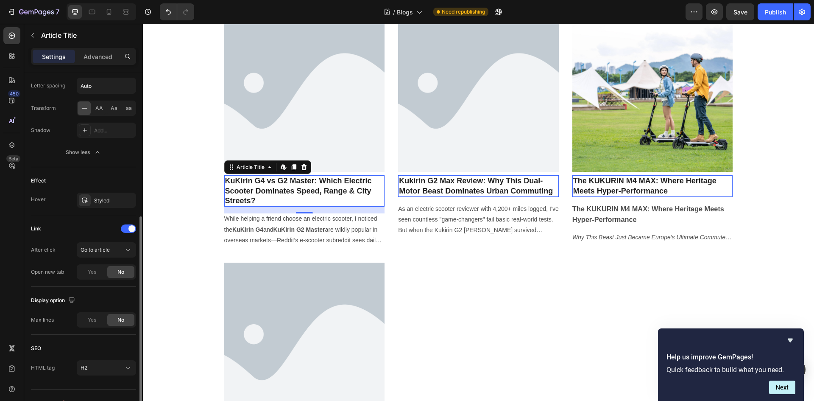
scroll to position [270, 0]
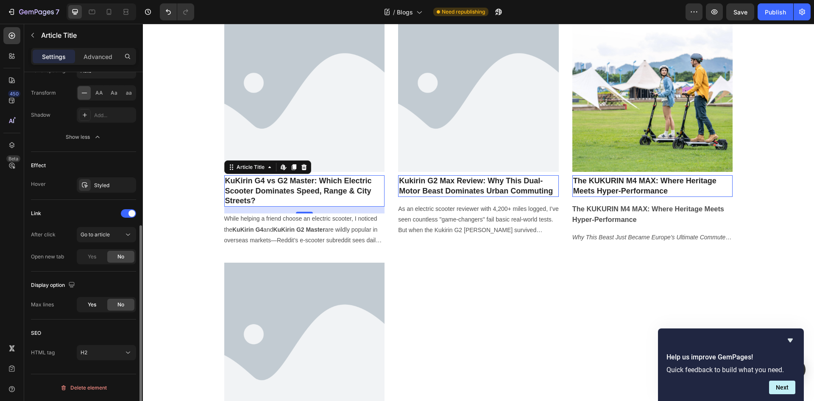
click at [92, 306] on span "Yes" at bounding box center [92, 305] width 8 height 8
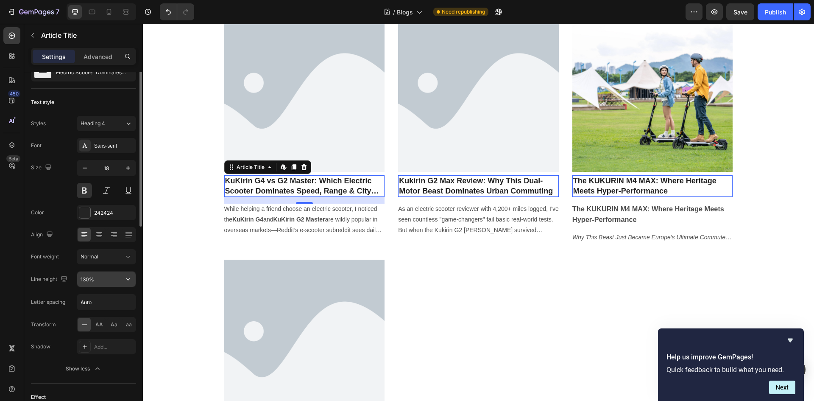
scroll to position [0, 0]
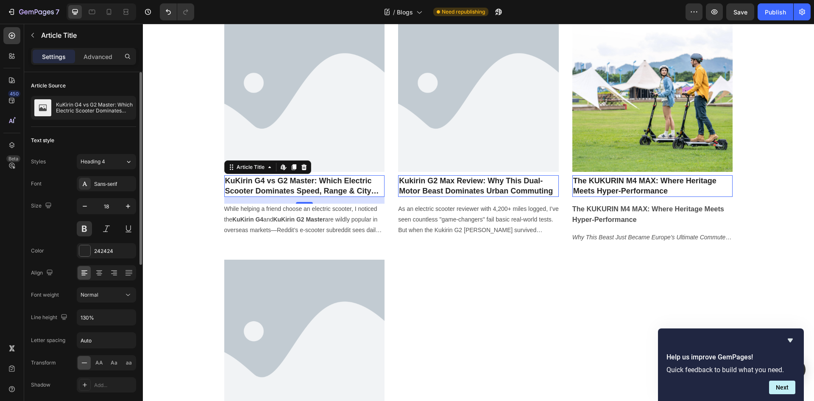
click at [122, 149] on div "Text style Styles Heading 4 Font Sans-serif Size 18 Color 242424 Align Font wei…" at bounding box center [83, 274] width 105 height 295
click at [118, 157] on button "Heading 4" at bounding box center [106, 161] width 59 height 15
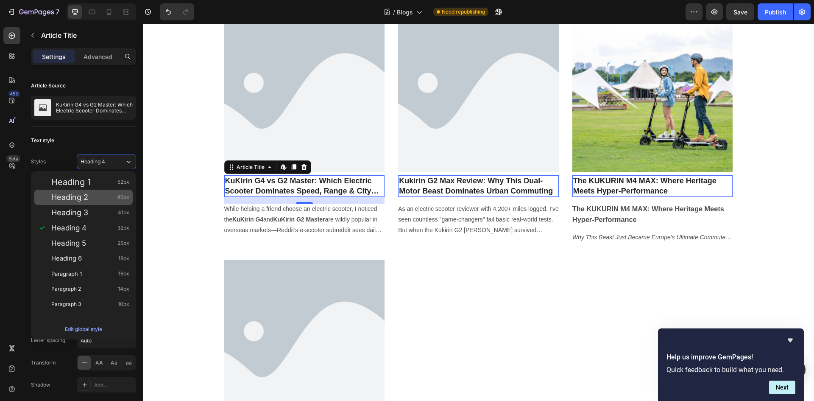
click at [94, 197] on div "Heading 2 46px" at bounding box center [90, 197] width 78 height 8
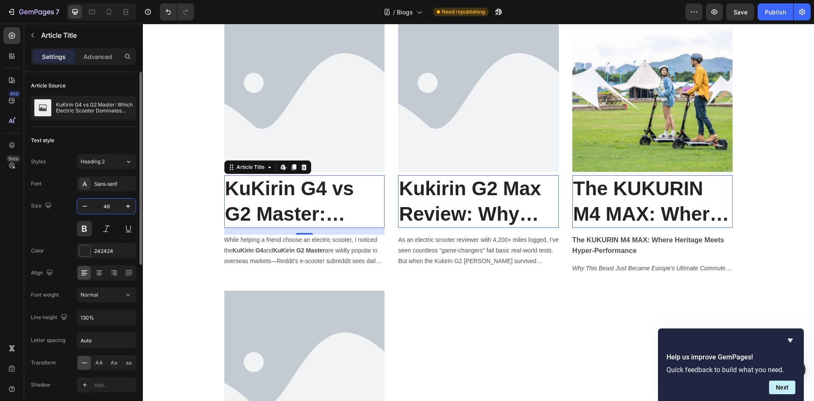
click at [110, 204] on input "46" at bounding box center [106, 206] width 28 height 15
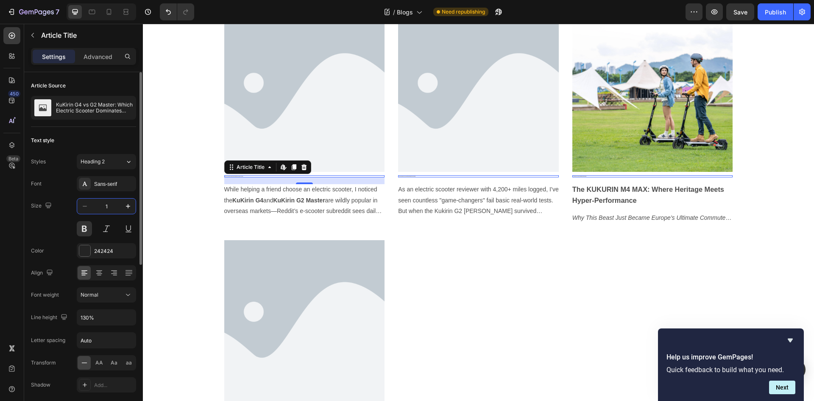
type input "18"
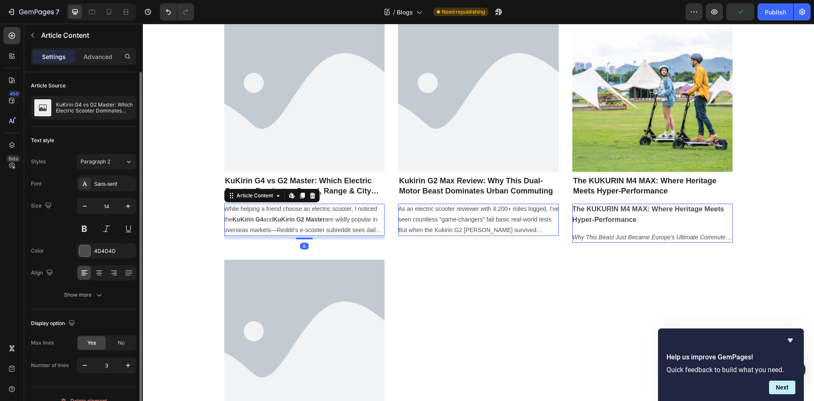
click at [317, 214] on section "While helping a friend choose an electric scooter, I noticed the KuKirin G4 and…" at bounding box center [304, 220] width 161 height 32
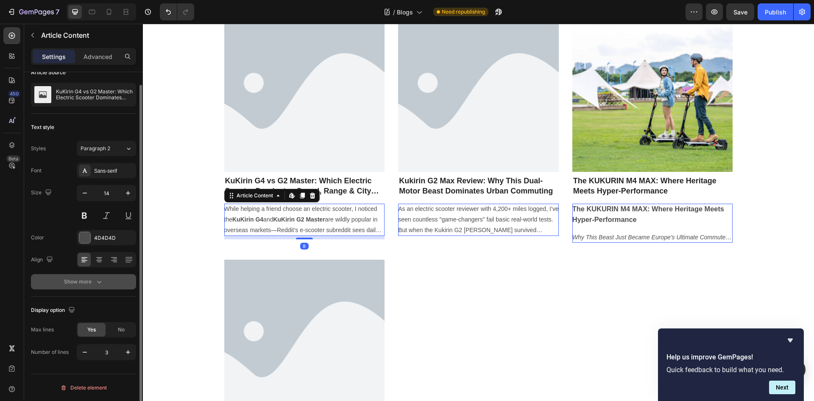
click at [94, 282] on div "Show more" at bounding box center [83, 281] width 39 height 8
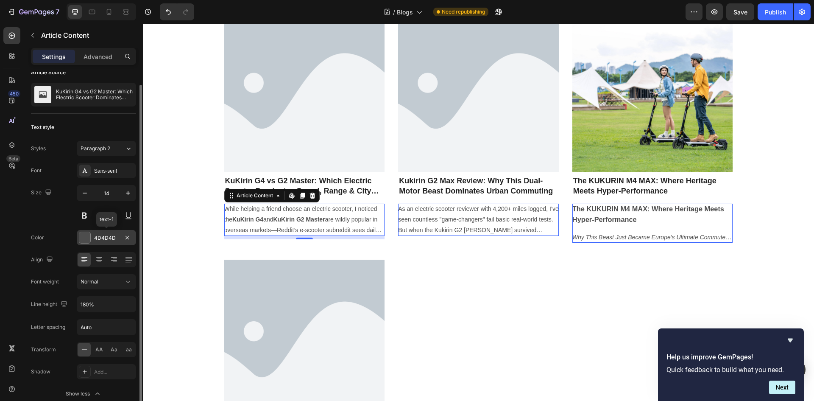
click at [106, 238] on div "4D4D4D" at bounding box center [106, 238] width 25 height 8
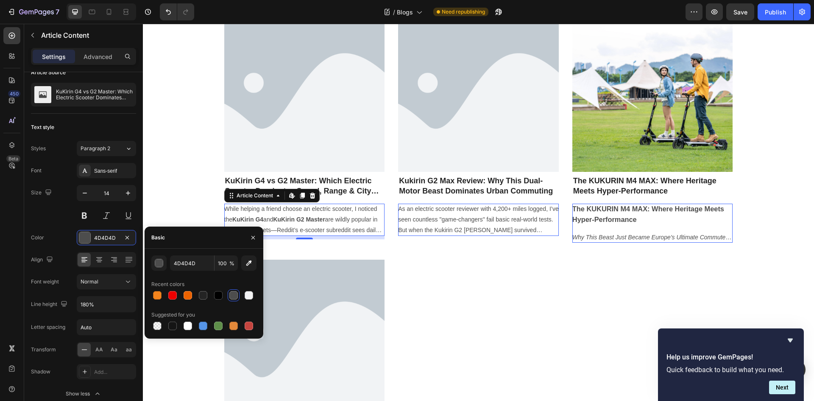
click at [234, 297] on div at bounding box center [234, 295] width 8 height 8
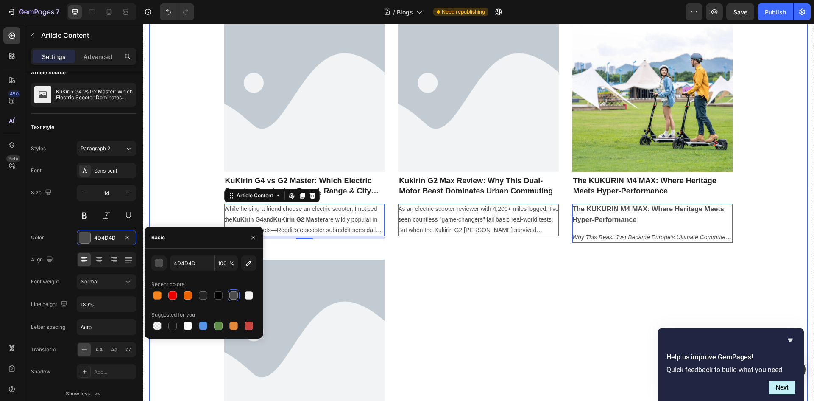
click at [510, 265] on div "Article Image KuKirin G4 vs G2 Master: Which Electric Scooter Dominates Speed, …" at bounding box center [478, 244] width 509 height 466
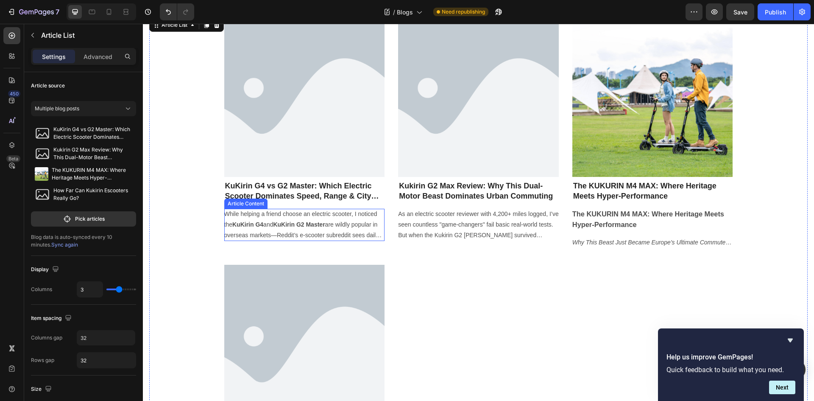
scroll to position [0, 0]
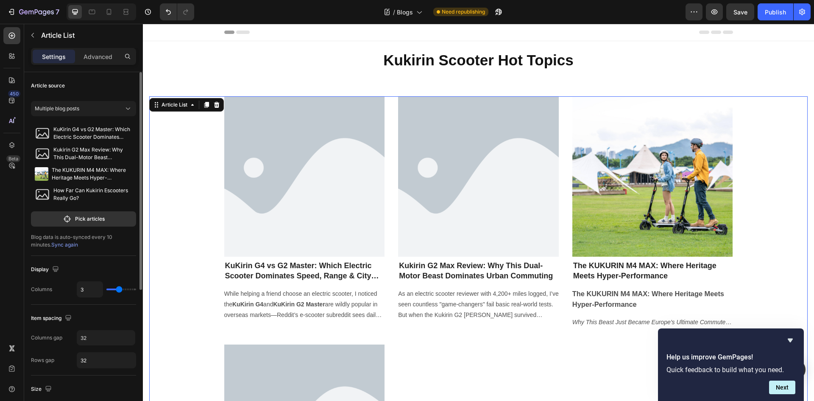
click at [51, 244] on span "Sync again" at bounding box center [64, 244] width 27 height 6
click at [216, 104] on icon at bounding box center [216, 104] width 7 height 7
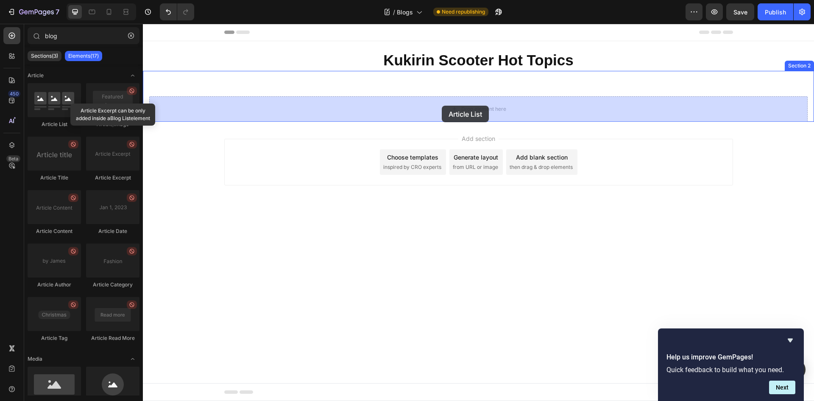
drag, startPoint x: 183, startPoint y: 108, endPoint x: 441, endPoint y: 117, distance: 257.7
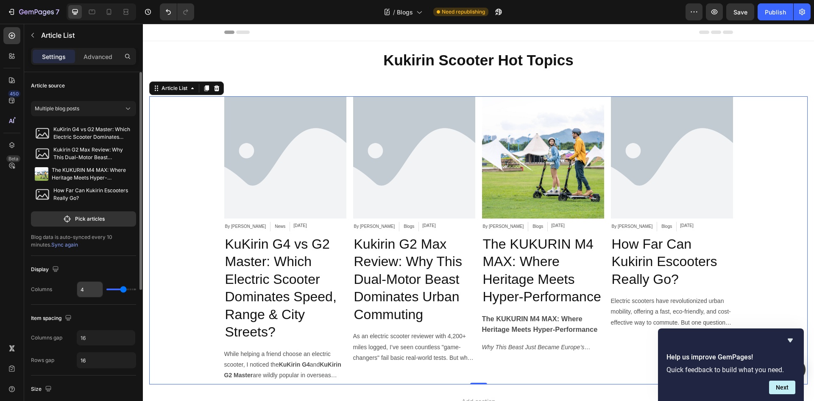
click at [90, 291] on input "4" at bounding box center [89, 289] width 25 height 15
type input "3"
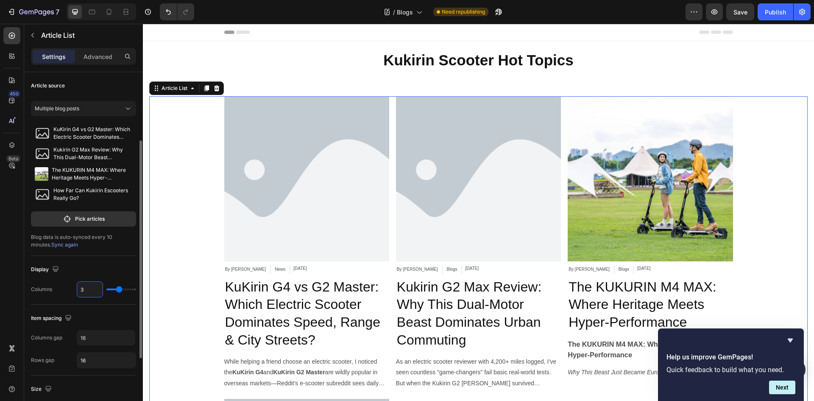
scroll to position [85, 0]
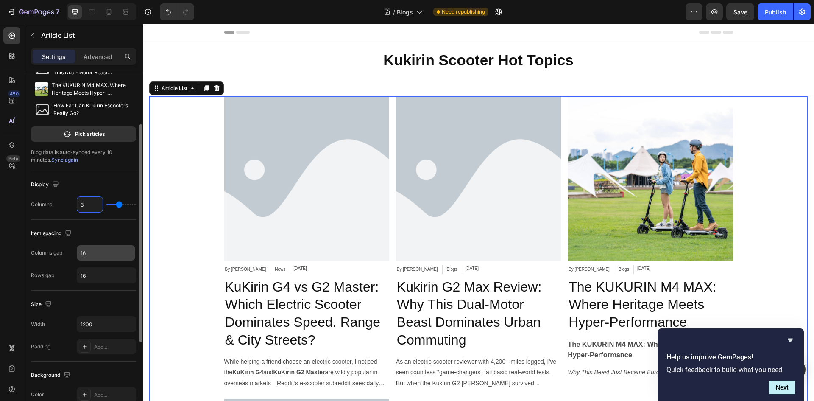
type input "3"
click at [88, 251] on input "16" at bounding box center [106, 252] width 59 height 15
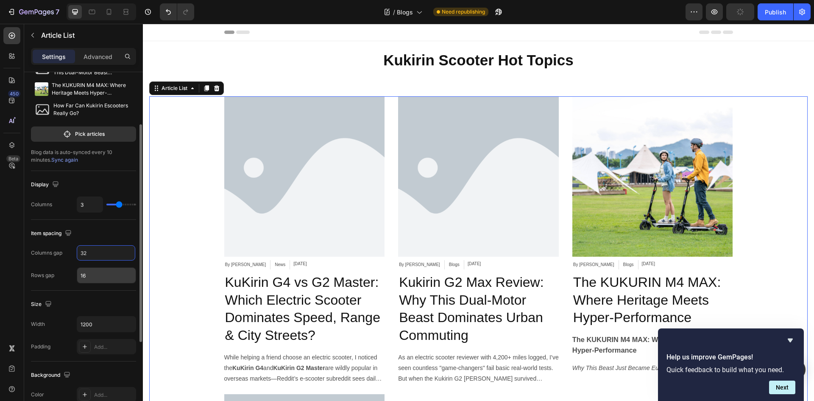
type input "32"
click at [95, 275] on input "16" at bounding box center [106, 275] width 59 height 15
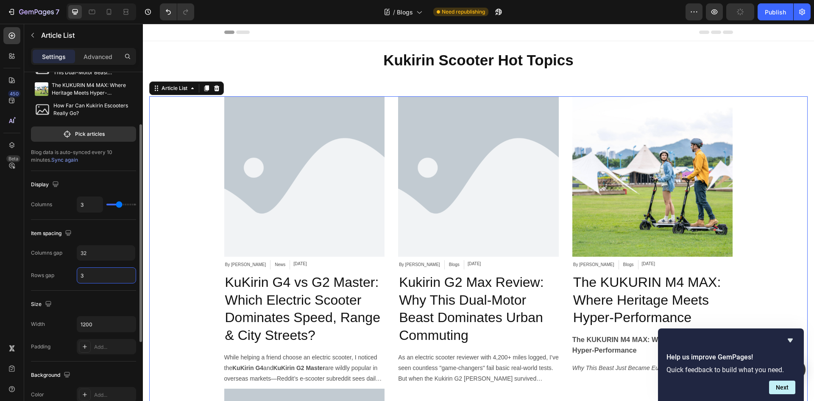
type input "32"
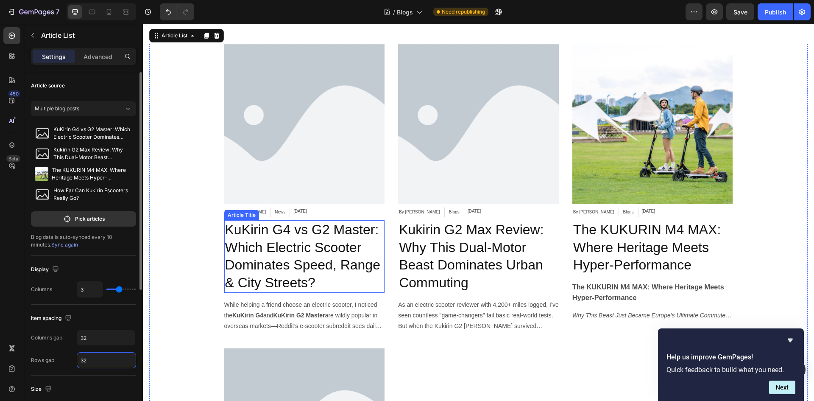
scroll to position [127, 0]
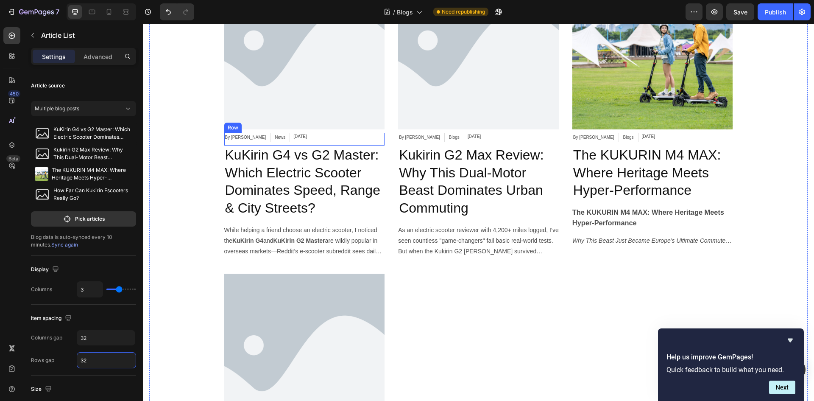
click at [308, 136] on div "By XuEric Article Author News Article Category Sep 27, 2025 Article Date Row" at bounding box center [304, 139] width 161 height 13
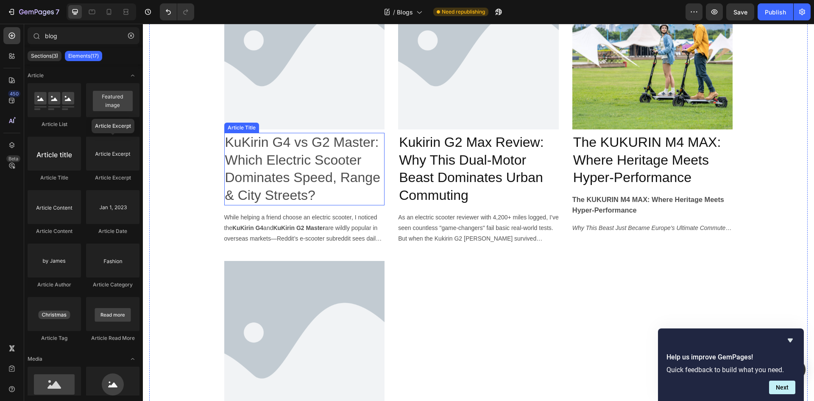
click at [321, 152] on h2 "KuKirin G4 vs G2 Master: Which Electric Scooter Dominates Speed, Range & City S…" at bounding box center [304, 169] width 161 height 72
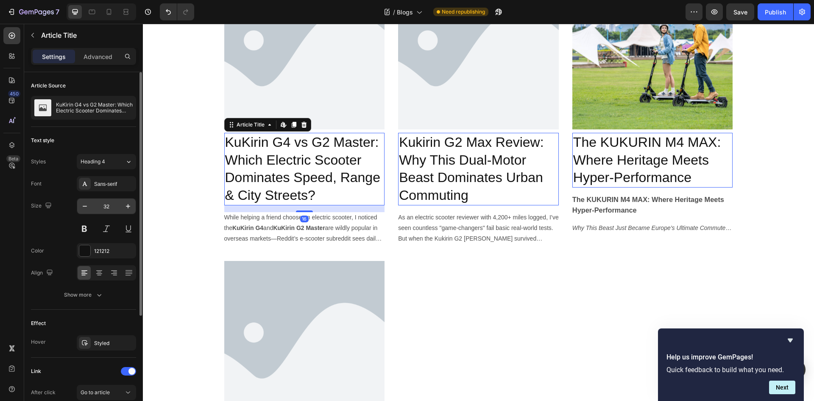
click at [110, 199] on input "32" at bounding box center [106, 206] width 28 height 15
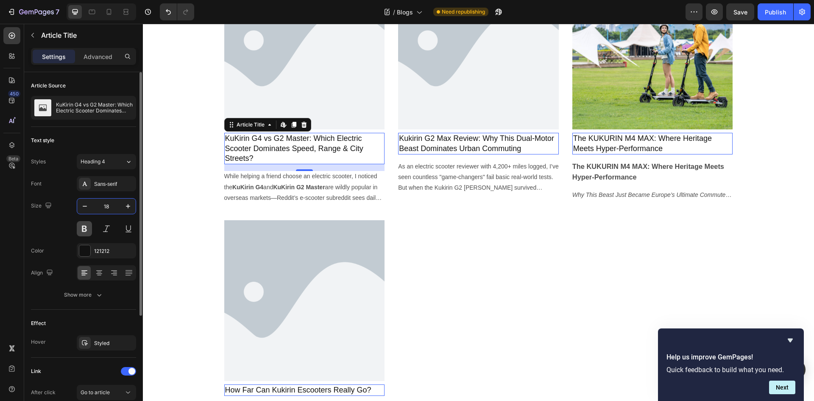
type input "18"
click at [82, 229] on button at bounding box center [84, 228] width 15 height 15
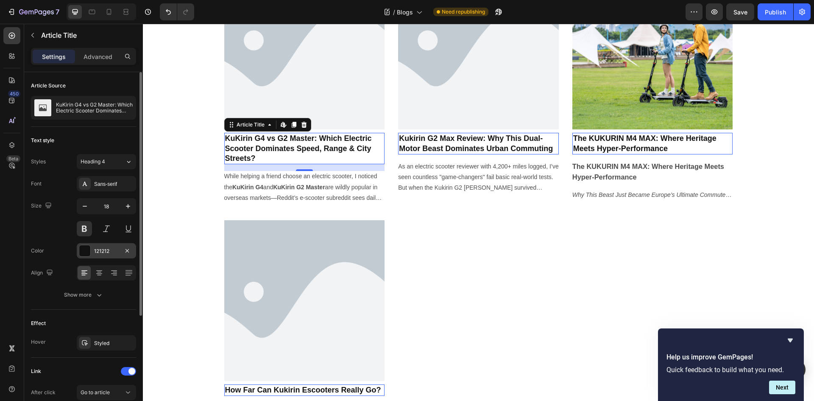
click at [93, 254] on div "121212" at bounding box center [106, 250] width 59 height 15
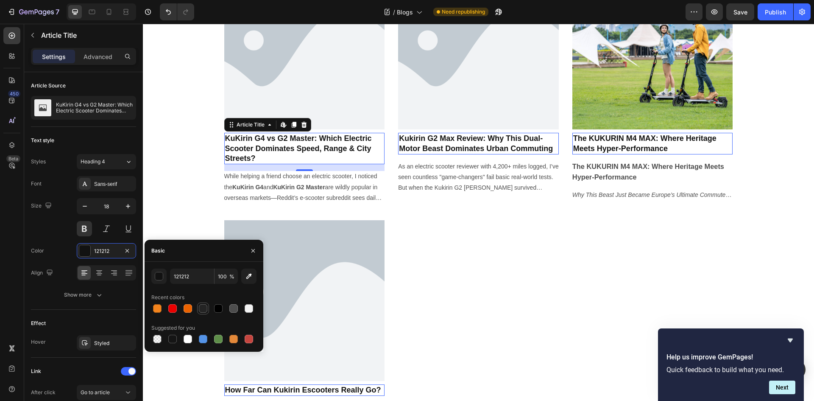
click at [206, 309] on div at bounding box center [203, 308] width 8 height 8
type input "242424"
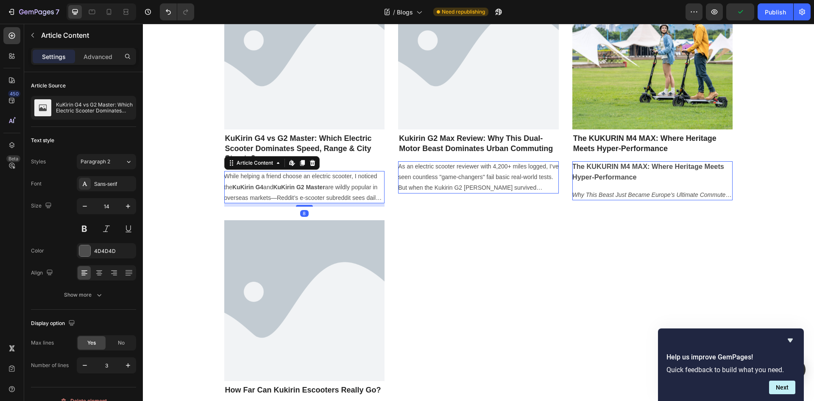
click at [331, 185] on section "While helping a friend choose an electric scooter, I noticed the KuKirin G4 and…" at bounding box center [304, 187] width 161 height 32
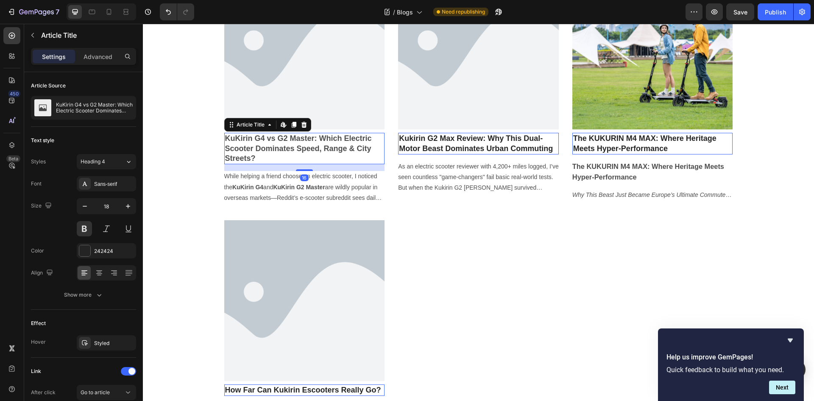
click at [348, 147] on h2 "KuKirin G4 vs G2 Master: Which Electric Scooter Dominates Speed, Range & City S…" at bounding box center [304, 148] width 161 height 31
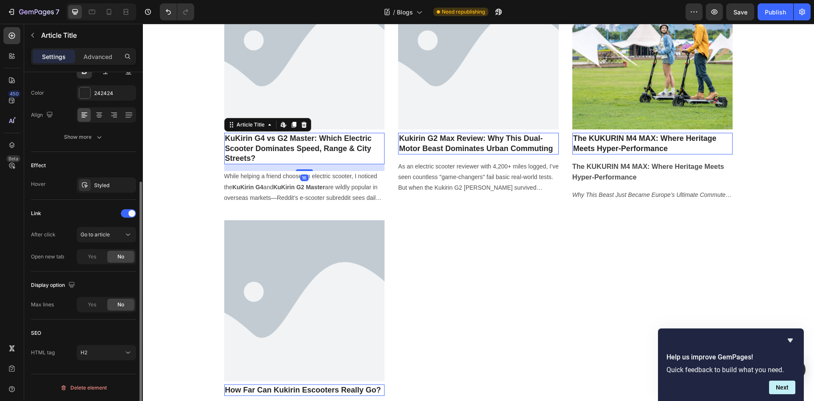
click at [102, 128] on div "Font Sans-serif Size 18 Color 242424 Align Show more" at bounding box center [83, 81] width 105 height 126
click at [104, 140] on button "Show more" at bounding box center [83, 136] width 105 height 15
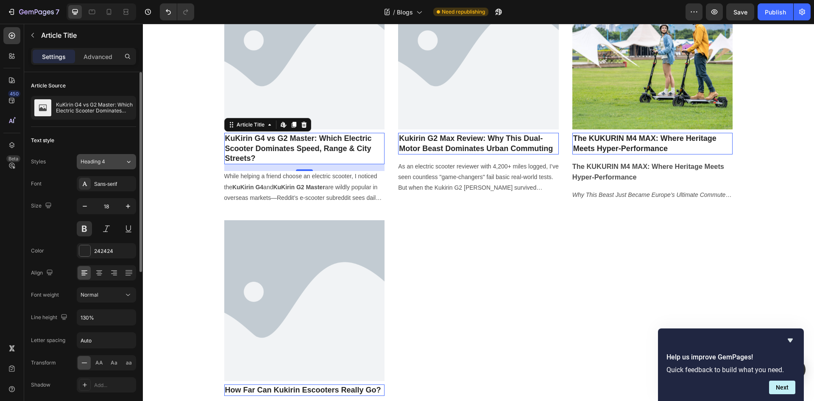
click at [112, 160] on div "Heading 4" at bounding box center [98, 162] width 34 height 8
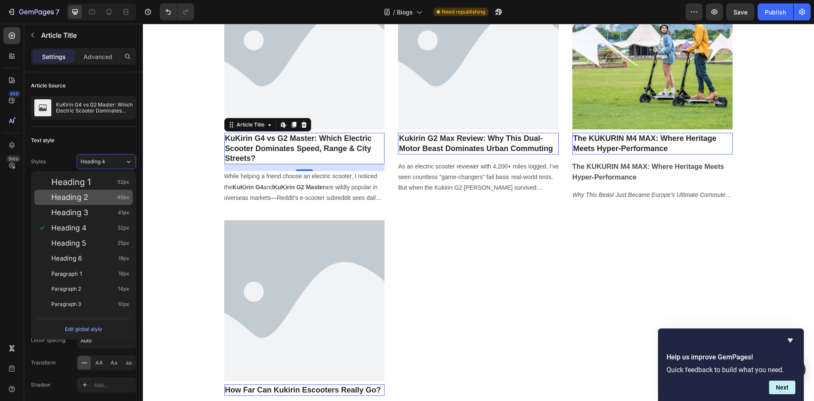
click at [94, 201] on div "Heading 2 46px" at bounding box center [90, 197] width 78 height 8
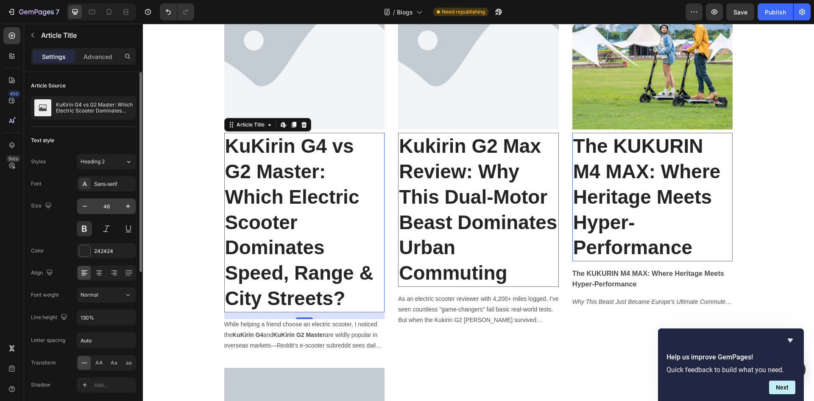
click at [110, 205] on input "46" at bounding box center [106, 206] width 28 height 15
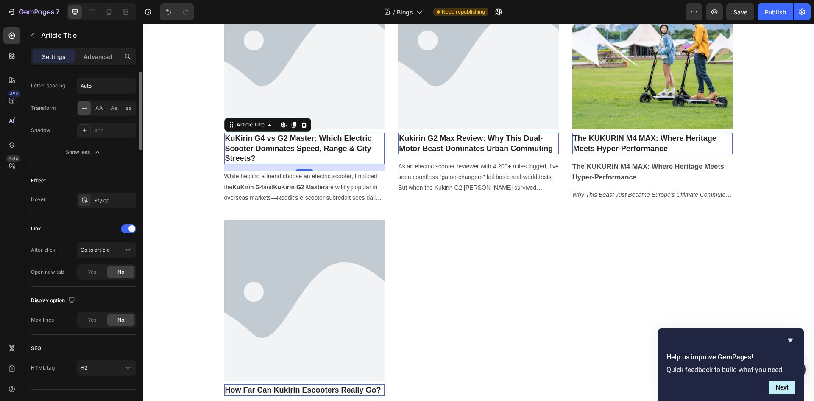
scroll to position [270, 0]
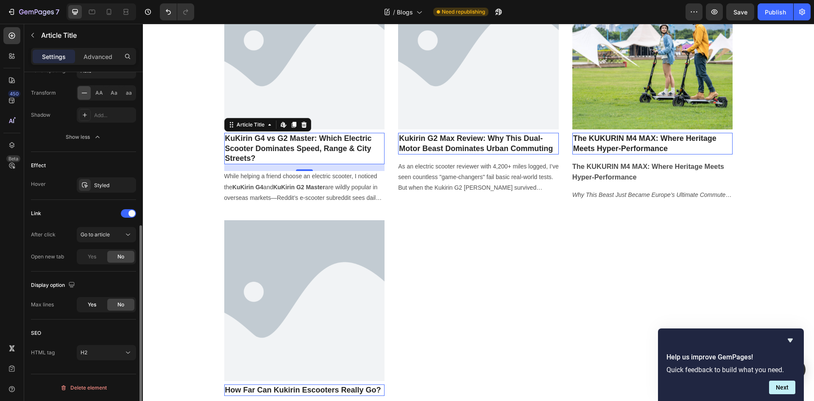
type input "18"
click at [88, 302] on span "Yes" at bounding box center [92, 305] width 8 height 8
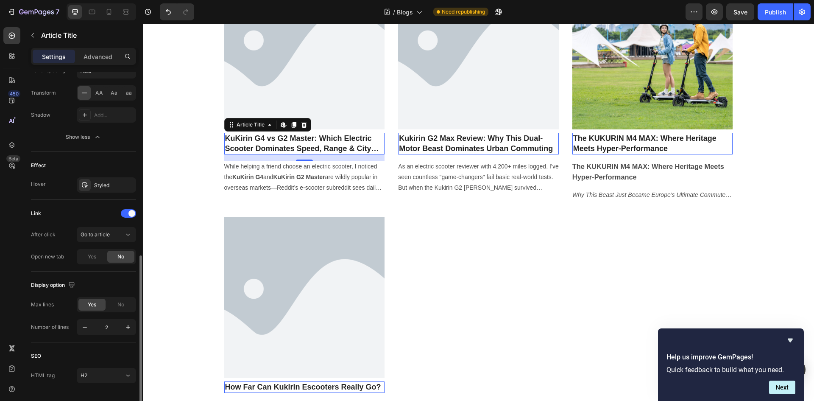
scroll to position [293, 0]
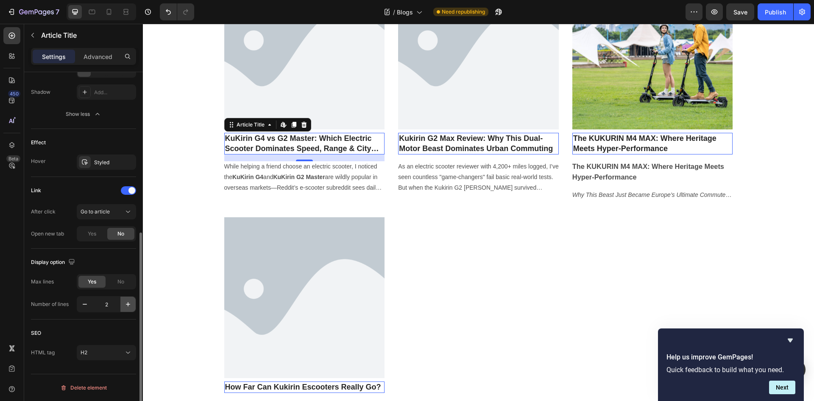
click at [129, 305] on icon "button" at bounding box center [128, 304] width 8 height 8
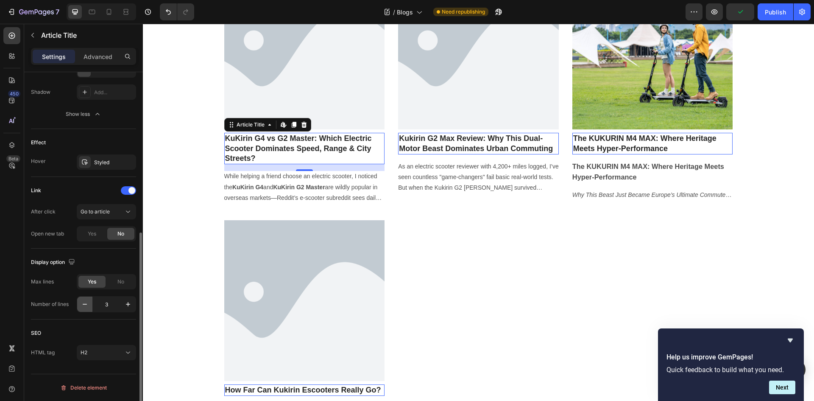
click at [82, 303] on icon "button" at bounding box center [85, 304] width 8 height 8
type input "2"
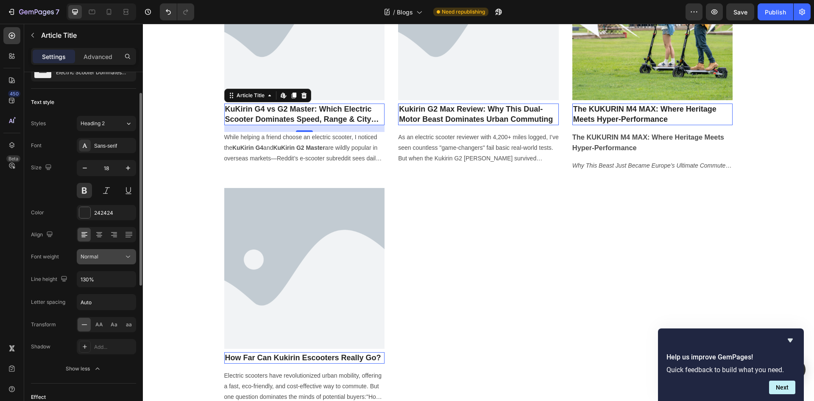
scroll to position [0, 0]
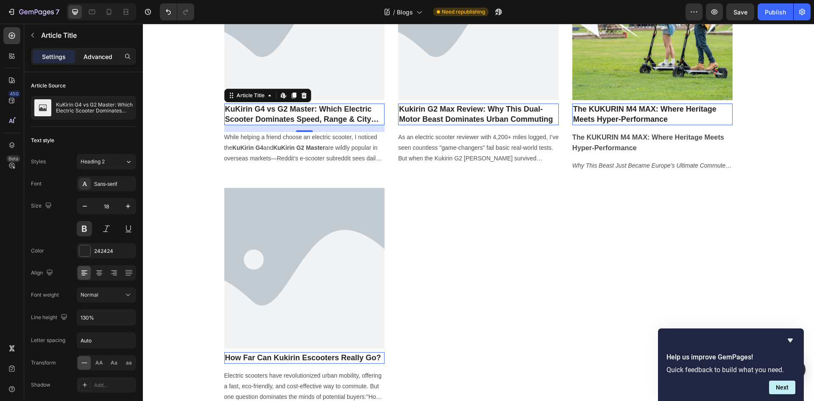
click at [88, 54] on p "Advanced" at bounding box center [98, 56] width 29 height 9
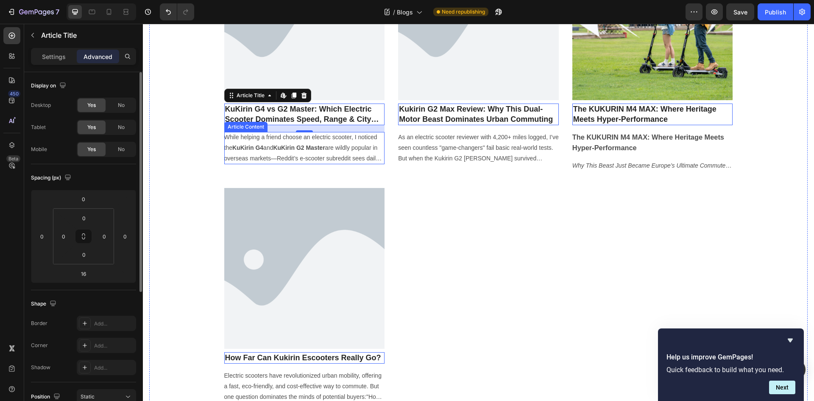
click at [328, 152] on section "While helping a friend choose an electric scooter, I noticed the KuKirin G4 and…" at bounding box center [304, 148] width 161 height 32
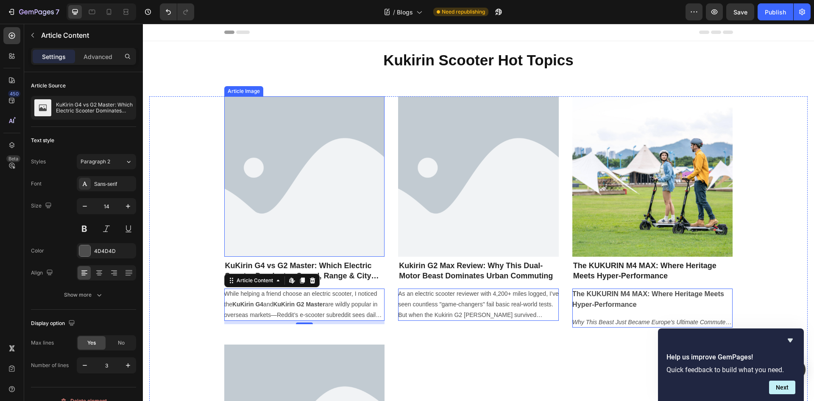
click at [202, 182] on div "Article Image KuKirin G4 vs G2 Master: Which Electric Scooter Dominates Speed, …" at bounding box center [478, 329] width 659 height 466
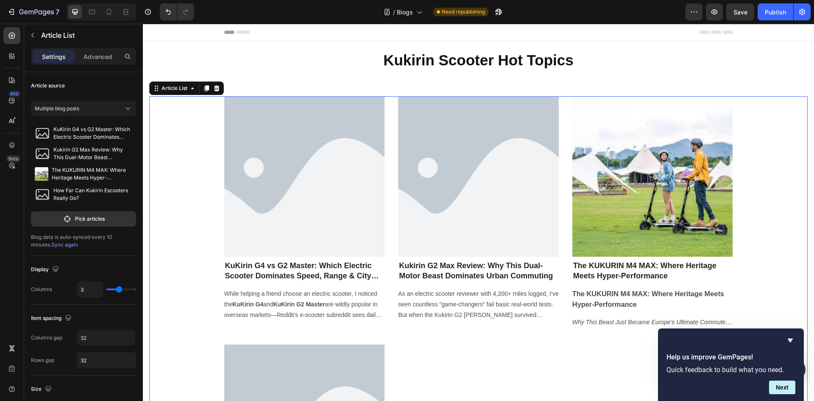
click at [218, 89] on icon at bounding box center [216, 88] width 7 height 7
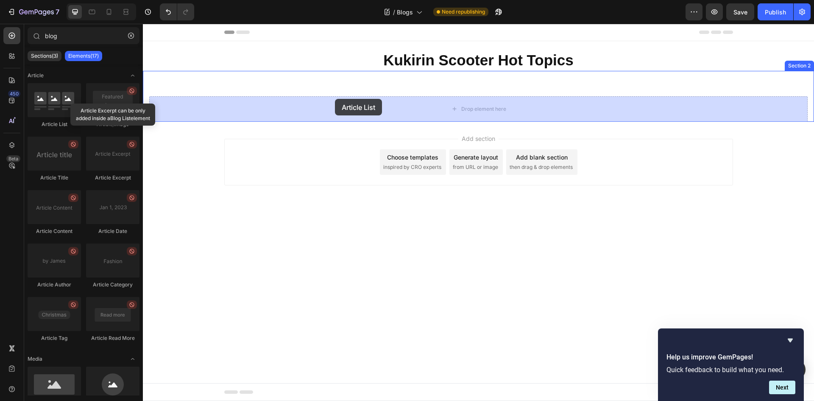
drag, startPoint x: 191, startPoint y: 121, endPoint x: 335, endPoint y: 99, distance: 146.0
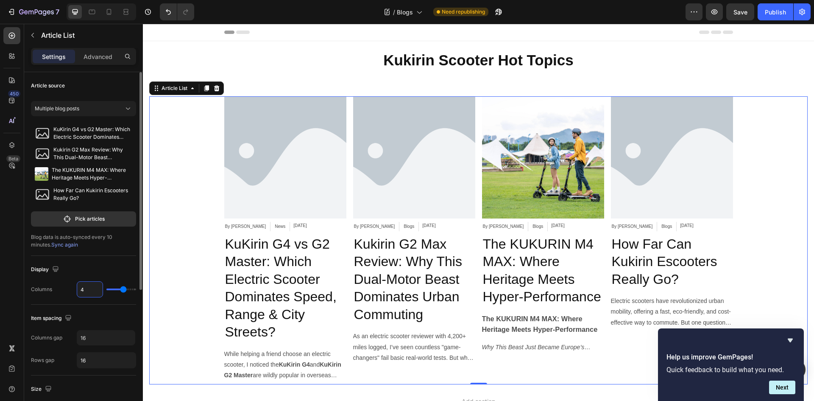
click at [78, 287] on input "4" at bounding box center [89, 289] width 25 height 15
type input "3"
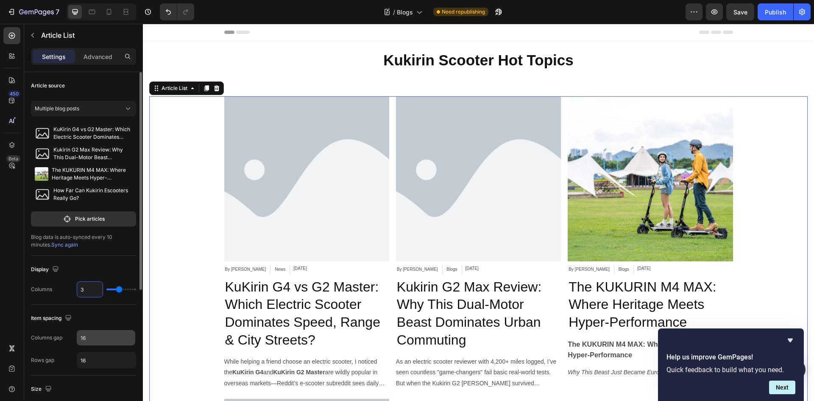
type input "3"
click at [106, 336] on input "16" at bounding box center [106, 337] width 59 height 15
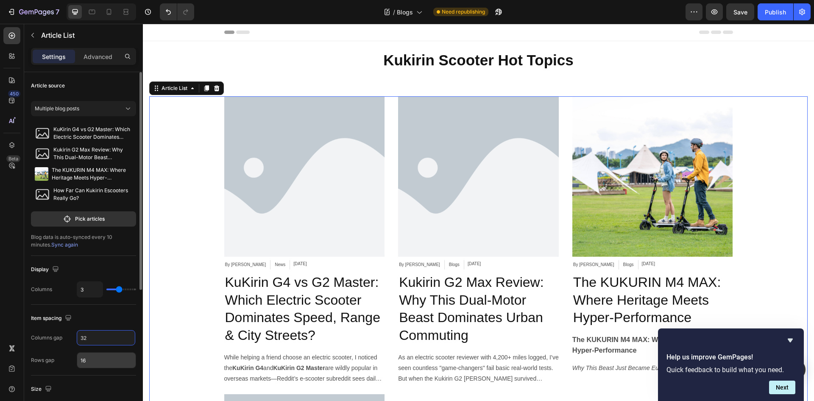
type input "32"
click at [87, 367] on input "16" at bounding box center [106, 360] width 59 height 15
type input "32"
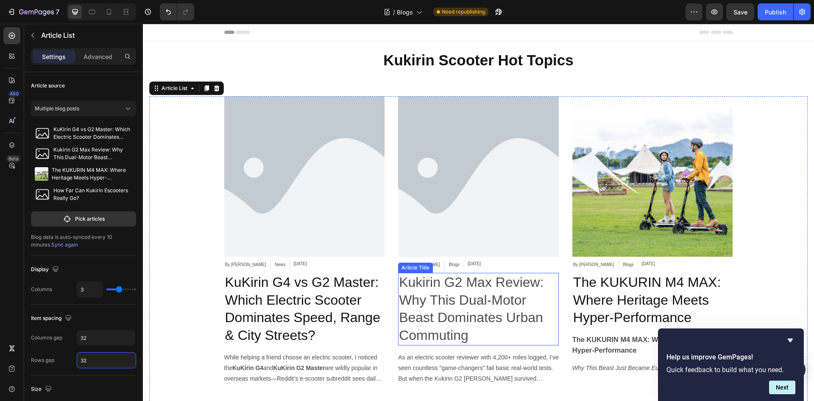
scroll to position [170, 0]
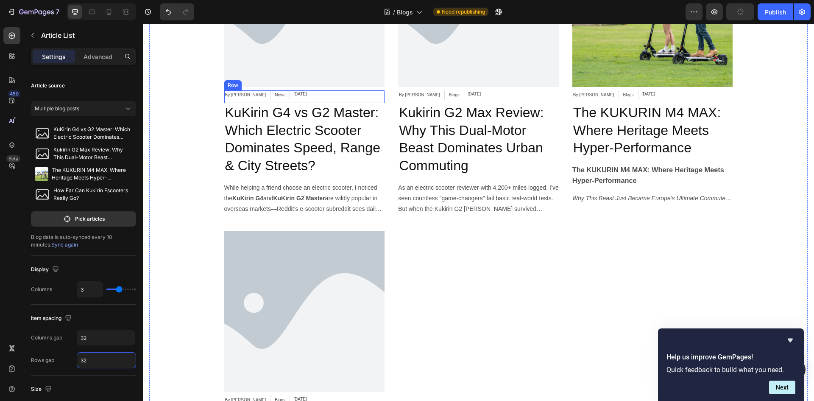
click at [343, 95] on div "By XuEric Article Author News Article Category Sep 27, 2025 Article Date Row" at bounding box center [304, 96] width 161 height 13
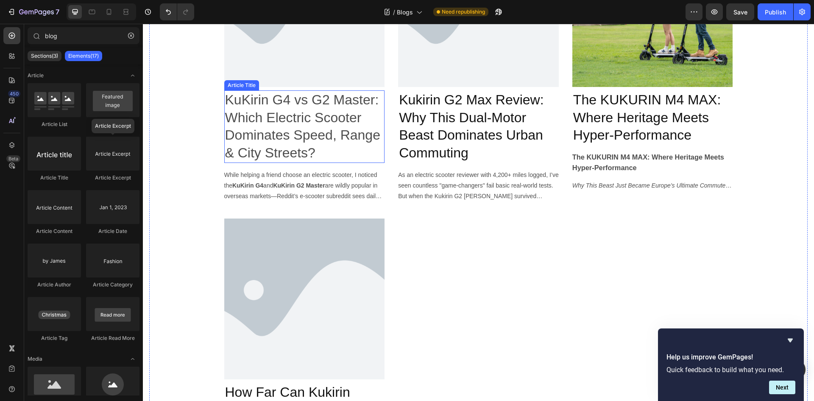
click at [340, 123] on h2 "KuKirin G4 vs G2 Master: Which Electric Scooter Dominates Speed, Range & City S…" at bounding box center [304, 126] width 161 height 72
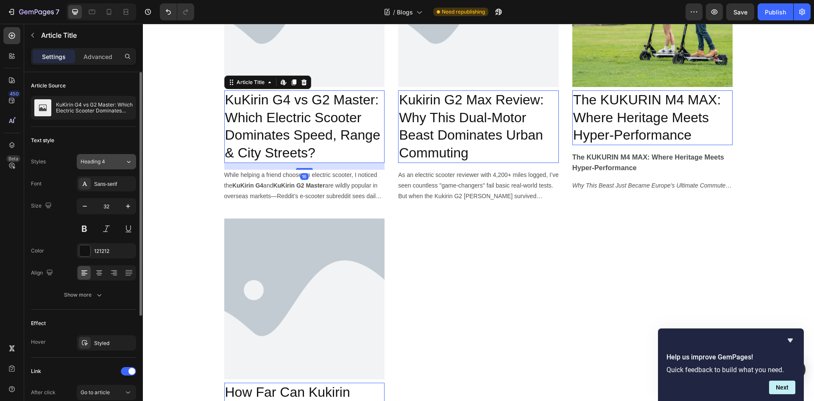
click at [114, 162] on div "Heading 4" at bounding box center [98, 162] width 34 height 8
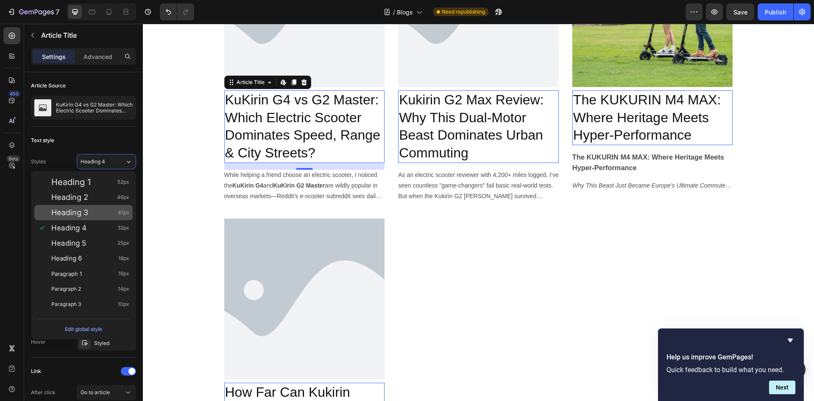
drag, startPoint x: 90, startPoint y: 199, endPoint x: 105, endPoint y: 211, distance: 19.9
click at [90, 199] on div "Heading 2 46px" at bounding box center [90, 197] width 78 height 8
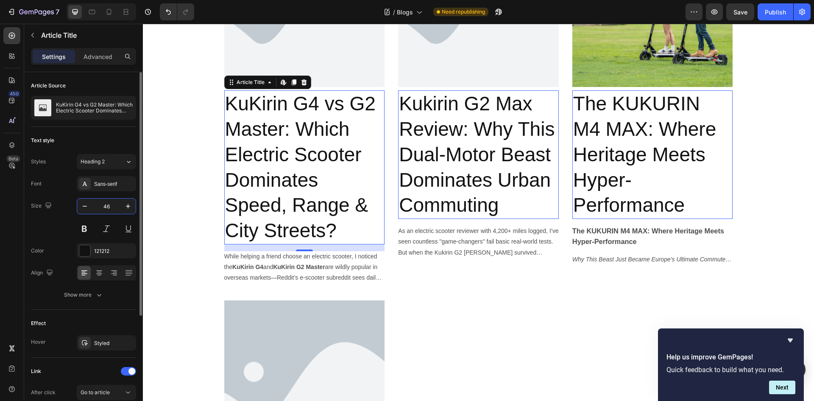
click at [113, 206] on input "46" at bounding box center [106, 206] width 28 height 15
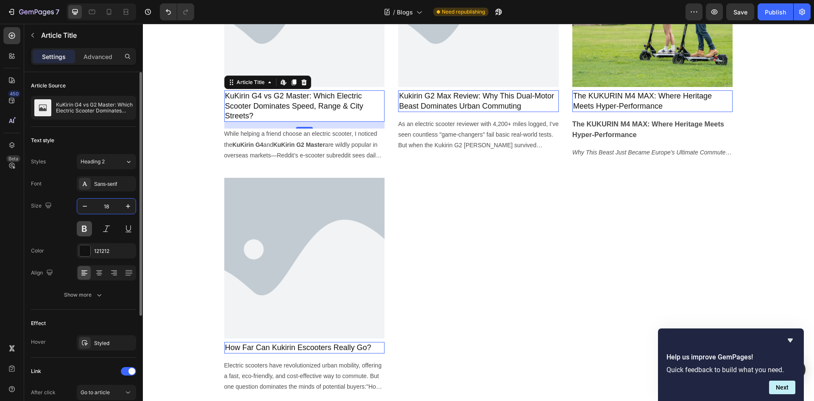
type input "18"
drag, startPoint x: 81, startPoint y: 227, endPoint x: 76, endPoint y: 255, distance: 28.8
click at [81, 227] on button at bounding box center [84, 228] width 15 height 15
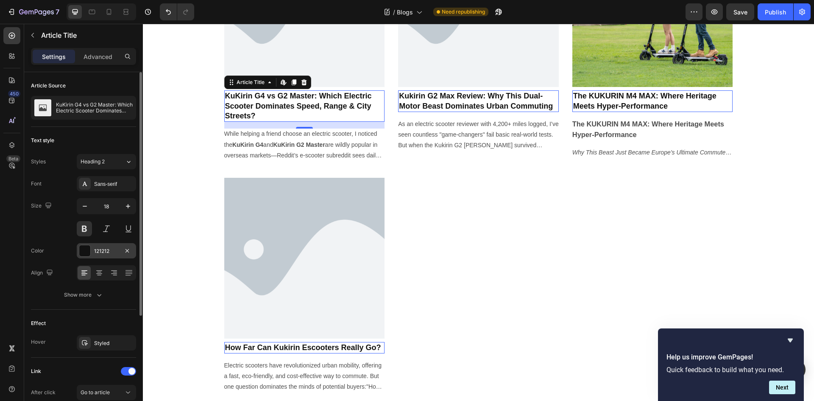
click at [101, 254] on div "121212" at bounding box center [106, 251] width 25 height 8
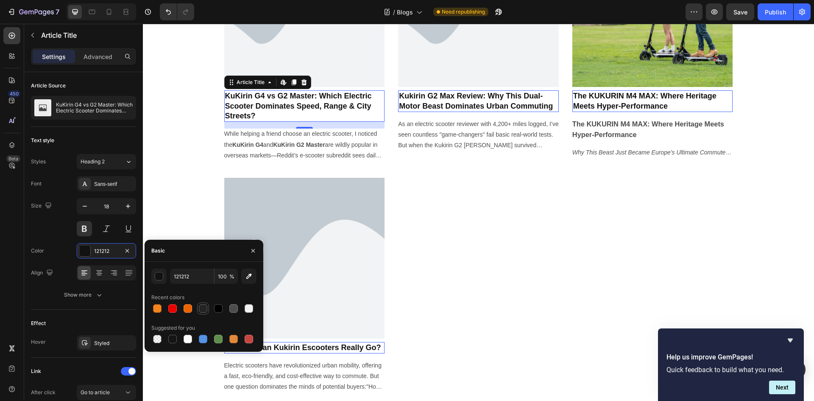
click at [206, 308] on div at bounding box center [203, 308] width 8 height 8
type input "242424"
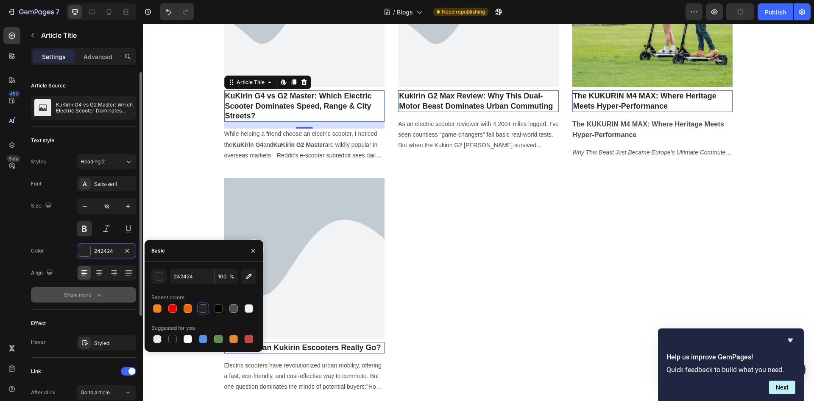
click at [98, 296] on icon "button" at bounding box center [99, 295] width 8 height 8
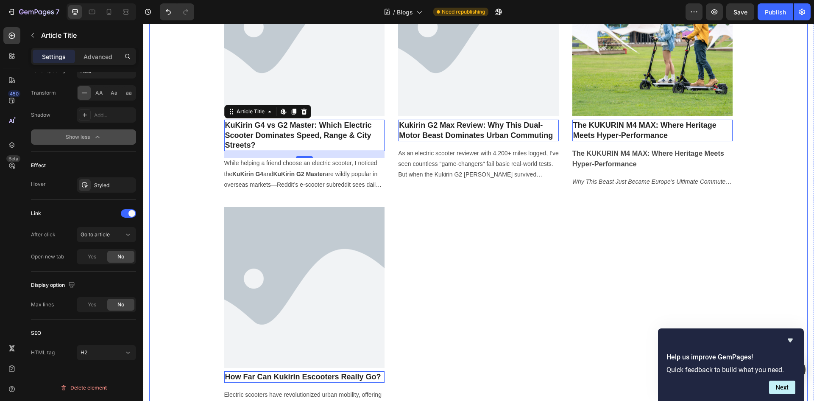
scroll to position [0, 0]
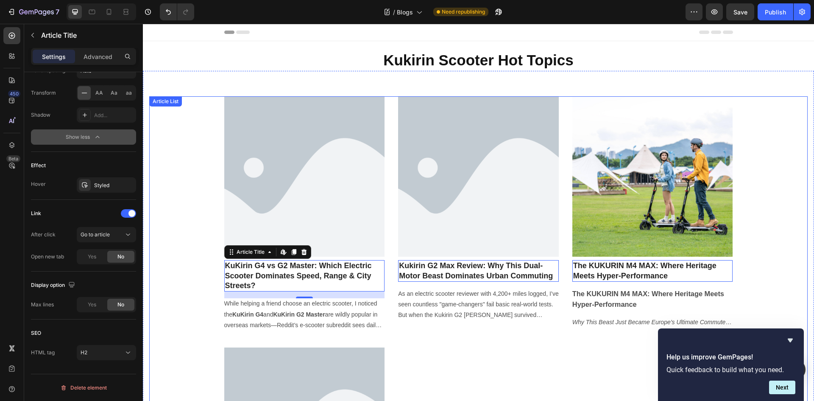
click at [191, 163] on div "Article Image KuKirin G4 vs G2 Master: Which Electric Scooter Dominates Speed, …" at bounding box center [478, 330] width 659 height 469
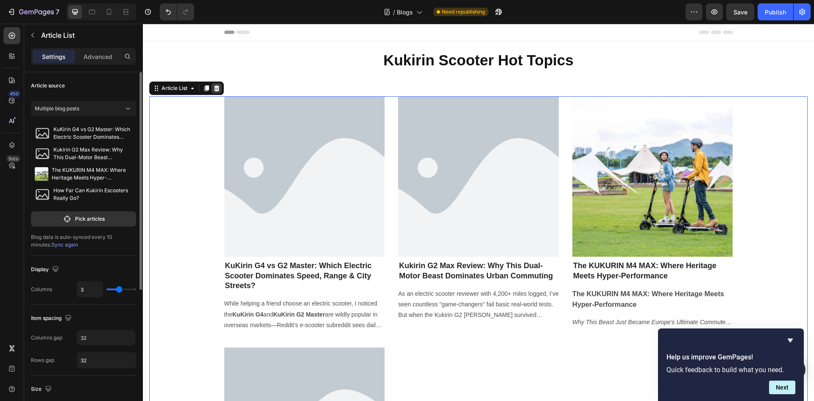
click at [219, 88] on icon at bounding box center [217, 88] width 6 height 6
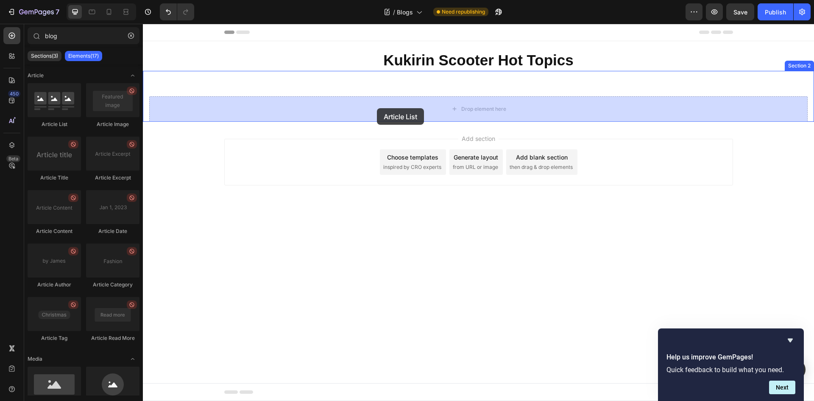
drag, startPoint x: 188, startPoint y: 126, endPoint x: 377, endPoint y: 115, distance: 189.9
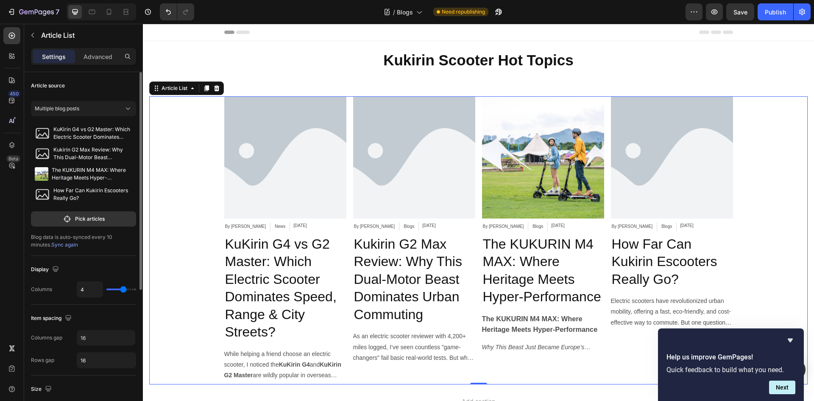
click at [51, 244] on span "Sync again" at bounding box center [64, 244] width 27 height 6
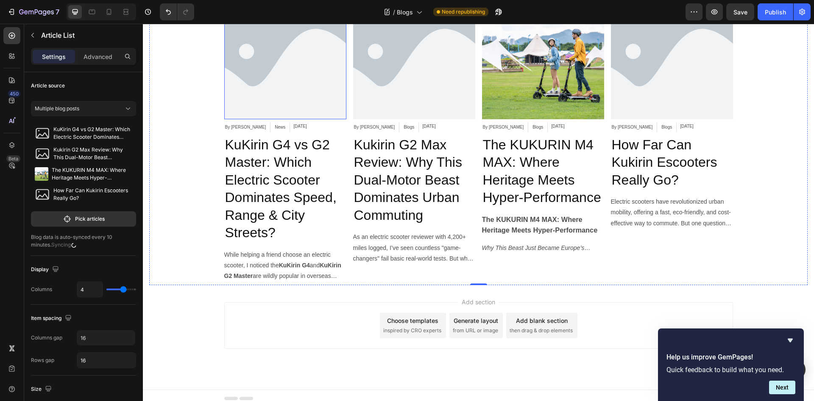
scroll to position [106, 0]
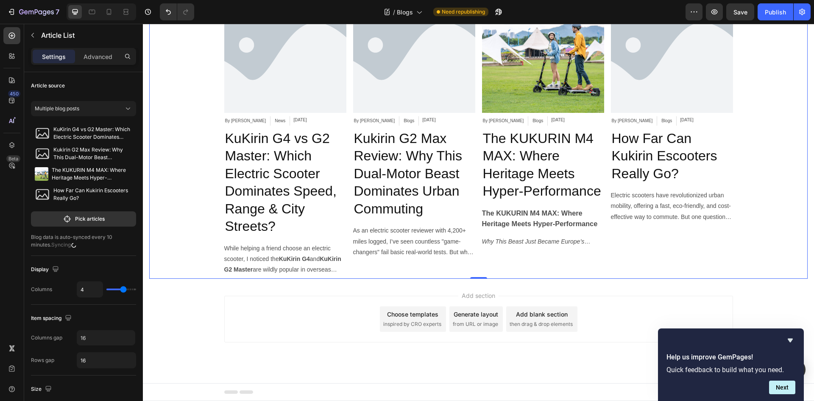
click at [175, 182] on div "Article Image By XuEric Article Author News Article Category Sep 27, 2025 Artic…" at bounding box center [478, 135] width 659 height 288
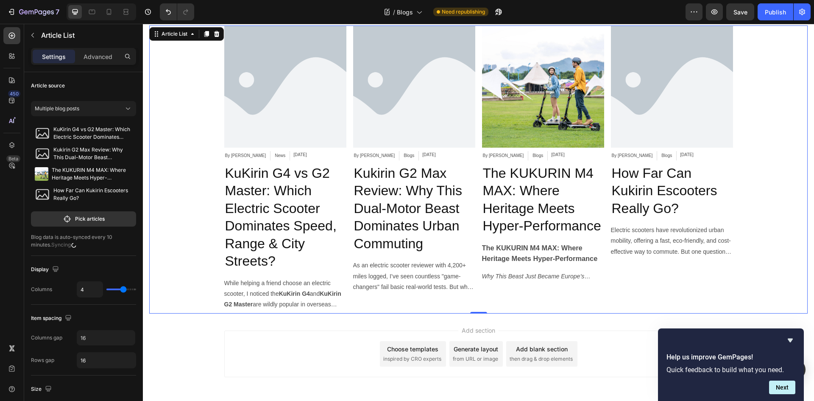
scroll to position [0, 0]
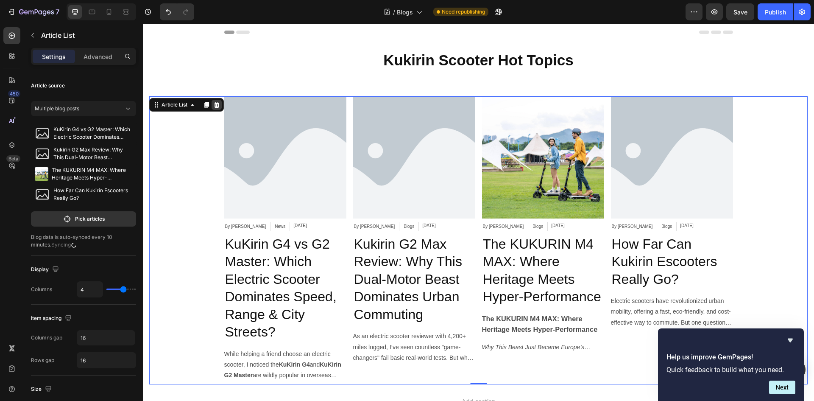
click at [219, 107] on icon at bounding box center [216, 104] width 7 height 7
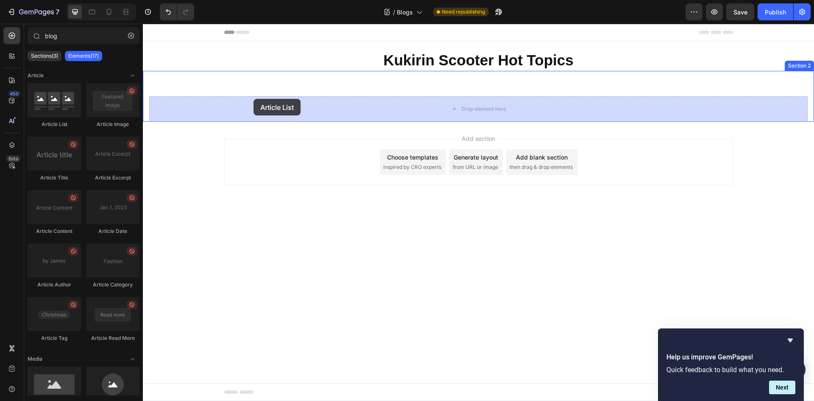
drag, startPoint x: 199, startPoint y: 126, endPoint x: 254, endPoint y: 99, distance: 61.3
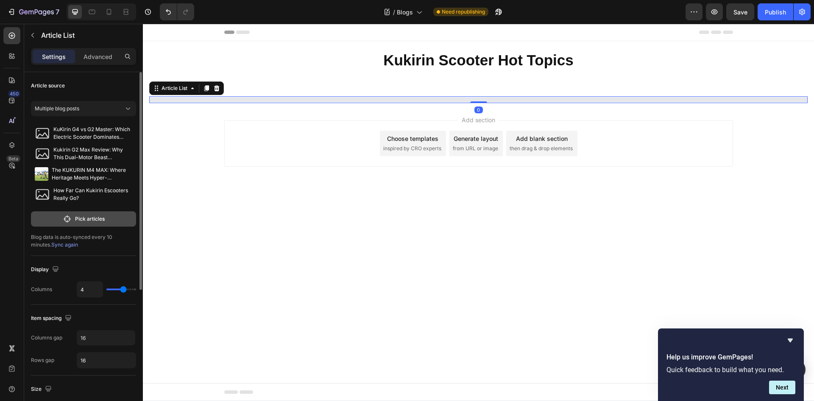
click at [87, 218] on p "Pick articles" at bounding box center [90, 219] width 30 height 8
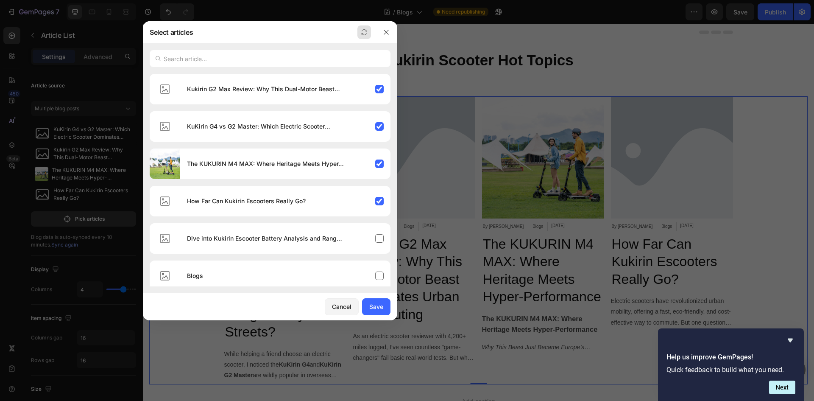
click at [367, 32] on icon "button" at bounding box center [364, 32] width 7 height 7
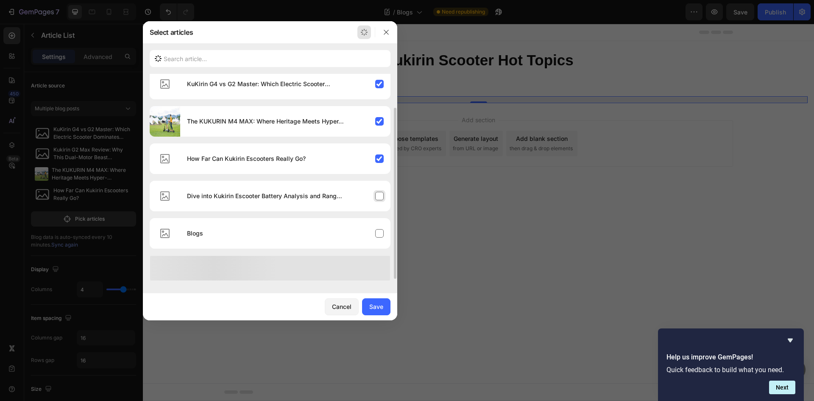
click at [378, 171] on div "How Far Can Kukirin Escooters Really Go?" at bounding box center [285, 159] width 210 height 24
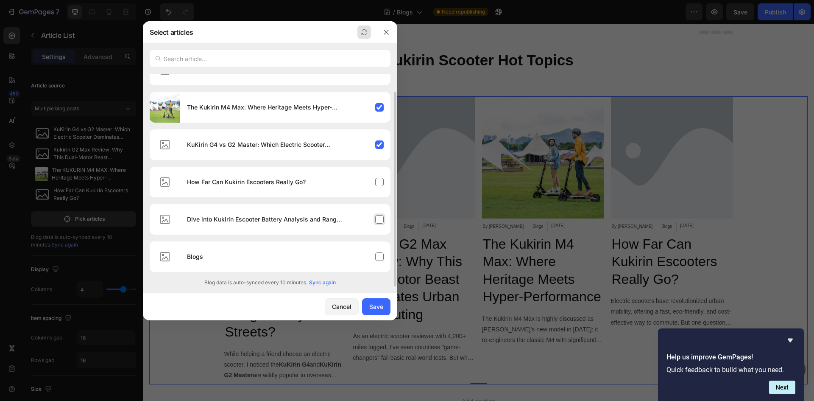
scroll to position [19, 0]
click at [378, 218] on div "Dive into Kukirin Escooter Battery Analysis and Range Performance (2025)" at bounding box center [285, 219] width 210 height 24
click at [375, 180] on div "How Far Can Kukirin Escooters Really Go?" at bounding box center [285, 182] width 210 height 24
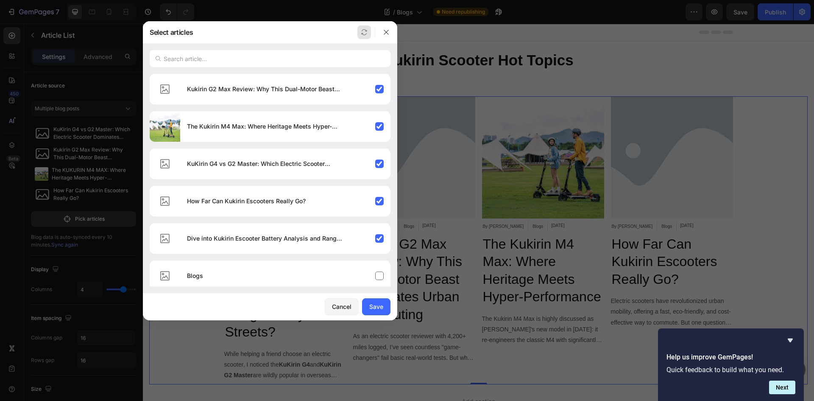
click at [367, 33] on icon "button" at bounding box center [364, 32] width 7 height 7
click at [373, 310] on div "Save" at bounding box center [376, 306] width 14 height 9
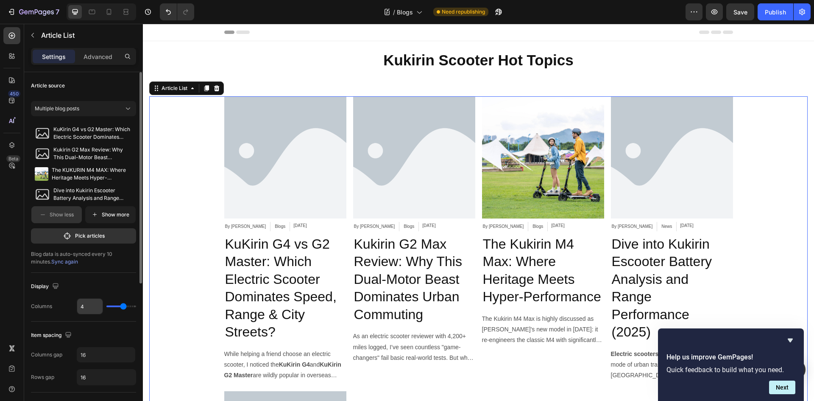
click at [89, 302] on input "4" at bounding box center [89, 306] width 25 height 15
type input "3"
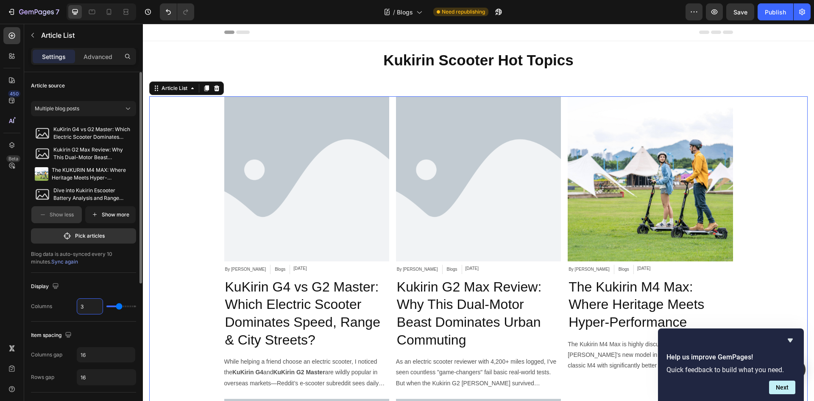
type input "3"
drag, startPoint x: 106, startPoint y: 366, endPoint x: 100, endPoint y: 364, distance: 6.1
click at [106, 366] on div "Columns gap 16 Rows gap 16" at bounding box center [83, 366] width 105 height 38
click at [91, 353] on input "16" at bounding box center [106, 354] width 59 height 15
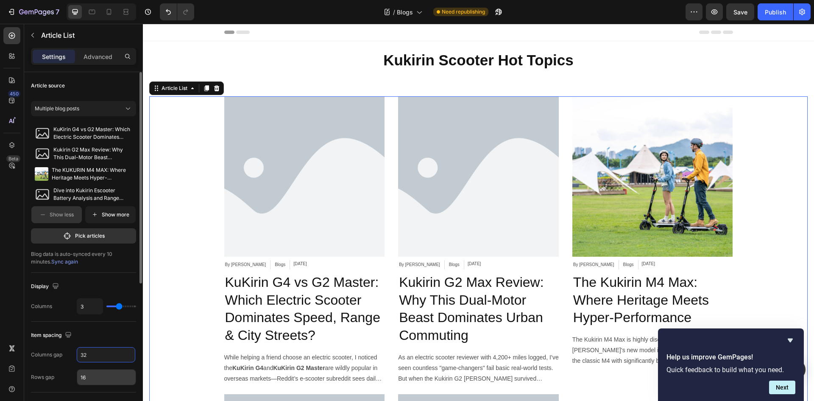
type input "32"
click at [100, 373] on input "16" at bounding box center [106, 376] width 59 height 15
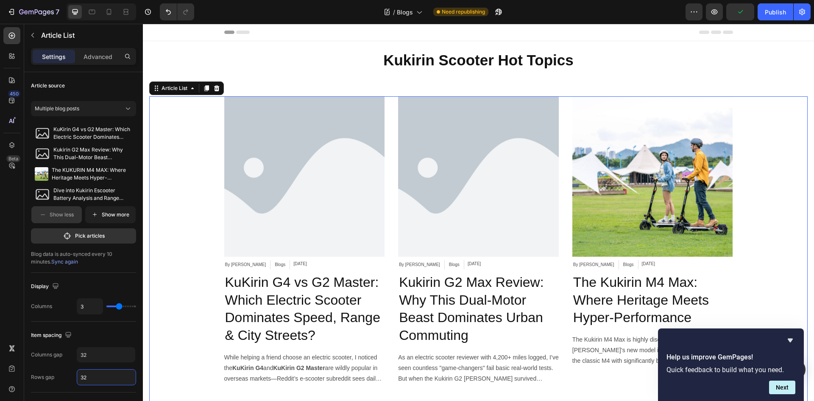
type input "32"
click at [196, 266] on div "Article Image By XuEric Article Author Blogs Article Category Sep 27, 2025 Arti…" at bounding box center [478, 394] width 659 height 596
click at [298, 268] on div "By XuEric Article Author Blogs Article Category Sep 27, 2025 Article Date Row" at bounding box center [304, 266] width 161 height 13
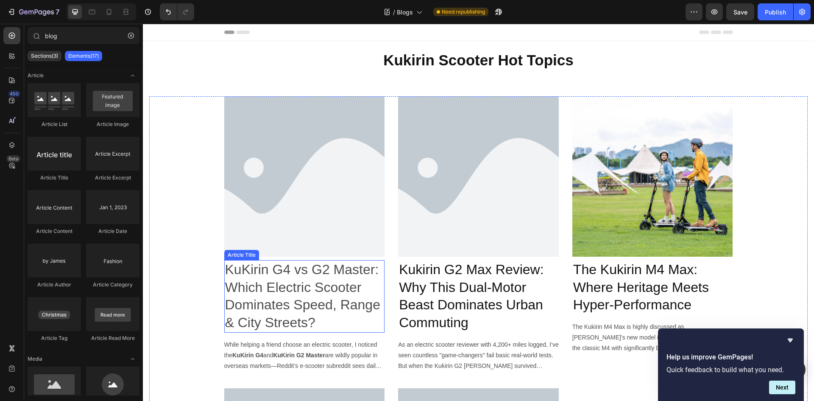
click at [335, 266] on h2 "KuKirin G4 vs G2 Master: Which Electric Scooter Dominates Speed, Range & City S…" at bounding box center [304, 296] width 161 height 72
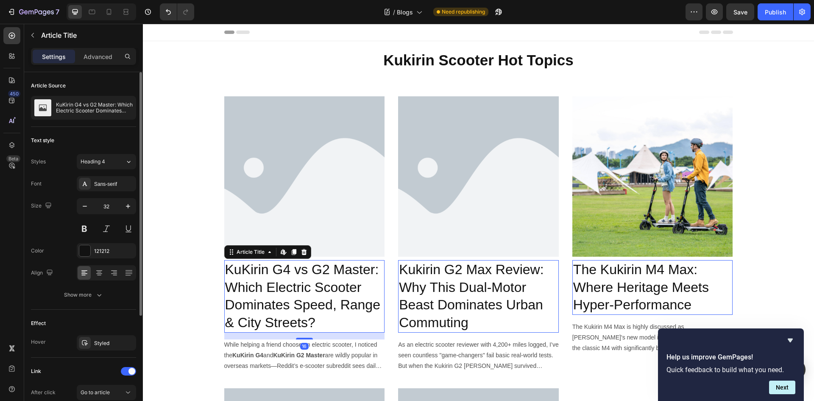
click at [117, 170] on div "Styles Heading 4 Font Sans-serif Size 32 Color 121212 Align Show more" at bounding box center [83, 228] width 105 height 148
click at [116, 164] on div "Heading 4" at bounding box center [103, 162] width 45 height 8
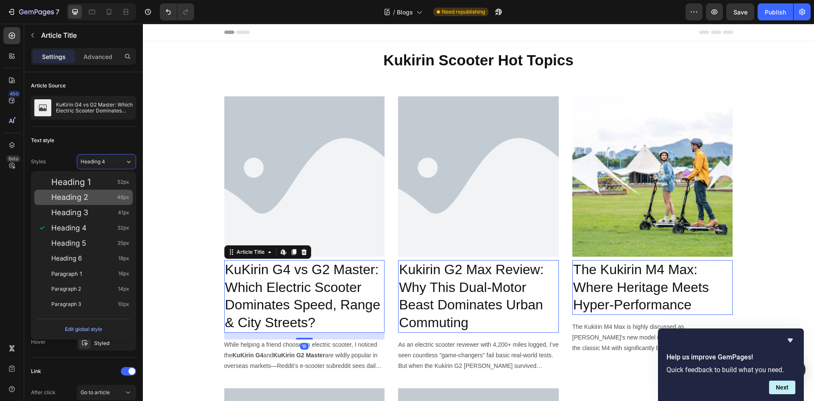
click at [101, 198] on div "Heading 2 46px" at bounding box center [90, 197] width 78 height 8
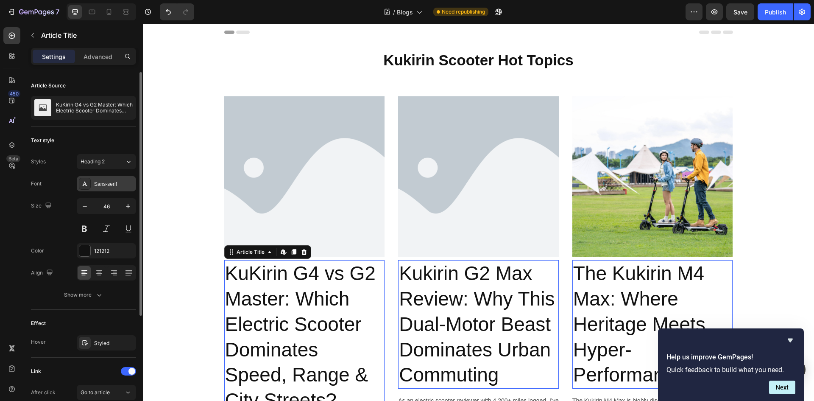
click at [104, 189] on div "Sans-serif" at bounding box center [106, 183] width 59 height 15
click at [112, 206] on input "46" at bounding box center [106, 206] width 28 height 15
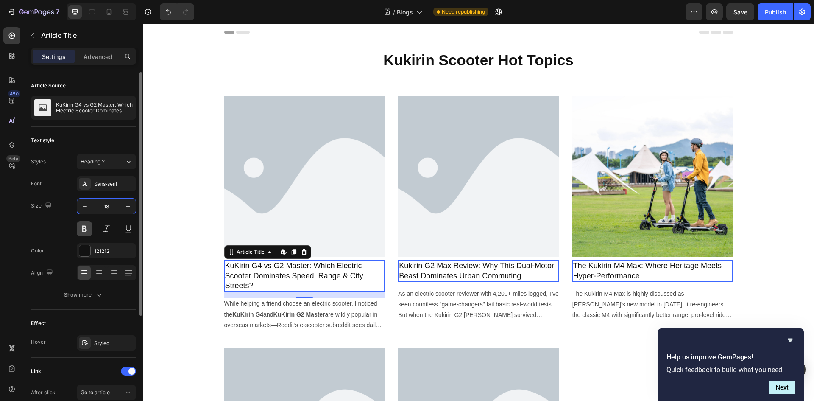
type input "18"
click at [88, 232] on button at bounding box center [84, 228] width 15 height 15
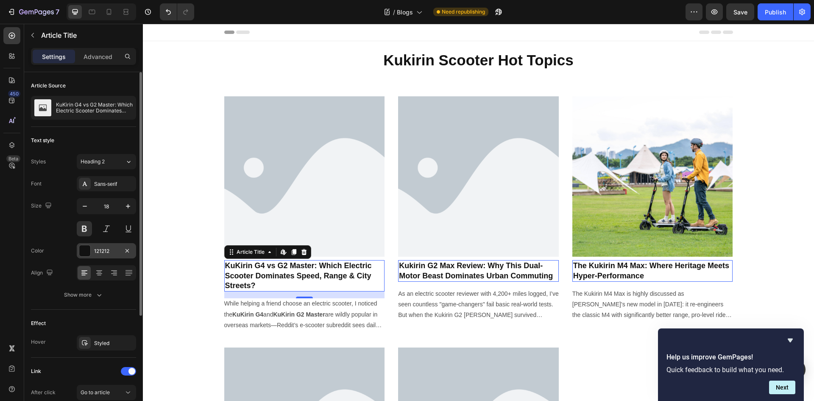
click at [113, 254] on div "121212" at bounding box center [106, 251] width 25 height 8
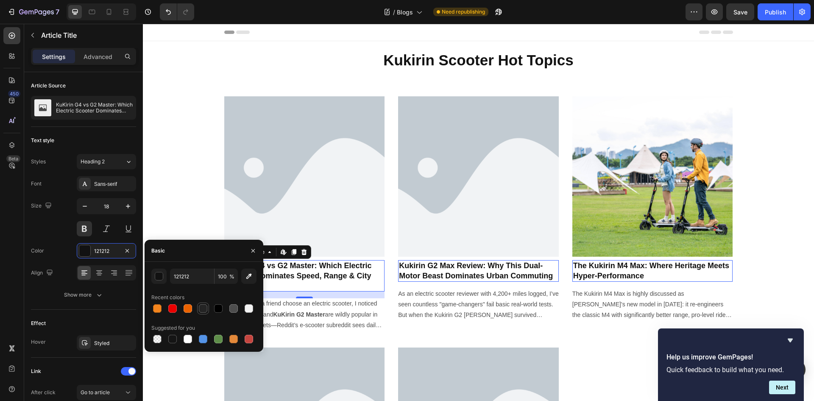
click at [202, 311] on div at bounding box center [203, 308] width 8 height 8
type input "242424"
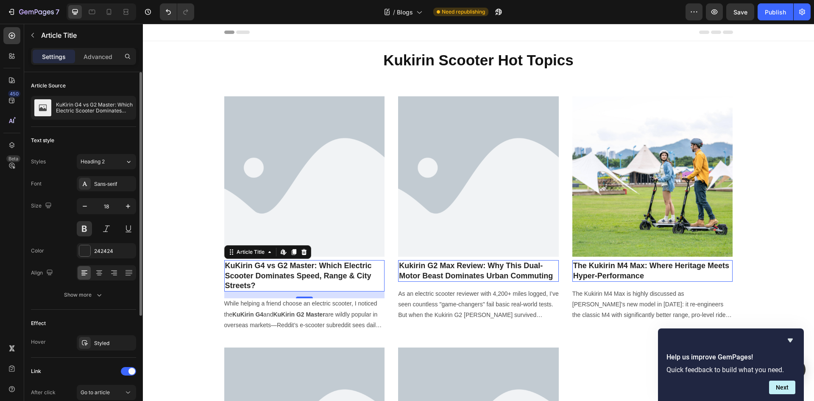
drag, startPoint x: 38, startPoint y: 233, endPoint x: 37, endPoint y: 244, distance: 11.1
click at [38, 233] on div "Size 18" at bounding box center [83, 217] width 105 height 38
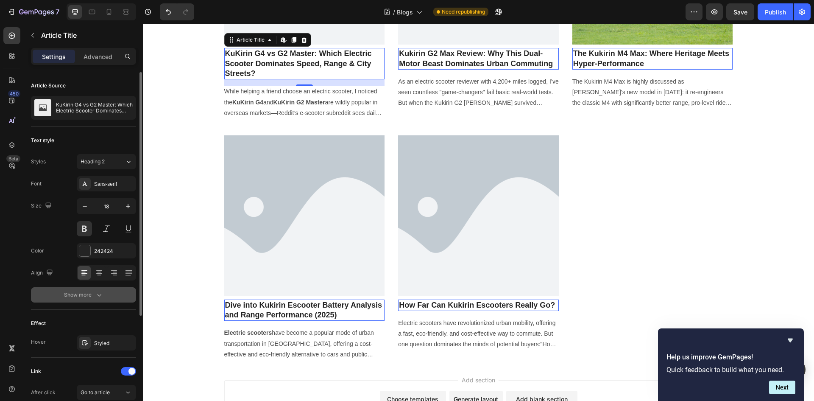
click at [97, 295] on icon "button" at bounding box center [99, 295] width 8 height 8
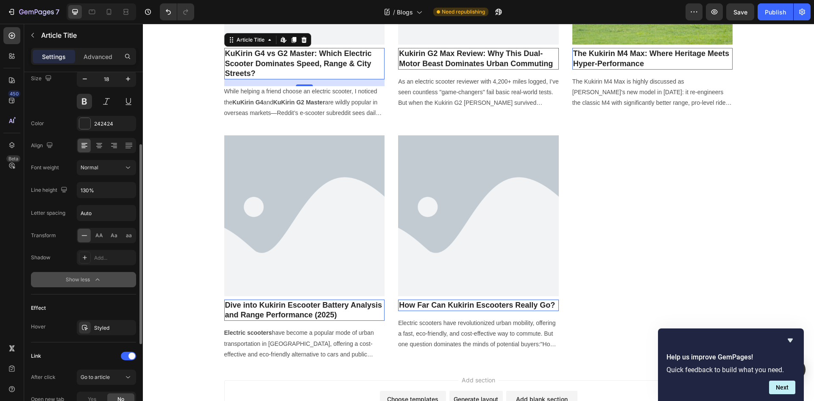
scroll to position [255, 0]
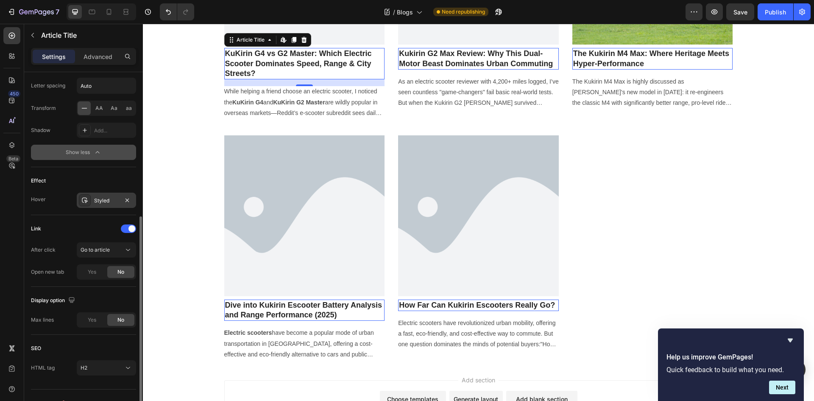
click at [98, 200] on div "Styled" at bounding box center [106, 201] width 25 height 8
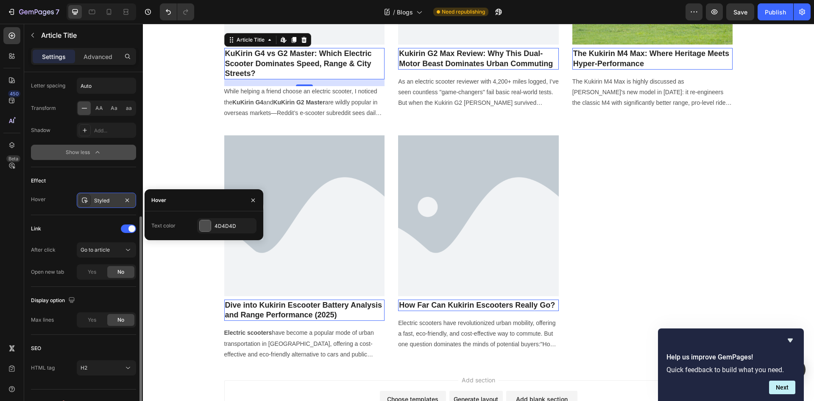
click at [98, 200] on div "Styled" at bounding box center [106, 201] width 25 height 8
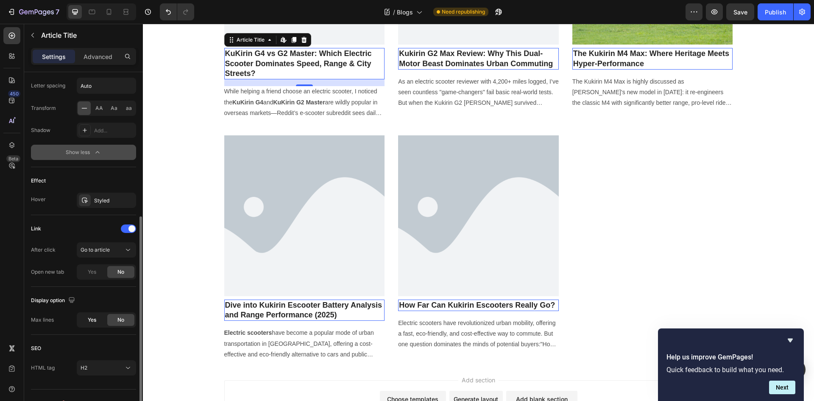
scroll to position [270, 0]
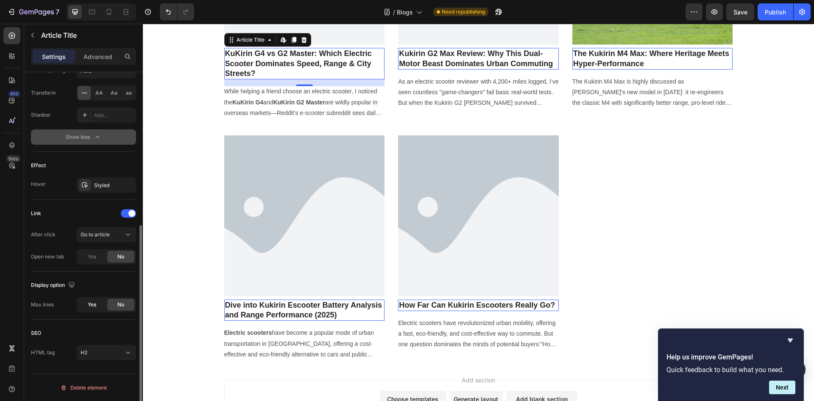
click at [95, 305] on span "Yes" at bounding box center [92, 305] width 8 height 8
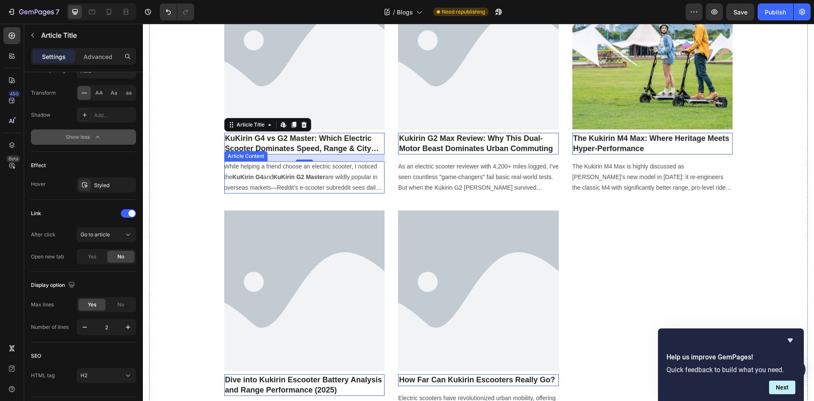
scroll to position [0, 0]
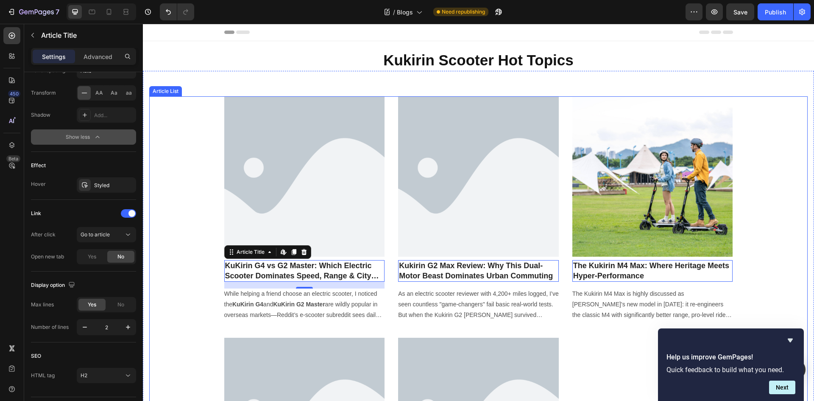
click at [198, 157] on div "Article Image KuKirin G4 vs G2 Master: Which Electric Scooter Dominates Speed, …" at bounding box center [478, 330] width 659 height 469
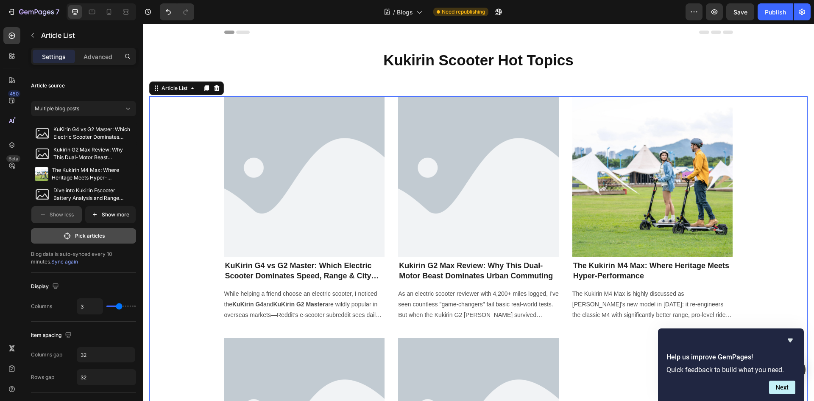
click at [89, 237] on p "Pick articles" at bounding box center [90, 236] width 30 height 8
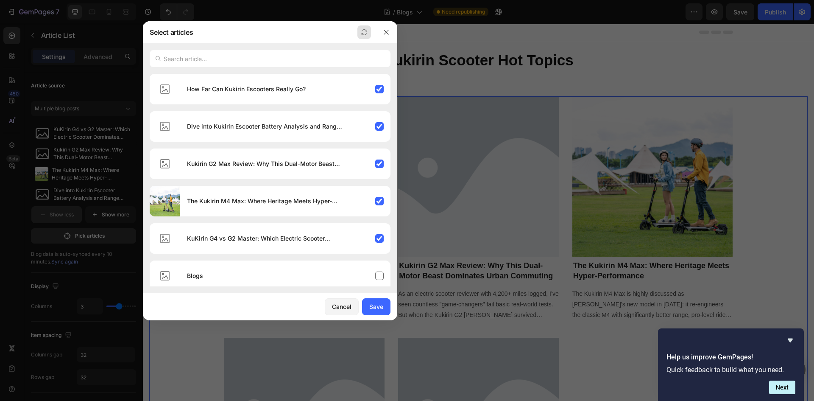
click at [364, 31] on icon "button" at bounding box center [364, 32] width 7 height 7
click at [379, 305] on div "Save" at bounding box center [376, 306] width 14 height 9
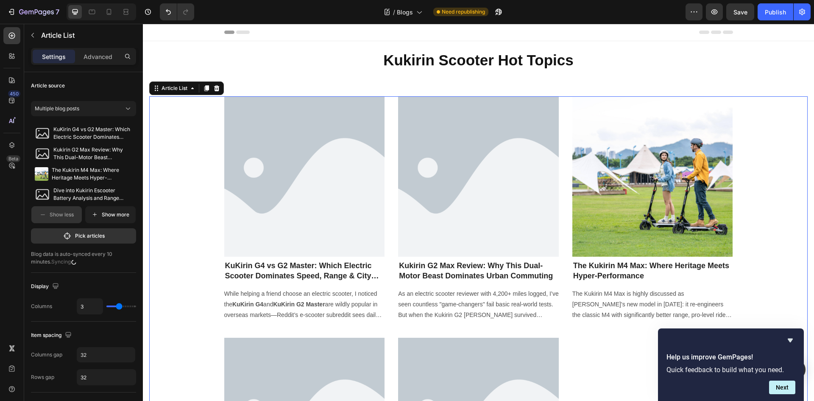
click at [187, 163] on div "Article Image KuKirin G4 vs G2 Master: Which Electric Scooter Dominates Speed, …" at bounding box center [478, 330] width 659 height 469
click at [216, 87] on icon at bounding box center [217, 88] width 6 height 6
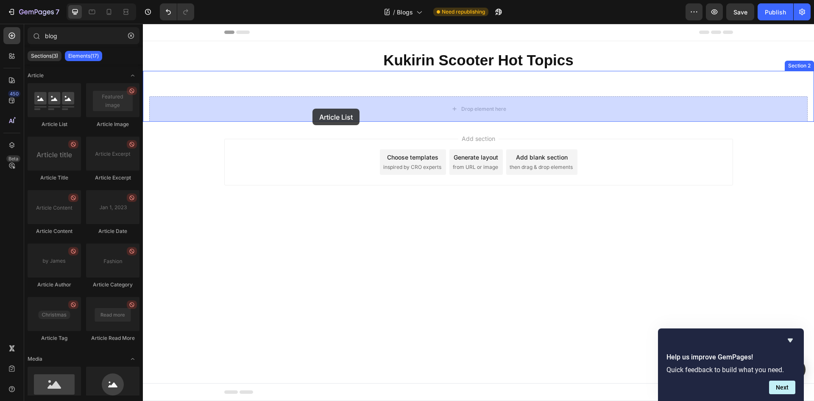
drag, startPoint x: 211, startPoint y: 128, endPoint x: 313, endPoint y: 109, distance: 103.7
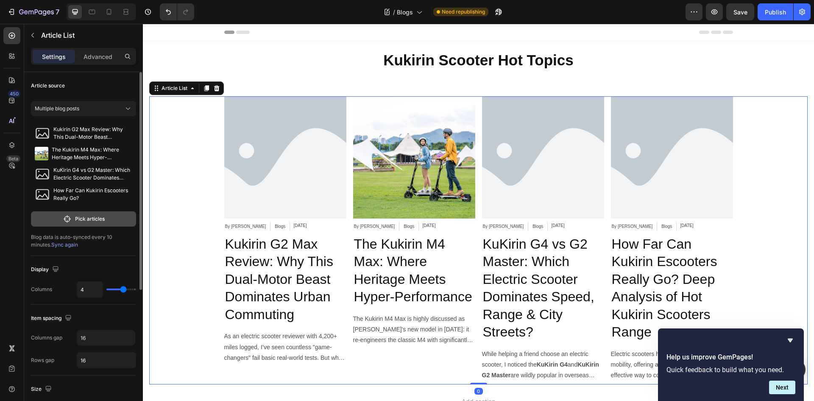
click at [90, 219] on p "Pick articles" at bounding box center [90, 219] width 30 height 8
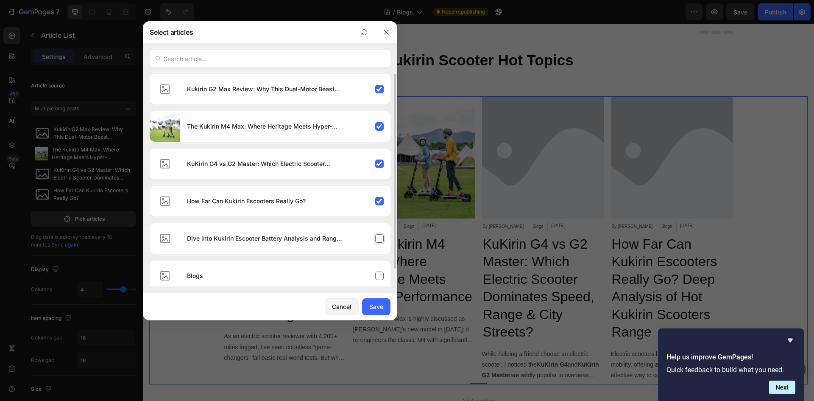
click at [380, 241] on div "Dive into Kukirin Escooter Battery Analysis and Range Performance (2025)" at bounding box center [285, 239] width 210 height 24
click at [357, 23] on div at bounding box center [364, 32] width 22 height 22
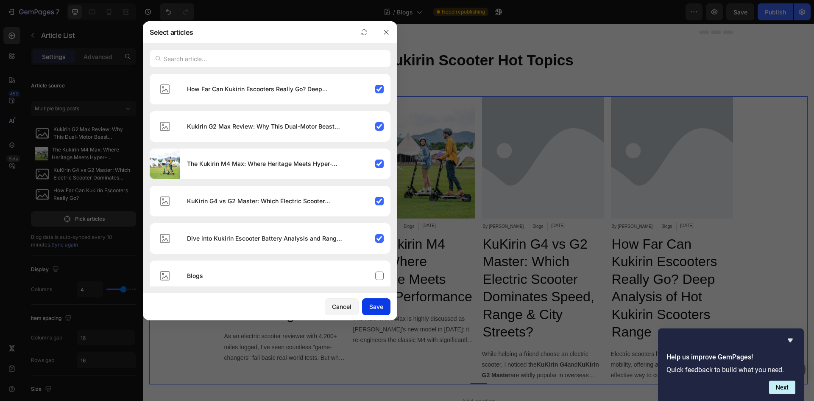
click at [378, 304] on div "Save" at bounding box center [376, 306] width 14 height 9
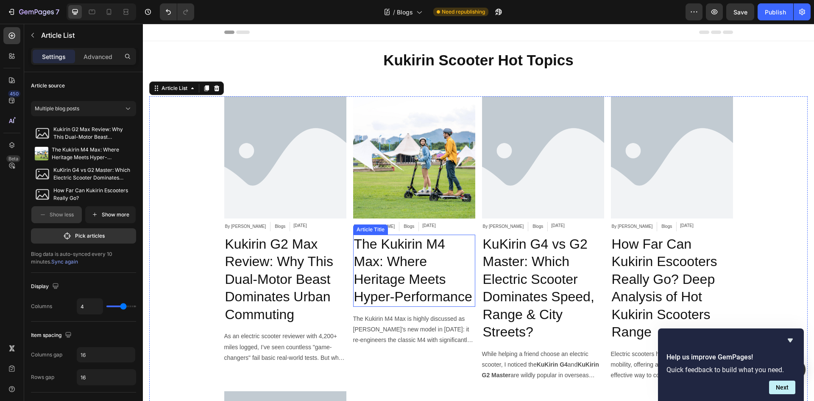
scroll to position [127, 0]
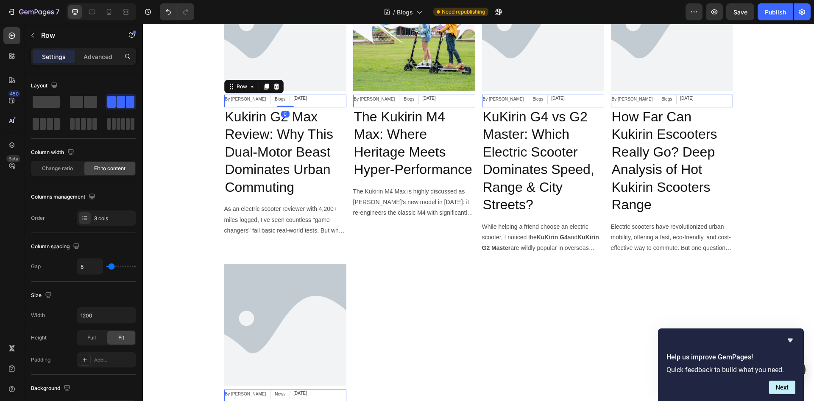
click at [308, 99] on div "By XuEric Article Author Blogs Article Category Sep 27, 2025 Article Date Row 0" at bounding box center [285, 101] width 122 height 13
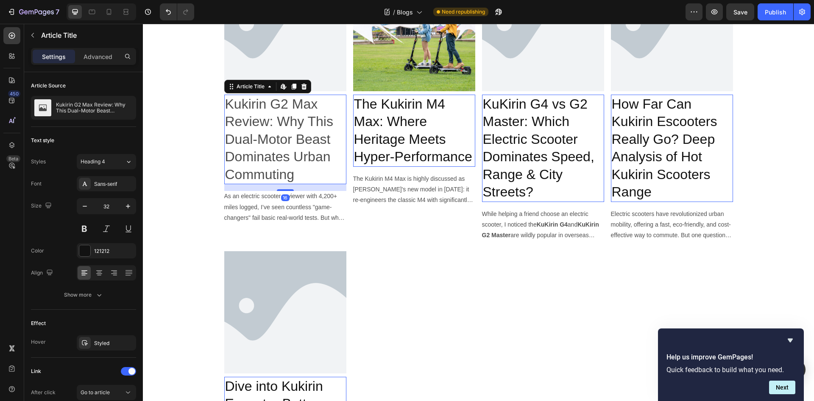
click at [281, 119] on h2 "Kukirin G2 Max Review: Why This Dual-Motor Beast Dominates Urban Commuting" at bounding box center [285, 140] width 122 height 90
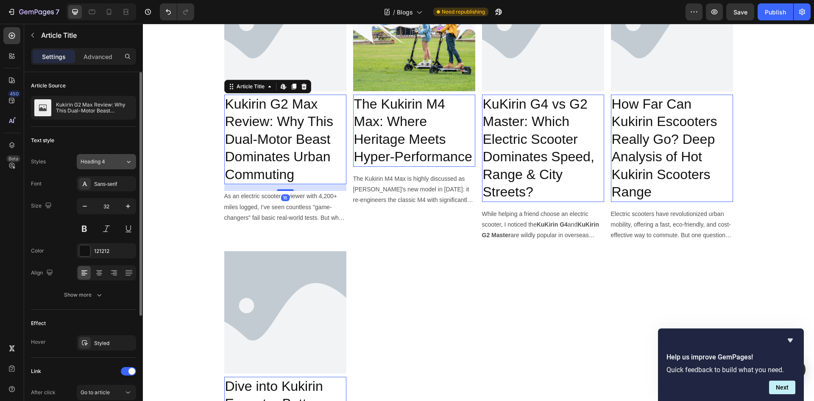
click at [104, 158] on span "Heading 4" at bounding box center [93, 162] width 25 height 8
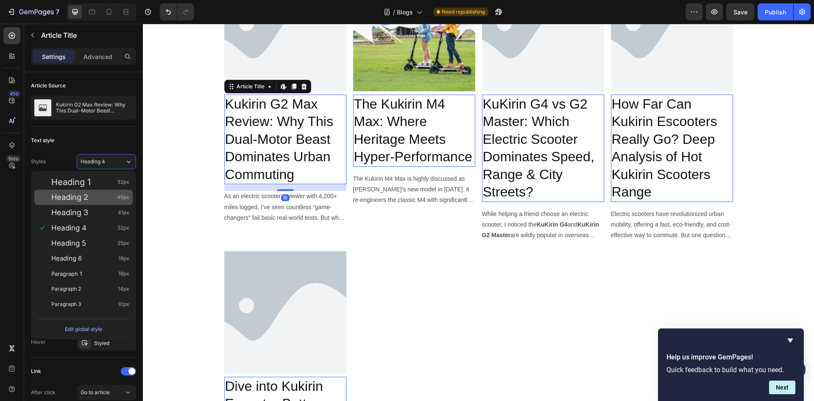
click at [97, 195] on div "Heading 2 46px" at bounding box center [90, 197] width 78 height 8
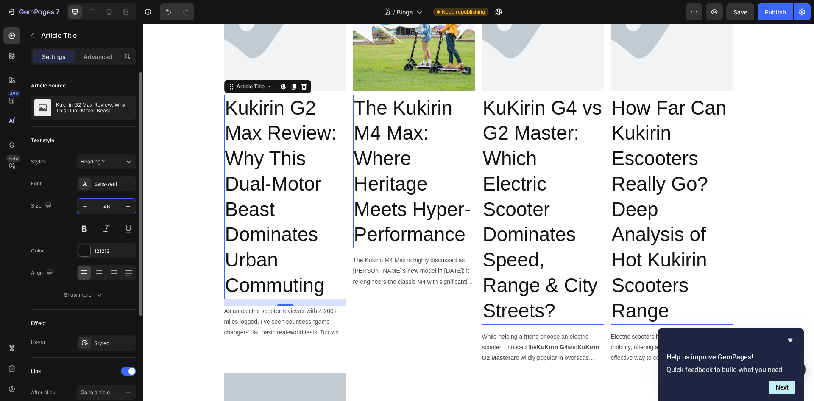
click at [108, 208] on input "46" at bounding box center [106, 206] width 28 height 15
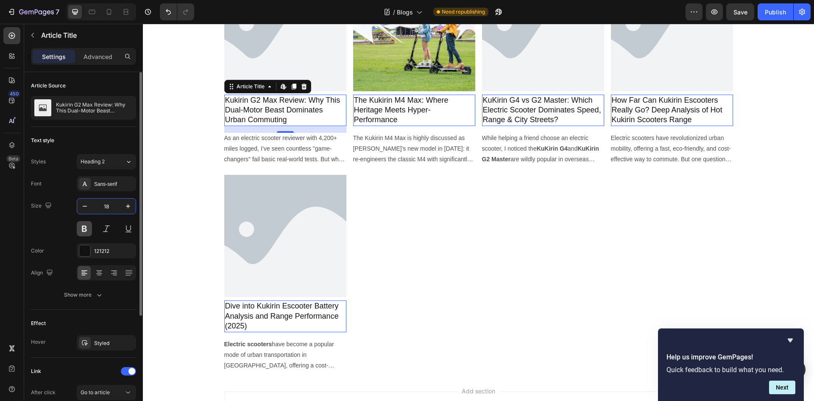
type input "18"
click at [81, 226] on button at bounding box center [84, 228] width 15 height 15
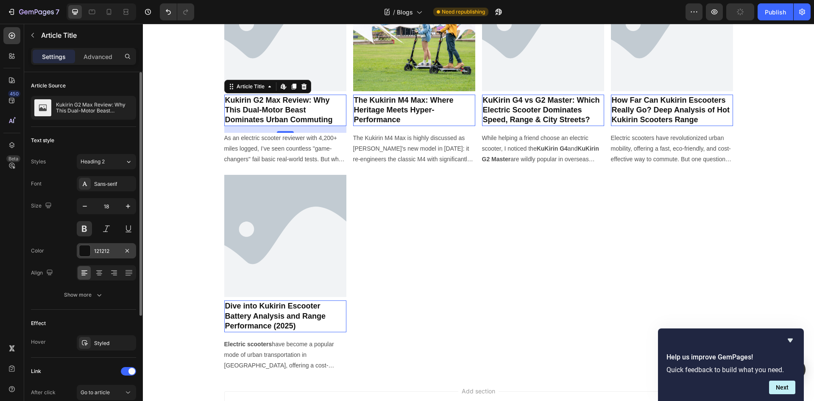
click at [104, 247] on div "121212" at bounding box center [106, 251] width 25 height 8
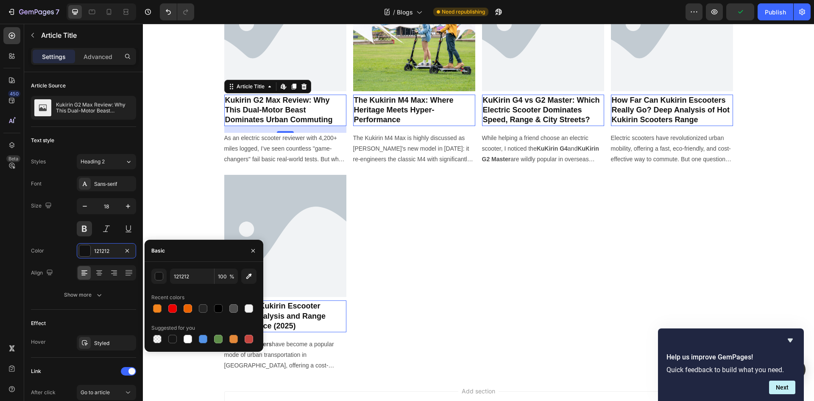
click at [210, 311] on div at bounding box center [203, 308] width 105 height 12
click at [205, 307] on div at bounding box center [203, 308] width 8 height 8
type input "242424"
click at [62, 244] on div "Color 242424" at bounding box center [83, 250] width 105 height 15
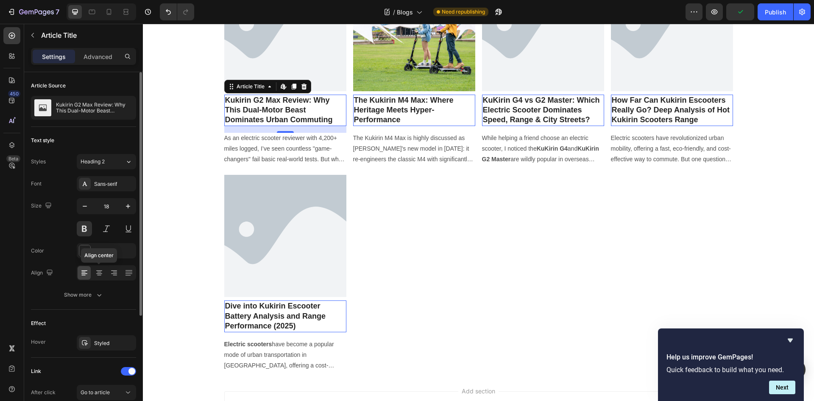
scroll to position [158, 0]
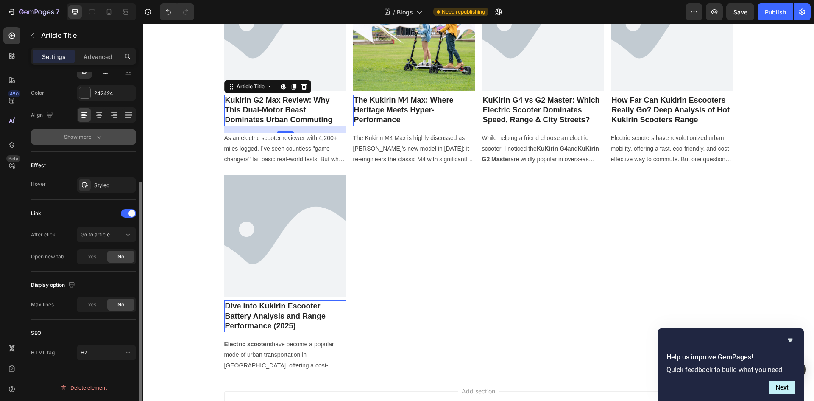
click at [100, 143] on button "Show more" at bounding box center [83, 136] width 105 height 15
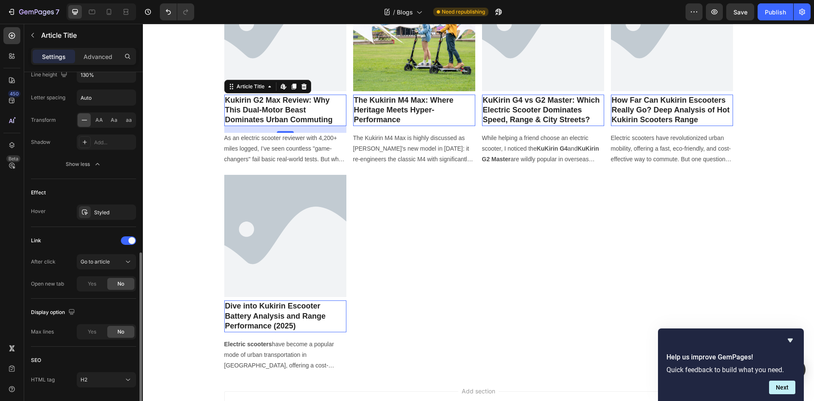
scroll to position [270, 0]
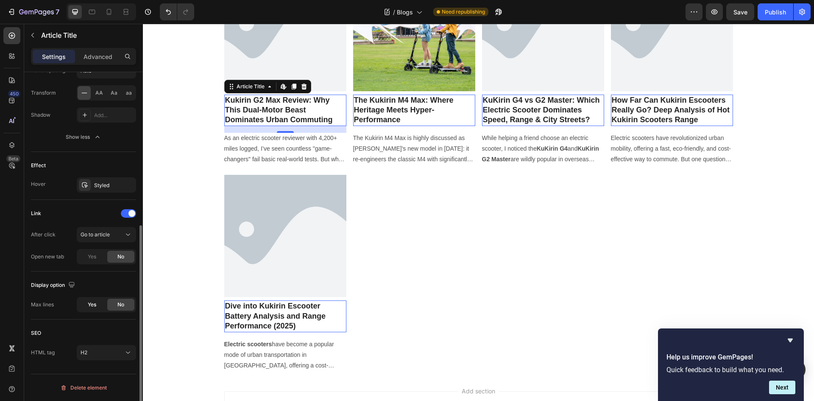
click at [84, 304] on div "Yes" at bounding box center [91, 305] width 27 height 12
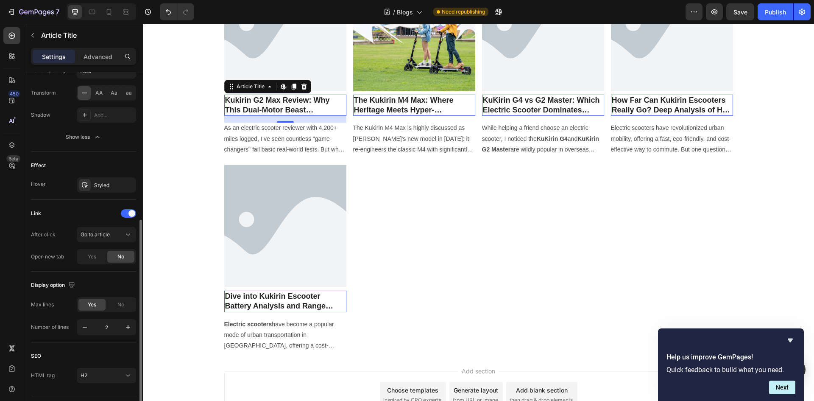
scroll to position [293, 0]
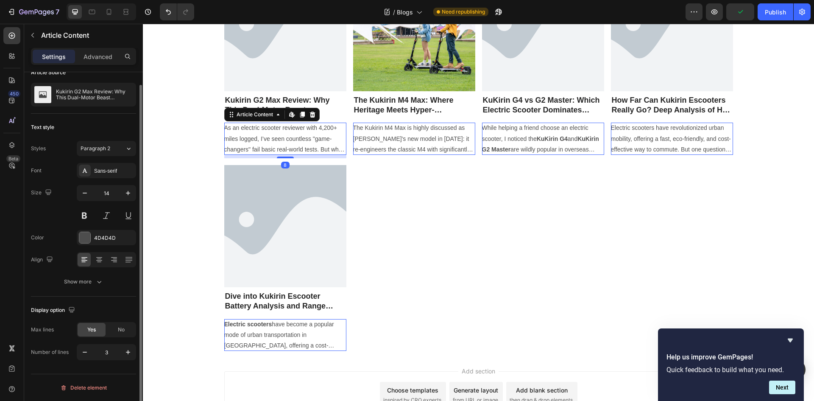
click at [315, 138] on p "As an electric scooter reviewer with 4,200+ miles logged, I’ve seen countless "…" at bounding box center [285, 139] width 122 height 32
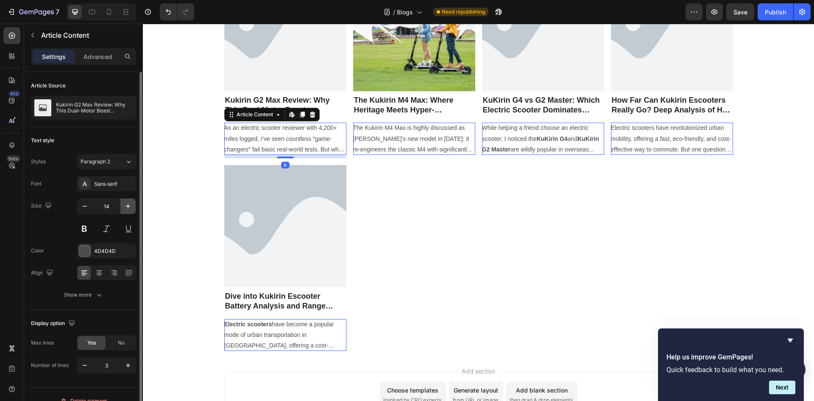
click at [126, 208] on icon "button" at bounding box center [128, 206] width 8 height 8
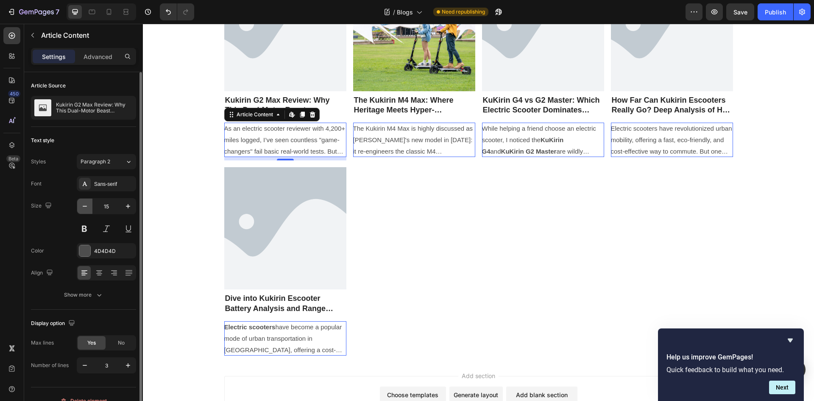
click at [84, 206] on icon "button" at bounding box center [85, 206] width 8 height 8
type input "14"
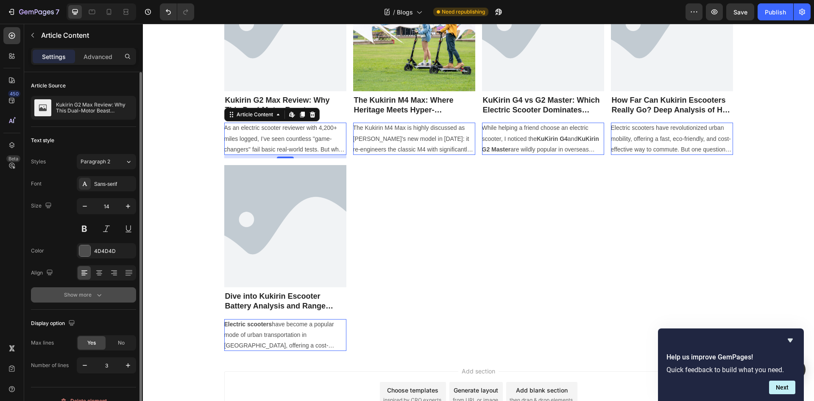
click at [100, 291] on icon "button" at bounding box center [99, 295] width 8 height 8
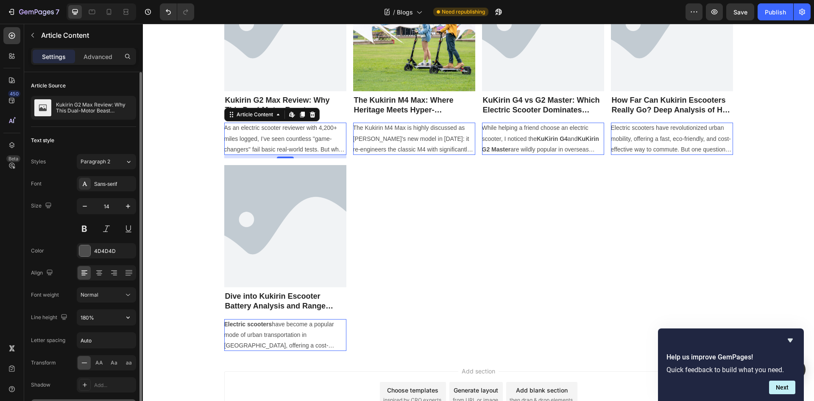
scroll to position [85, 0]
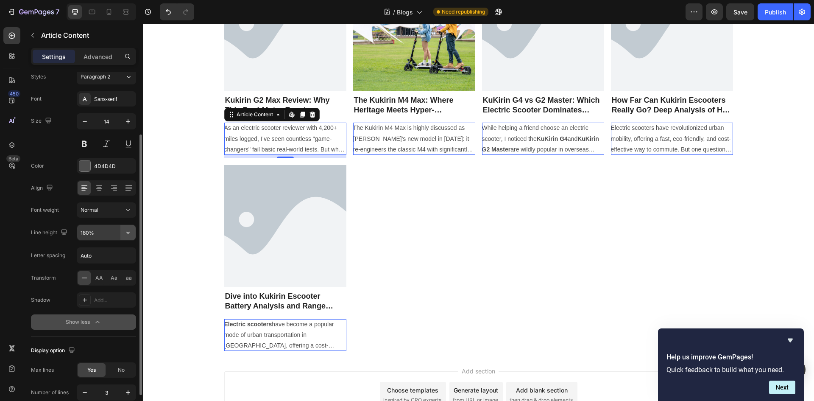
click at [126, 230] on icon "button" at bounding box center [128, 232] width 8 height 8
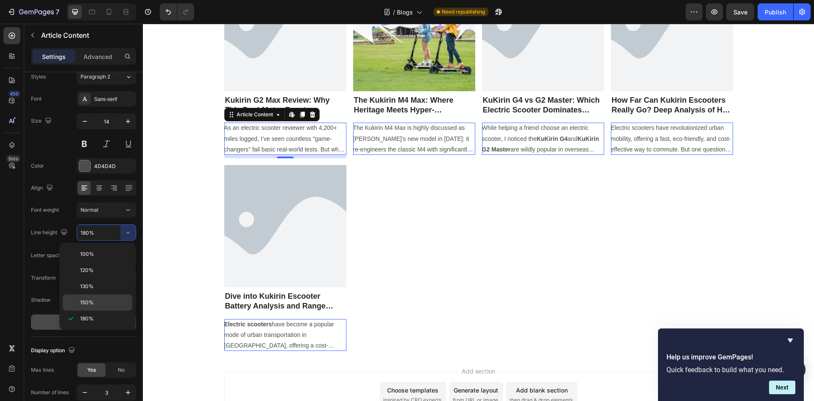
click at [92, 303] on span "150%" at bounding box center [87, 303] width 14 height 8
type input "150%"
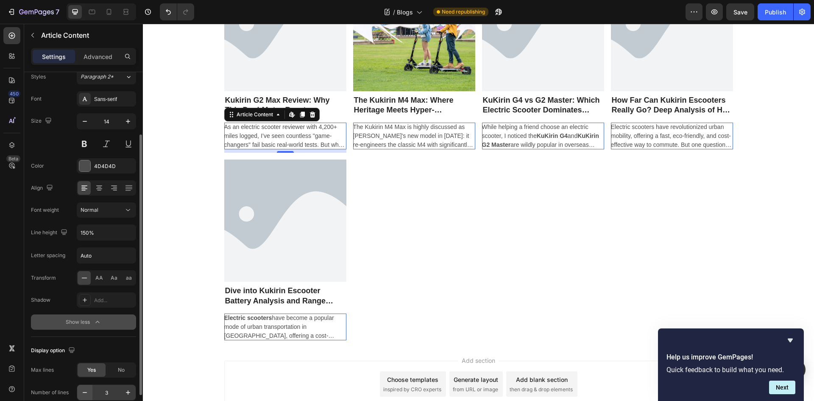
scroll to position [125, 0]
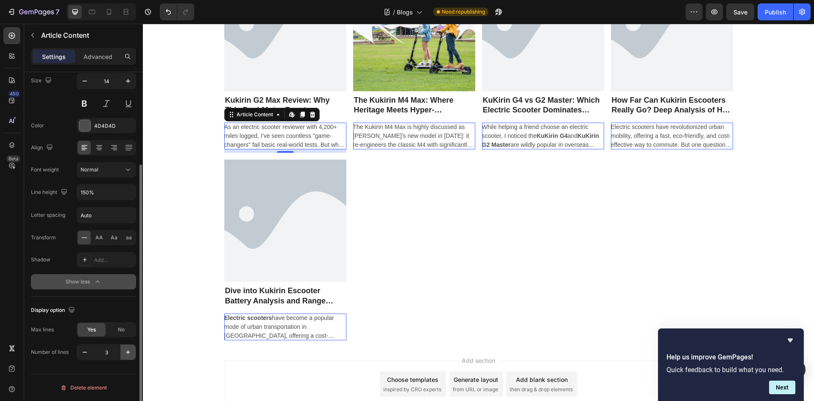
click at [130, 352] on icon "button" at bounding box center [128, 352] width 4 height 4
type input "4"
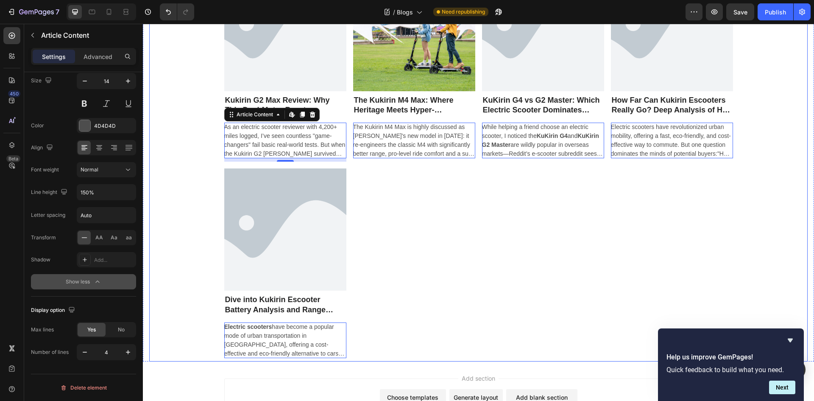
click at [171, 224] on div "Article Image Kukirin G2 Max Review: Why This Dual-Motor Beast Dominates Urban …" at bounding box center [478, 165] width 659 height 393
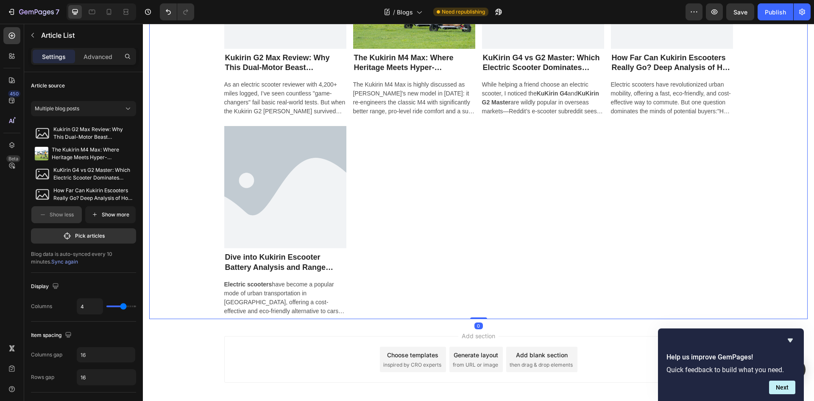
scroll to position [42, 0]
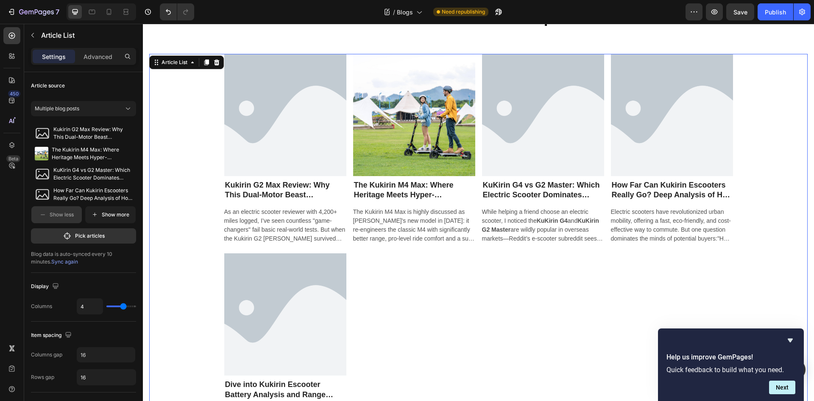
click at [189, 234] on div "Article Image Kukirin G2 Max Review: Why This Dual-Motor Beast Dominates Urban …" at bounding box center [478, 250] width 659 height 393
click at [86, 312] on input "4" at bounding box center [89, 306] width 25 height 15
type input "3"
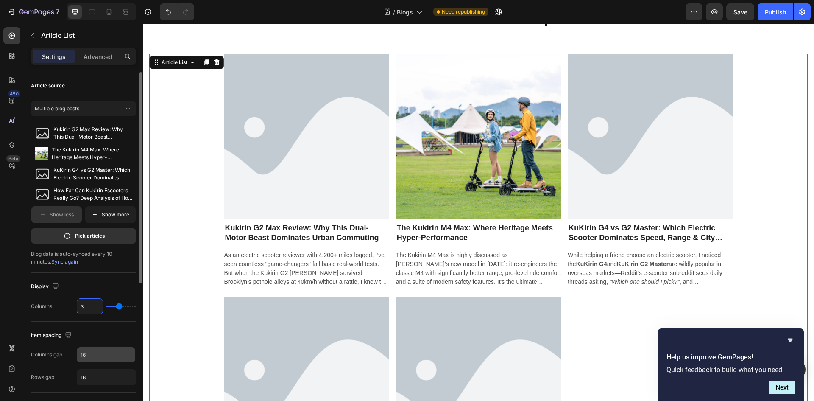
type input "3"
click at [97, 355] on input "16" at bounding box center [106, 354] width 59 height 15
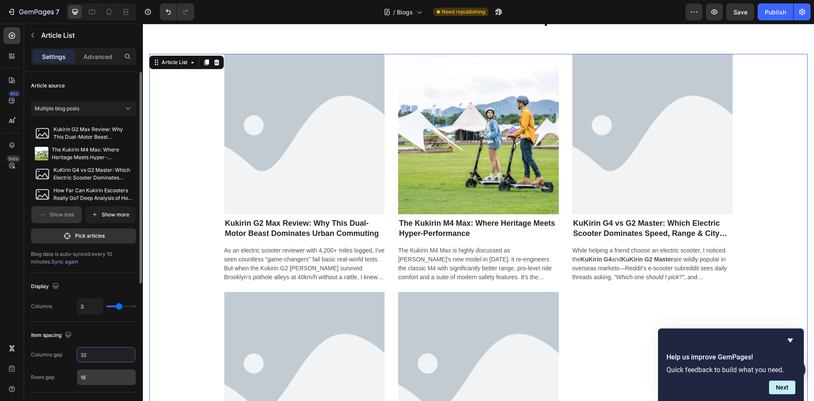
type input "32"
click at [99, 369] on div "16" at bounding box center [106, 377] width 59 height 16
click at [95, 377] on input "16" at bounding box center [106, 376] width 59 height 15
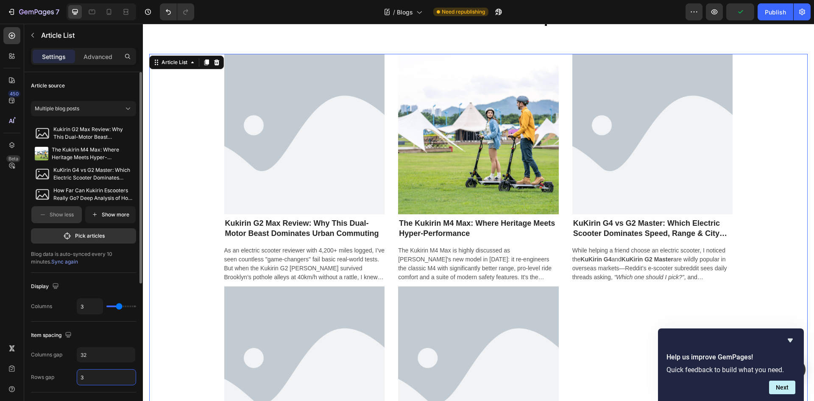
type input "32"
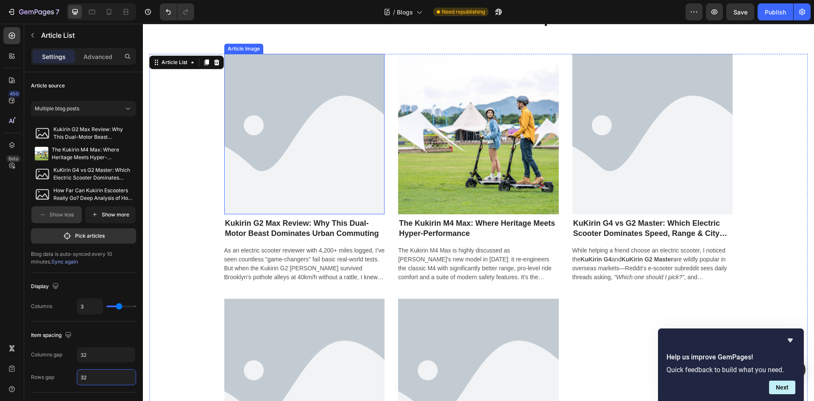
click at [344, 162] on img at bounding box center [304, 134] width 161 height 161
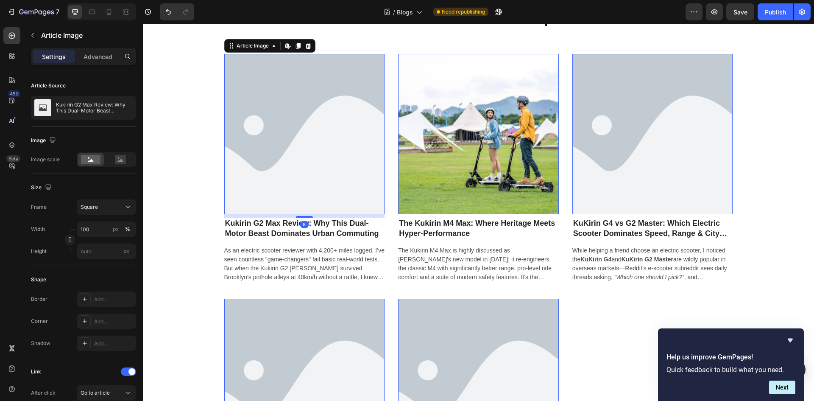
click at [655, 162] on img at bounding box center [653, 134] width 161 height 161
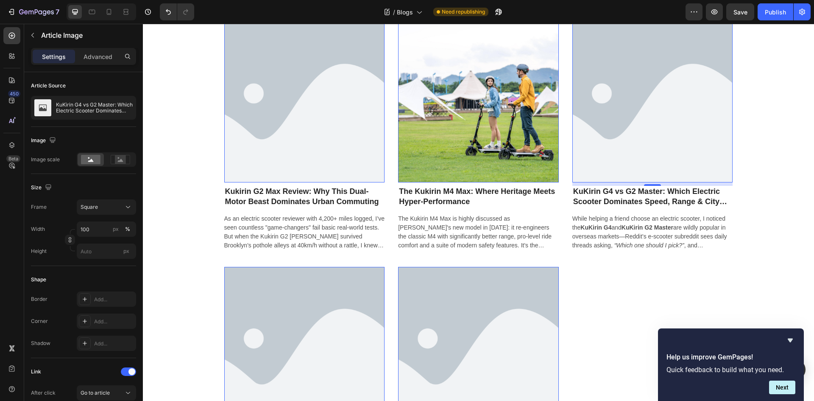
scroll to position [170, 0]
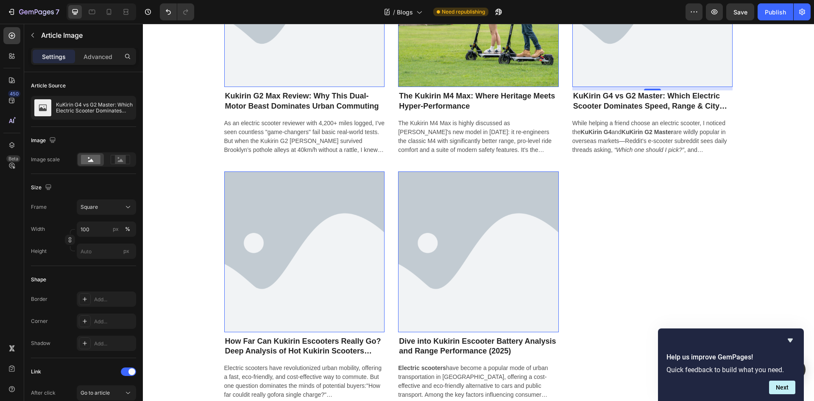
click at [478, 284] on img at bounding box center [478, 251] width 161 height 161
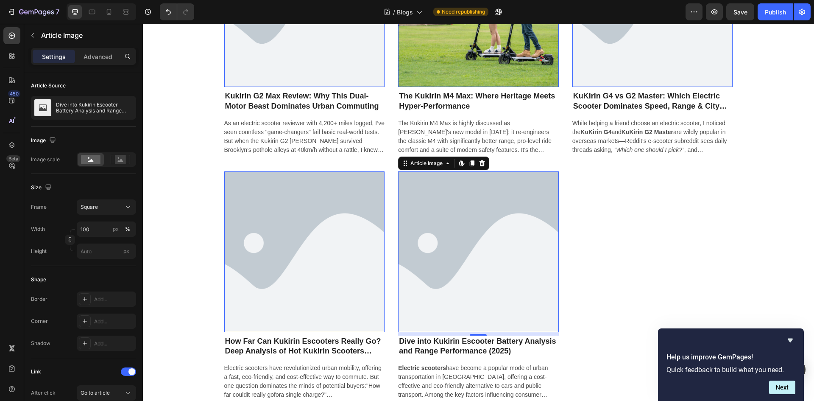
click at [453, 230] on img at bounding box center [478, 251] width 161 height 161
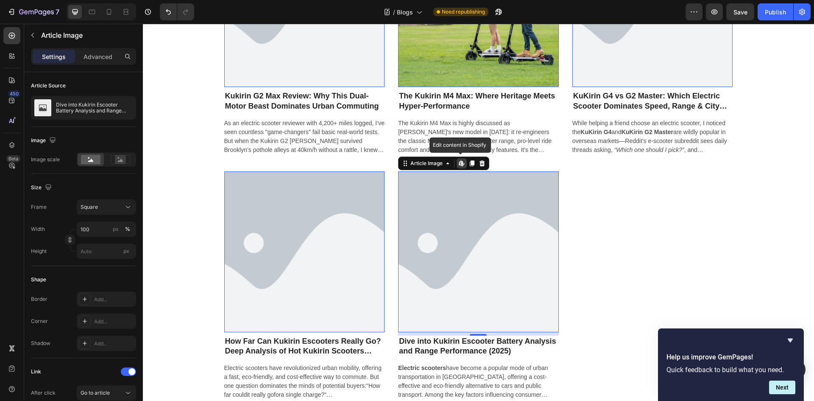
click at [462, 165] on icon at bounding box center [463, 165] width 3 height 3
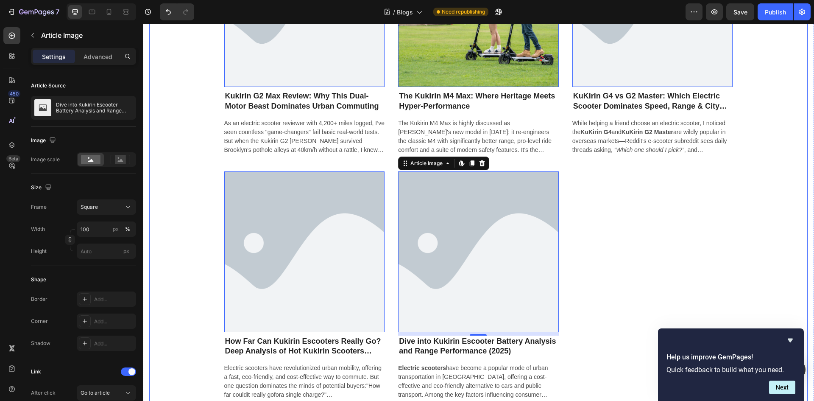
scroll to position [0, 0]
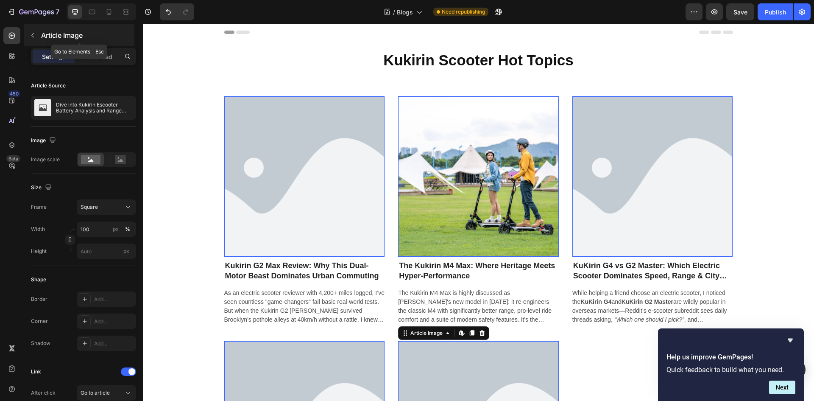
click at [32, 33] on icon "button" at bounding box center [32, 35] width 7 height 7
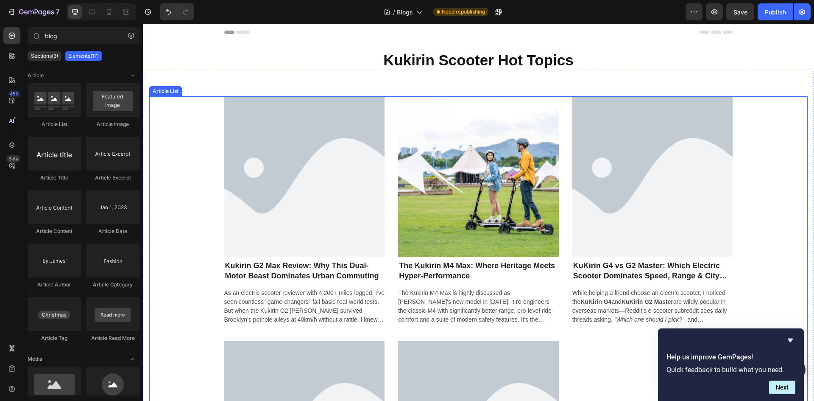
click at [390, 270] on div "Article Image Kukirin G2 Max Review: Why This Dual-Motor Beast Dominates Urban …" at bounding box center [478, 334] width 509 height 476
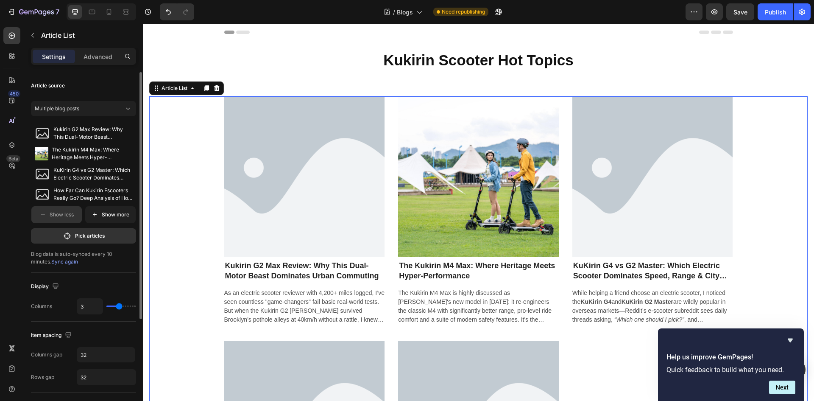
click at [51, 259] on span "Sync again" at bounding box center [64, 261] width 27 height 6
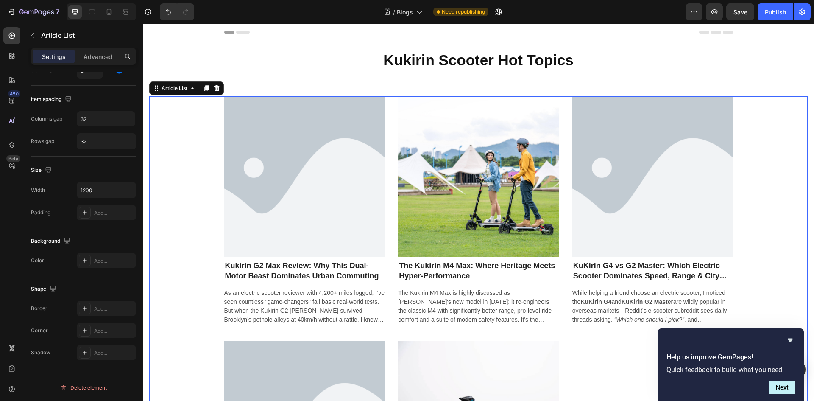
click at [391, 165] on div "Article Image Kukirin G2 Max Review: Why This Dual-Motor Beast Dominates Urban …" at bounding box center [478, 334] width 509 height 476
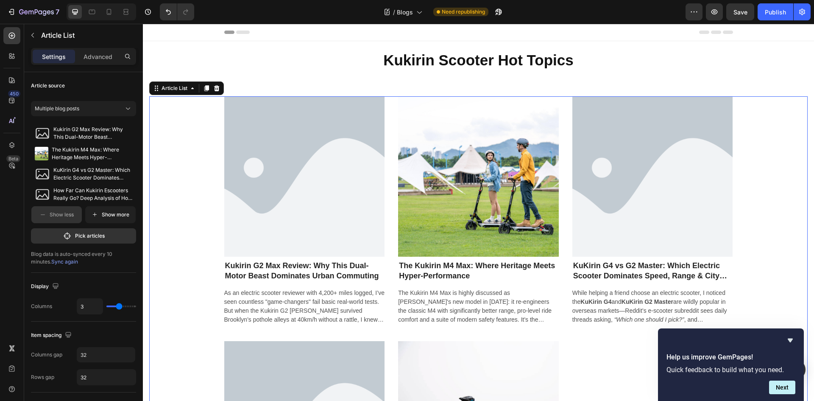
click at [51, 260] on span "Sync again" at bounding box center [64, 261] width 27 height 6
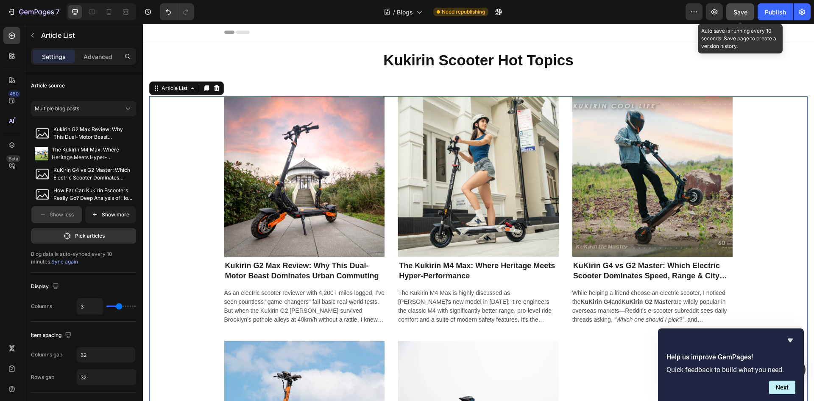
click at [737, 13] on span "Save" at bounding box center [741, 11] width 14 height 7
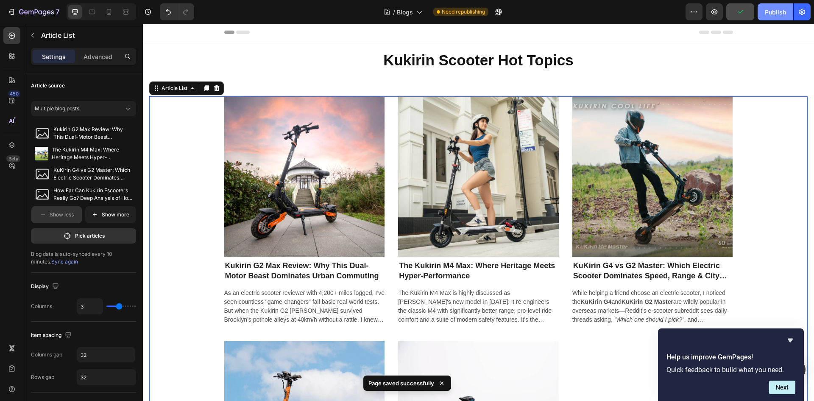
click at [770, 14] on div "Publish" at bounding box center [775, 12] width 21 height 9
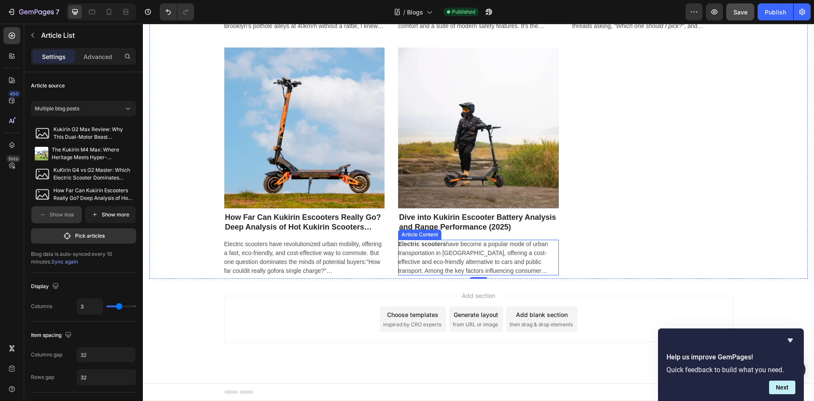
scroll to position [294, 0]
click at [630, 240] on div "Article Image Kukirin G2 Max Review: Why This Dual-Motor Beast Dominates Urban …" at bounding box center [478, 41] width 509 height 476
click at [102, 59] on p "Advanced" at bounding box center [98, 56] width 29 height 9
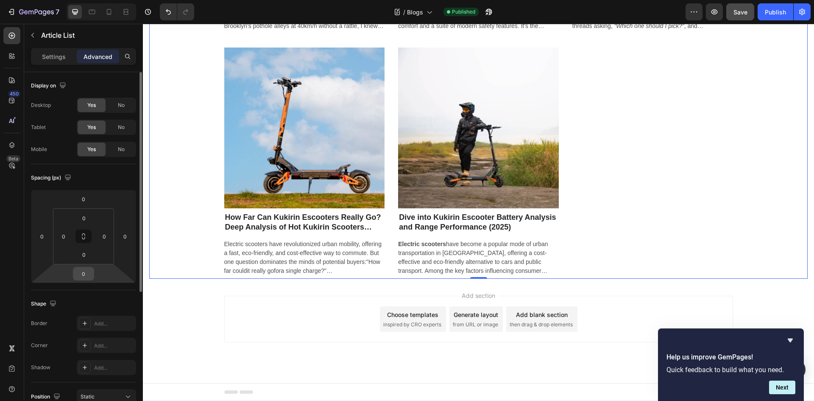
click at [90, 273] on input "0" at bounding box center [83, 273] width 17 height 13
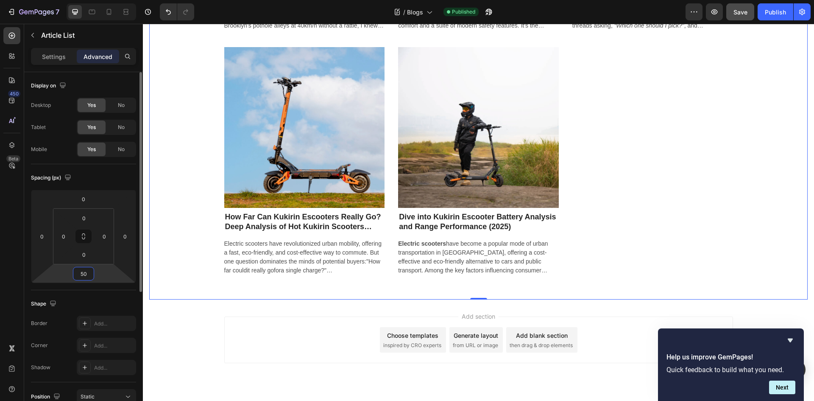
drag, startPoint x: 80, startPoint y: 273, endPoint x: 85, endPoint y: 274, distance: 5.7
click at [85, 274] on input "50" at bounding box center [83, 273] width 17 height 13
type input "80"
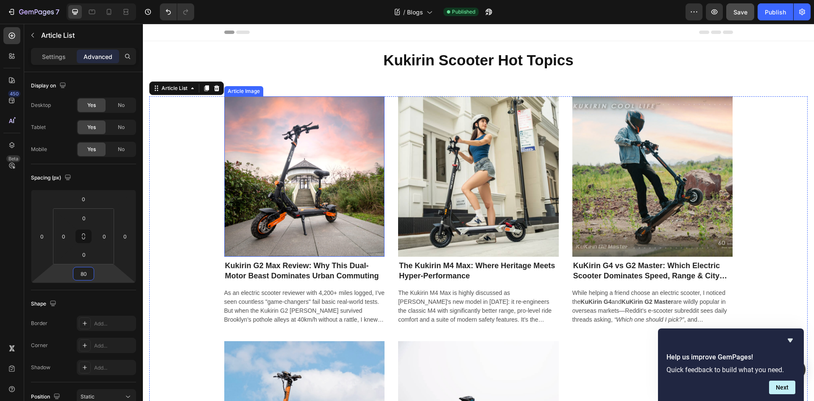
scroll to position [0, 0]
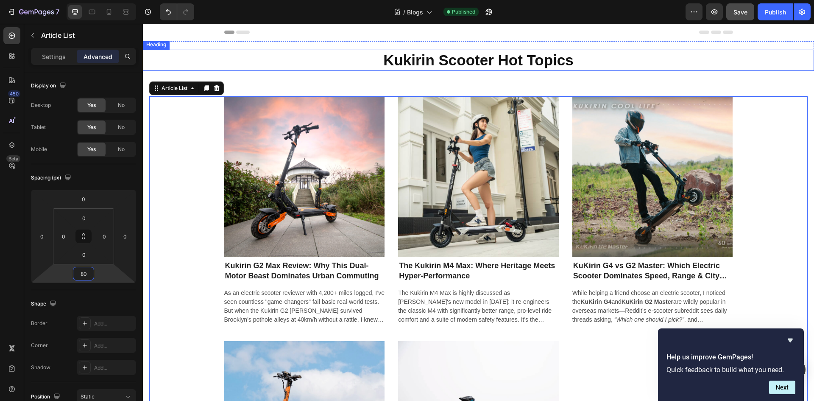
click at [350, 64] on h1 "Kukirin Scooter Hot Topics" at bounding box center [479, 60] width 672 height 21
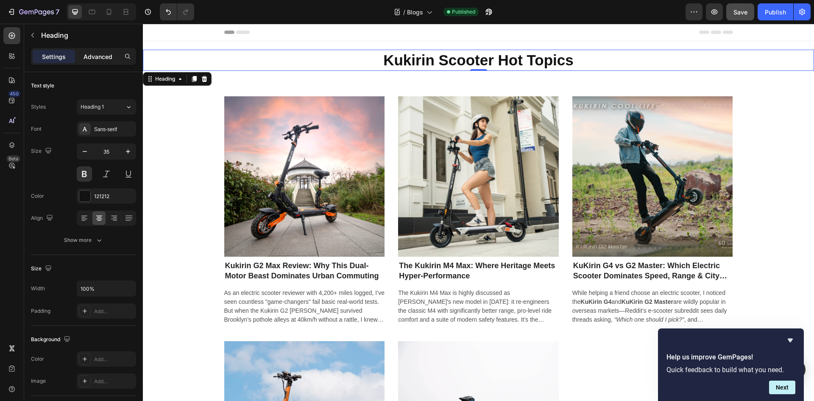
click at [98, 50] on div "Advanced" at bounding box center [98, 57] width 42 height 14
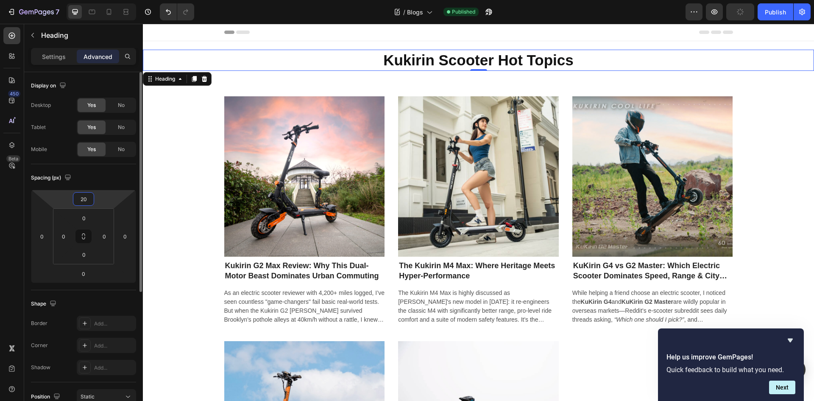
click at [78, 197] on input "20" at bounding box center [83, 199] width 17 height 13
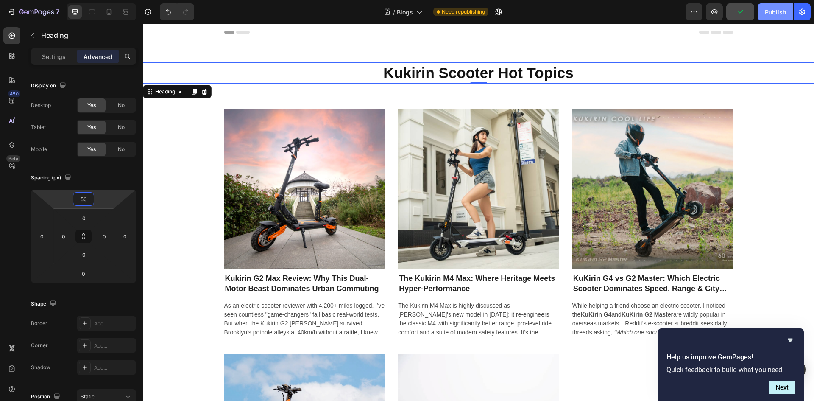
type input "50"
click at [778, 14] on div "Publish" at bounding box center [775, 12] width 21 height 9
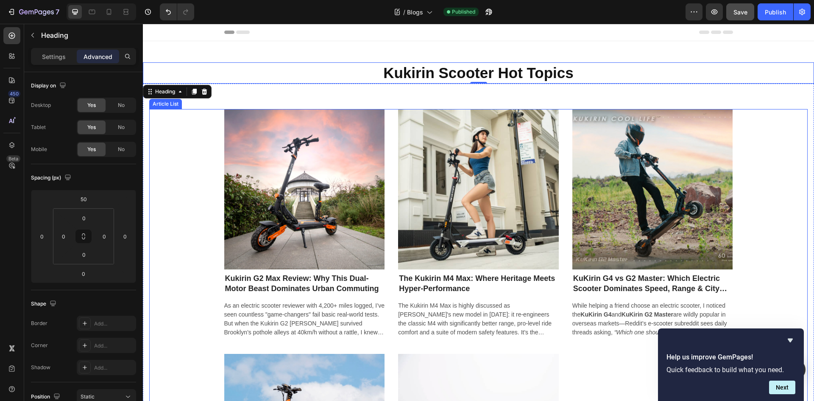
click at [188, 215] on div "Article Image Kukirin G2 Max Review: Why This Dual-Motor Beast Dominates Urban …" at bounding box center [478, 347] width 659 height 476
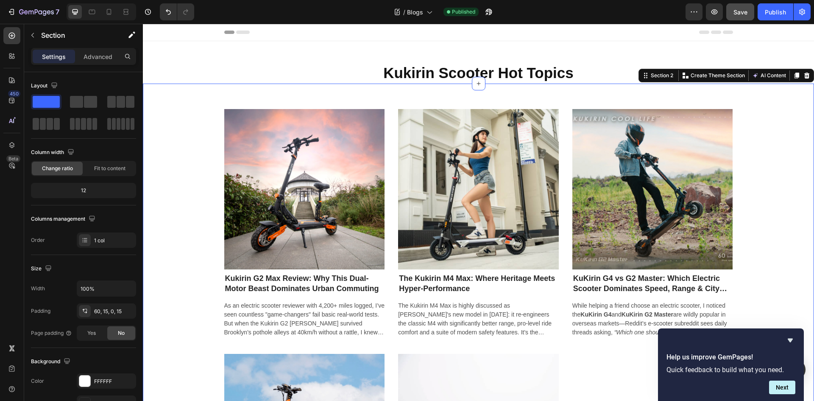
click at [270, 95] on div "Article Image Kukirin G2 Max Review: Why This Dual-Motor Beast Dominates Urban …" at bounding box center [479, 352] width 672 height 536
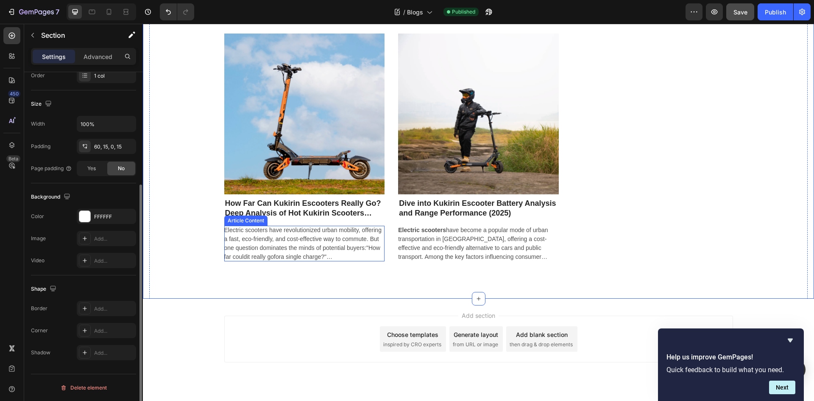
scroll to position [341, 0]
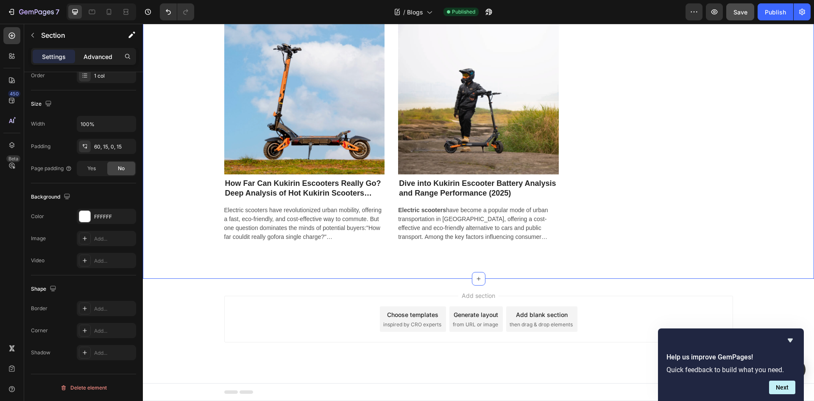
click at [93, 54] on p "Advanced" at bounding box center [98, 56] width 29 height 9
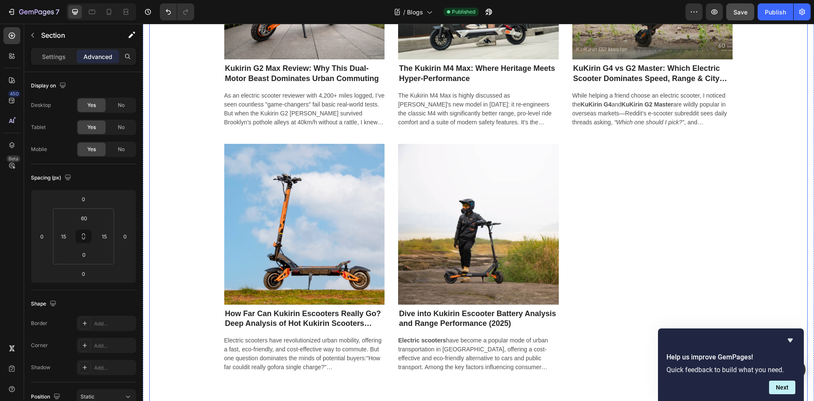
scroll to position [212, 0]
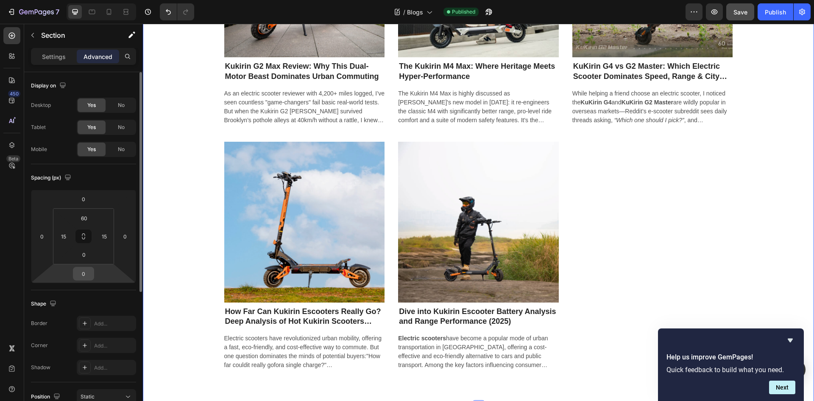
click at [77, 274] on input "0" at bounding box center [83, 273] width 17 height 13
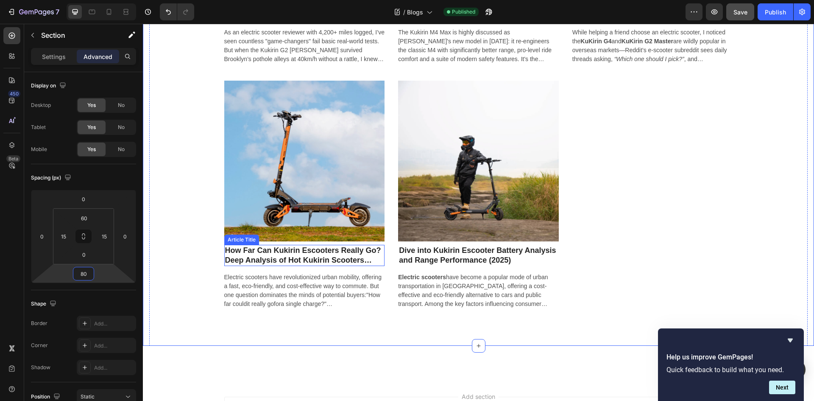
scroll to position [375, 0]
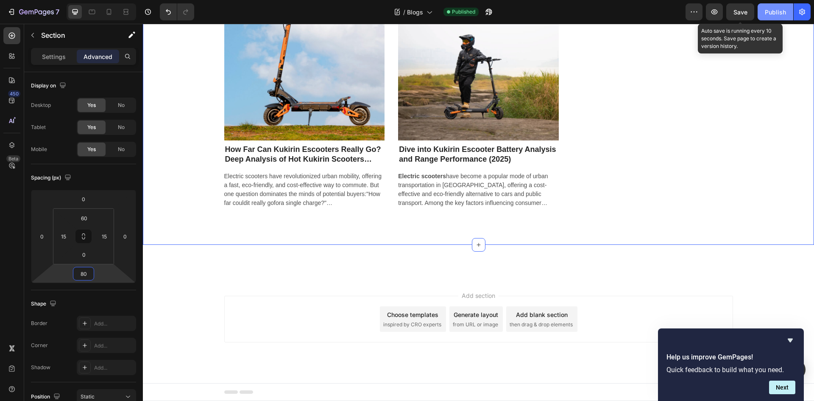
drag, startPoint x: 747, startPoint y: 10, endPoint x: 765, endPoint y: 14, distance: 18.7
click at [747, 10] on span "Save" at bounding box center [741, 11] width 14 height 7
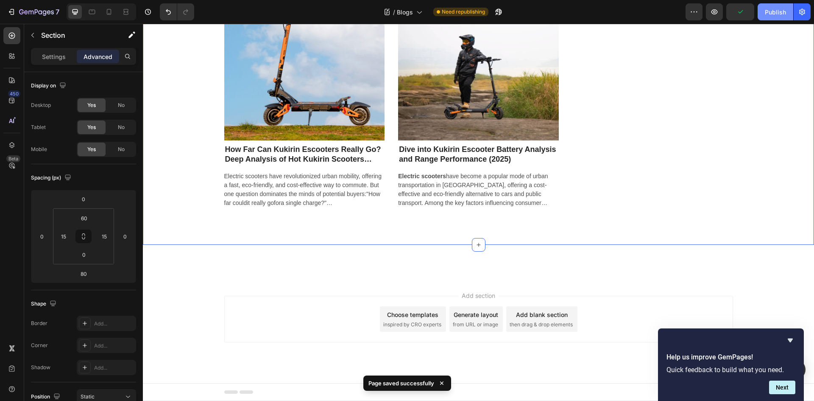
drag, startPoint x: 628, startPoint y: 0, endPoint x: 776, endPoint y: 17, distance: 149.0
click at [778, 14] on div "Publish" at bounding box center [775, 12] width 21 height 9
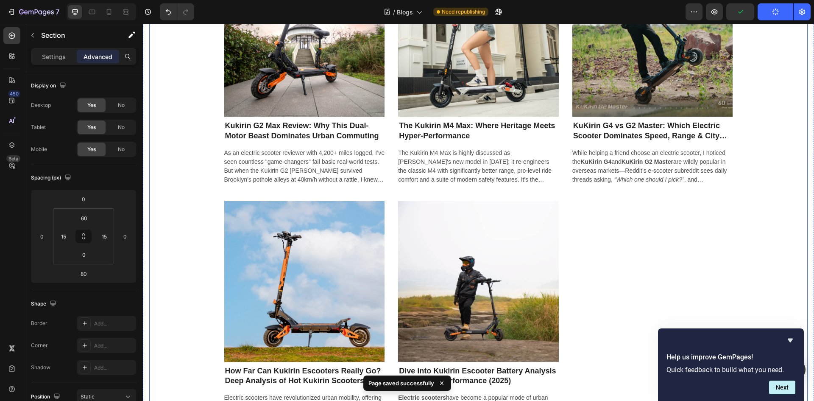
scroll to position [0, 0]
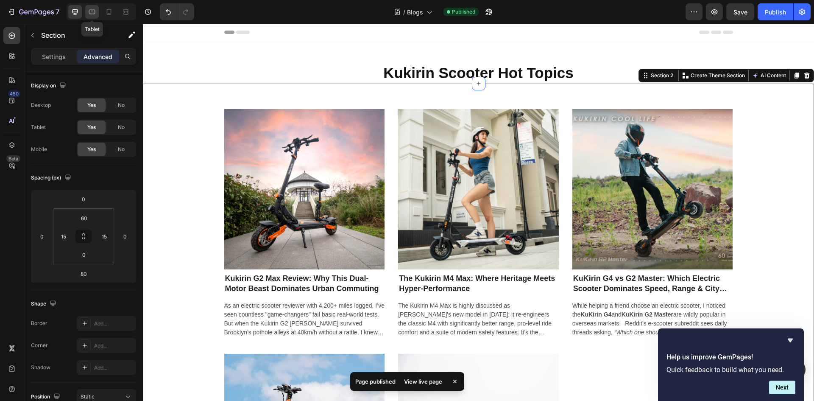
click at [98, 13] on div at bounding box center [92, 12] width 14 height 14
type input "0"
type input "30"
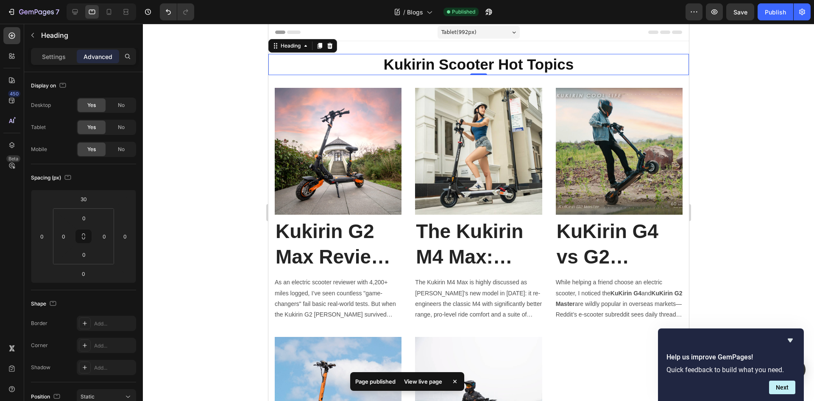
click at [406, 59] on h1 "Kukirin Scooter Hot Topics" at bounding box center [478, 64] width 421 height 21
click at [53, 57] on p "Settings" at bounding box center [54, 56] width 24 height 9
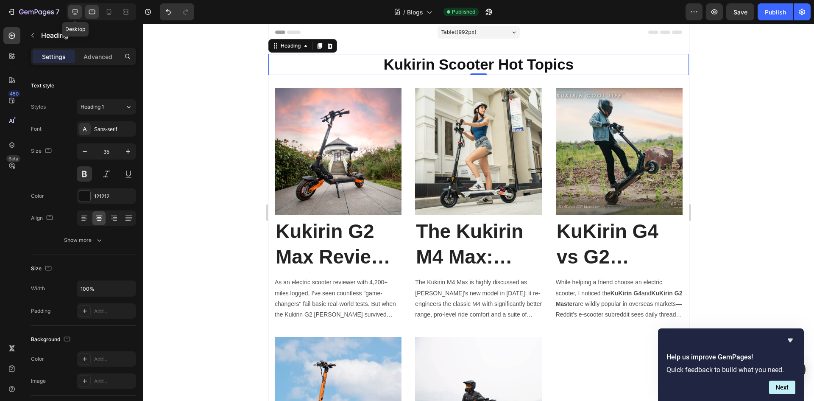
click at [80, 11] on div at bounding box center [75, 12] width 14 height 14
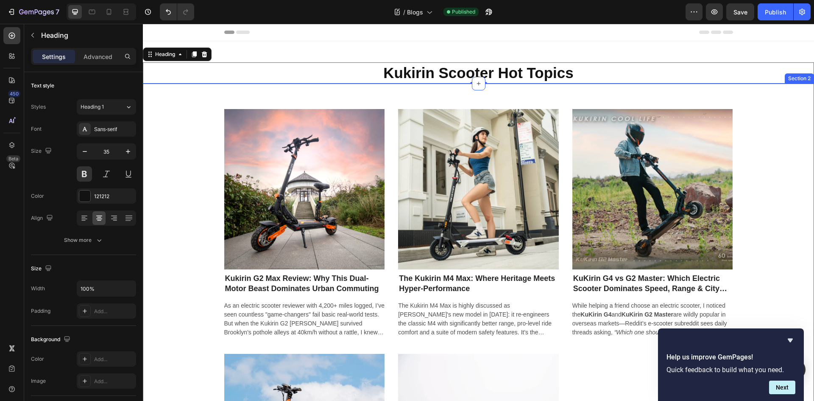
scroll to position [9, 0]
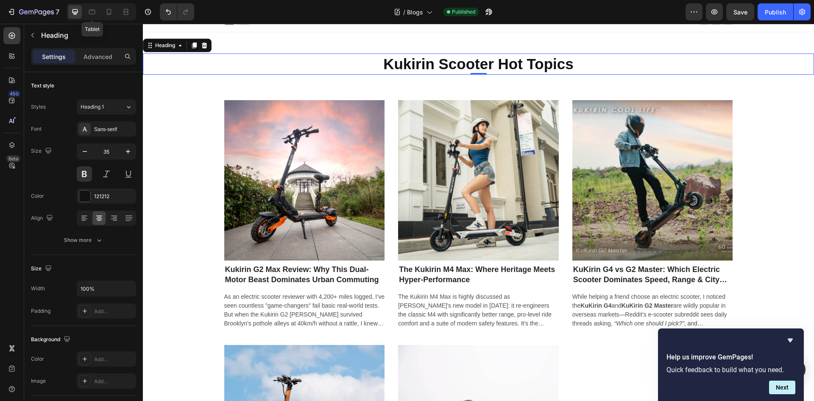
drag, startPoint x: 90, startPoint y: 8, endPoint x: 145, endPoint y: 23, distance: 56.8
click at [90, 8] on icon at bounding box center [92, 12] width 8 height 8
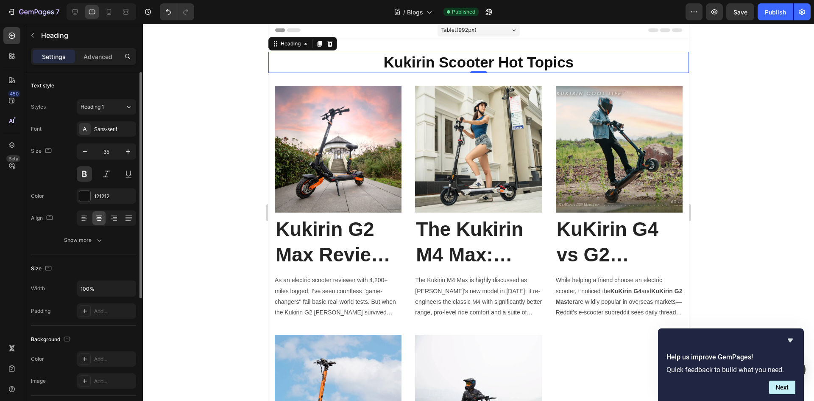
scroll to position [0, 0]
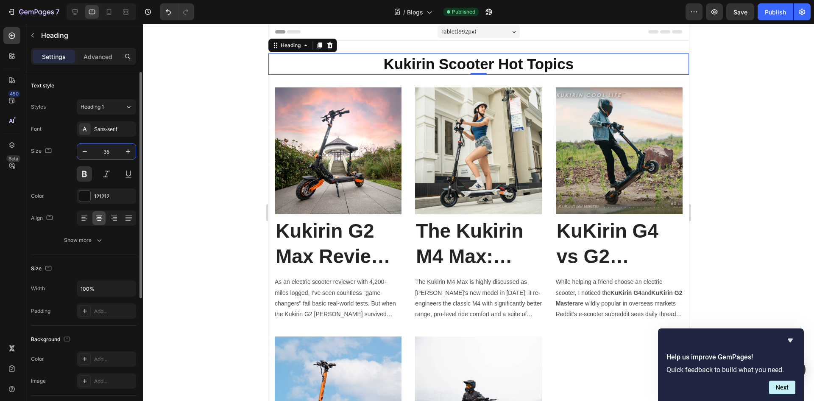
click at [111, 148] on input "35" at bounding box center [106, 151] width 28 height 15
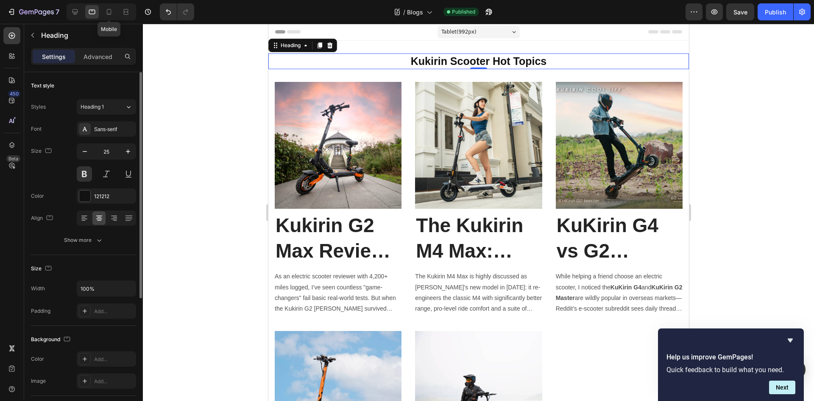
drag, startPoint x: 109, startPoint y: 12, endPoint x: 134, endPoint y: 76, distance: 68.6
click at [109, 12] on icon at bounding box center [109, 12] width 8 height 8
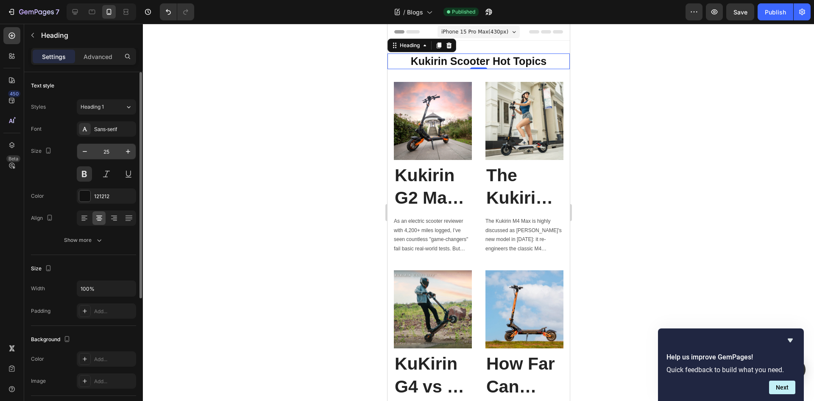
click at [118, 154] on input "25" at bounding box center [106, 151] width 28 height 15
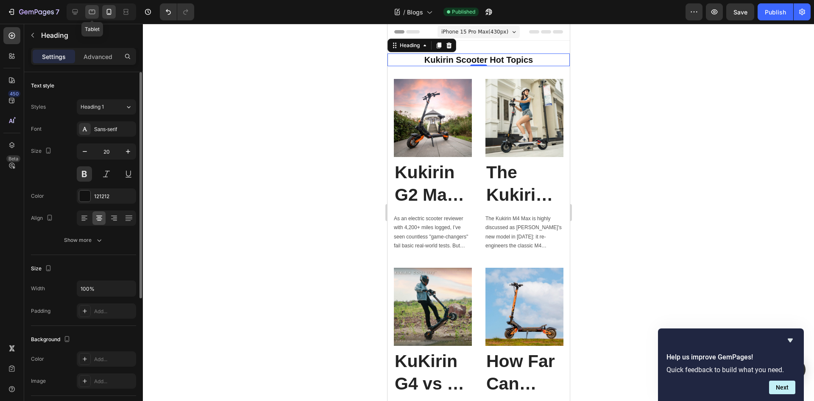
click at [89, 11] on icon at bounding box center [92, 12] width 6 height 5
type input "25"
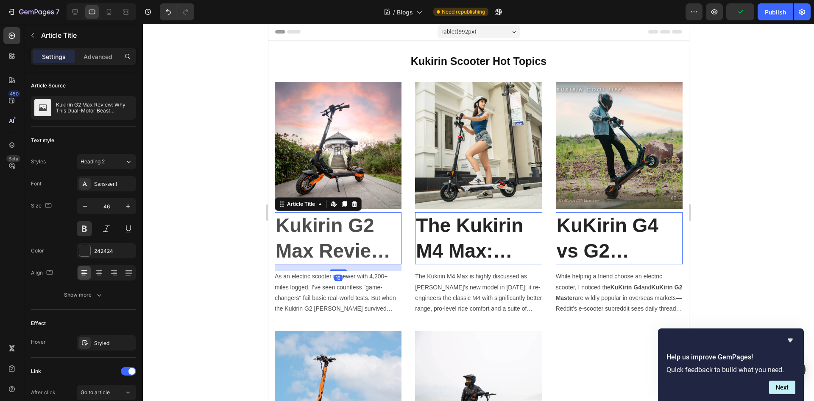
click at [343, 238] on h2 "Kukirin G2 Max Review: Why This Dual-Motor Beast Dominates Urban Commuting" at bounding box center [337, 238] width 127 height 53
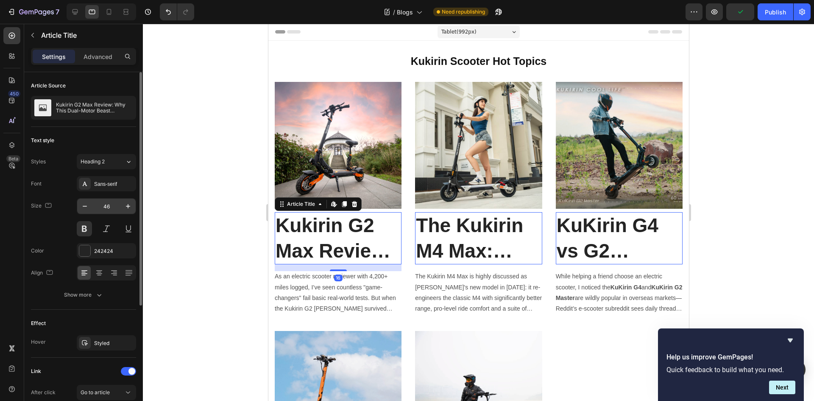
click at [114, 206] on input "46" at bounding box center [106, 206] width 28 height 15
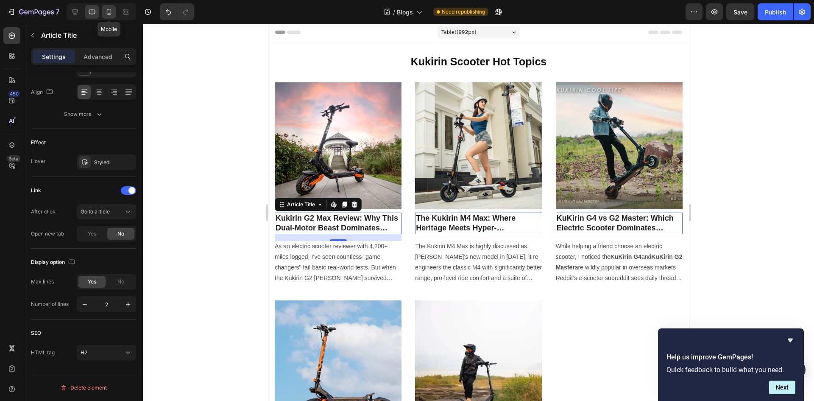
click at [109, 11] on icon at bounding box center [109, 12] width 8 height 8
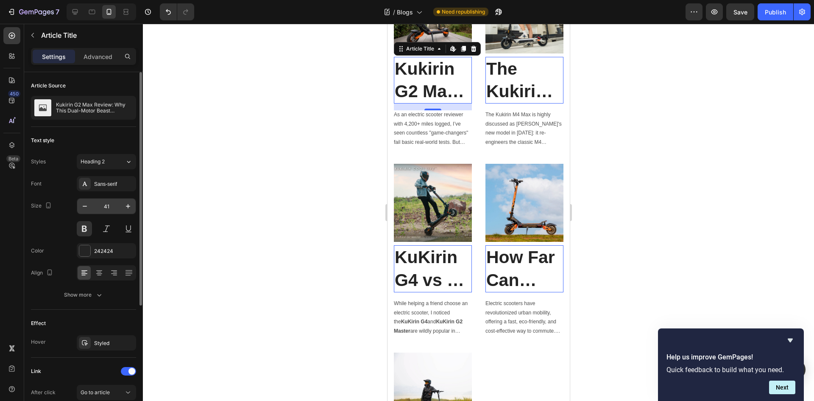
click at [111, 202] on input "41" at bounding box center [106, 206] width 28 height 15
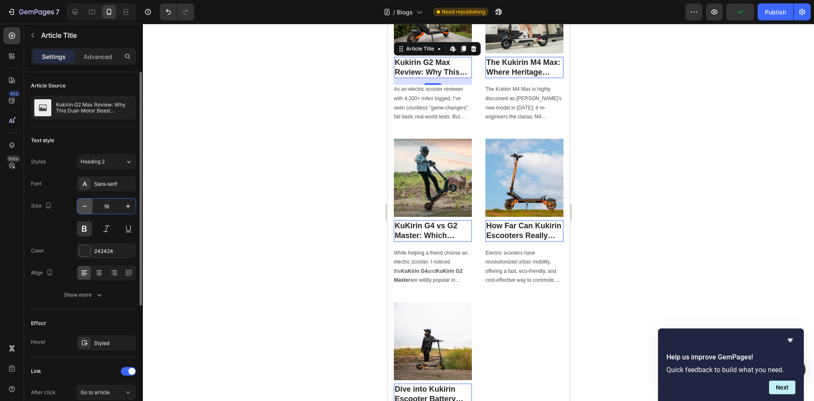
click at [89, 206] on icon "button" at bounding box center [85, 206] width 8 height 8
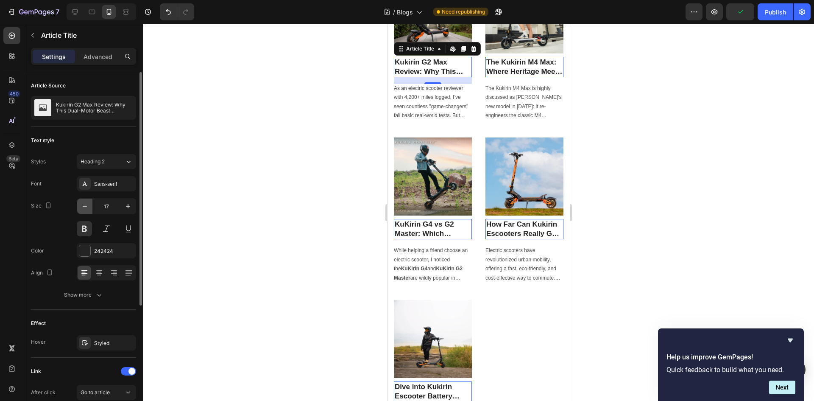
click at [84, 205] on icon "button" at bounding box center [85, 206] width 8 height 8
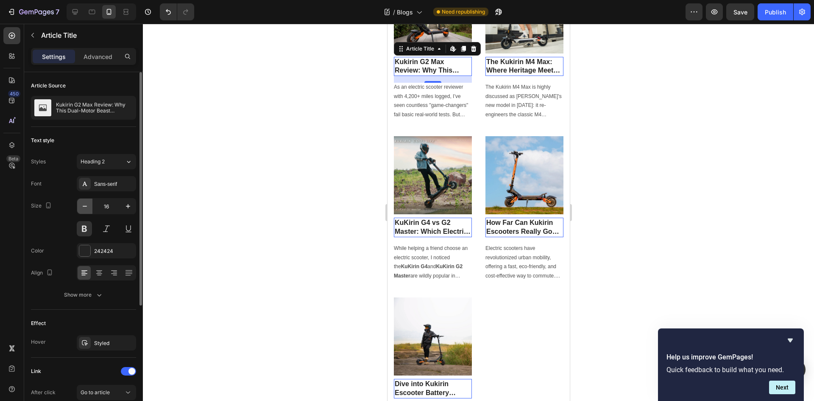
click at [84, 205] on icon "button" at bounding box center [85, 206] width 8 height 8
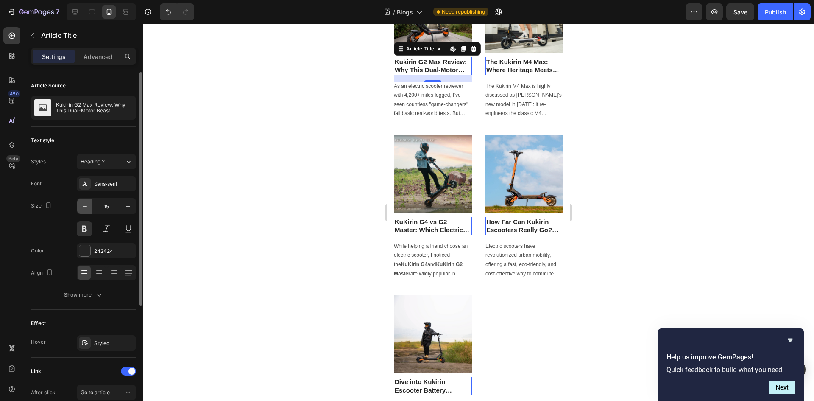
click at [84, 205] on icon "button" at bounding box center [85, 206] width 8 height 8
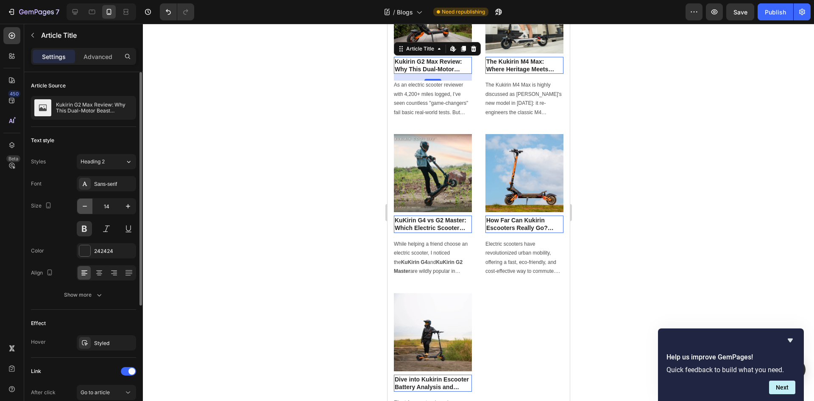
click at [84, 205] on icon "button" at bounding box center [85, 206] width 8 height 8
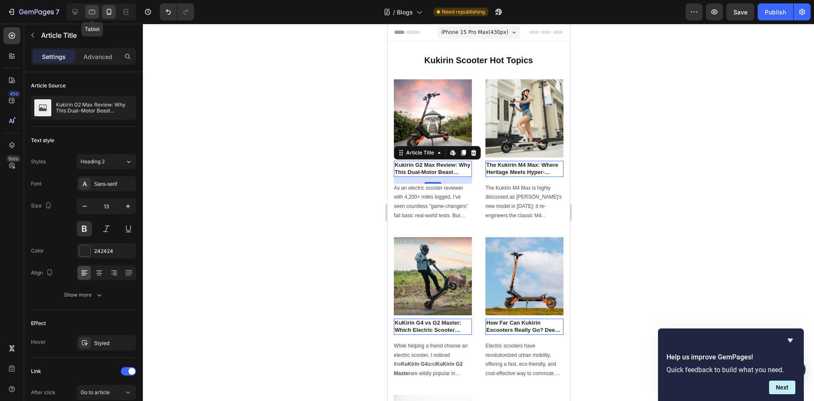
drag, startPoint x: 92, startPoint y: 12, endPoint x: 86, endPoint y: 13, distance: 5.5
click at [91, 12] on icon at bounding box center [92, 12] width 8 height 8
type input "18"
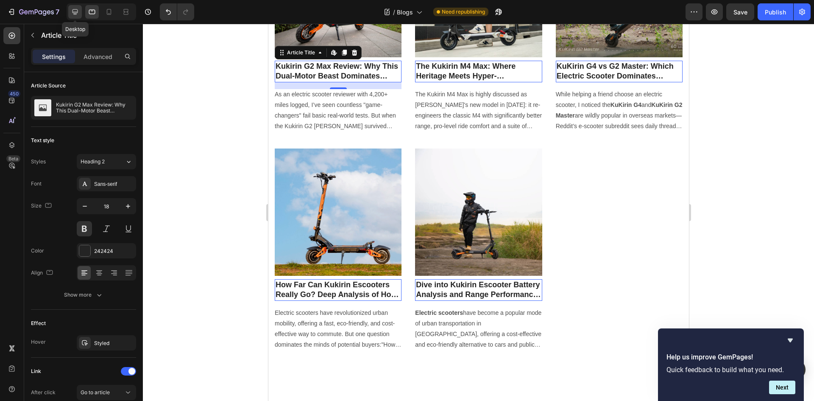
scroll to position [157, 0]
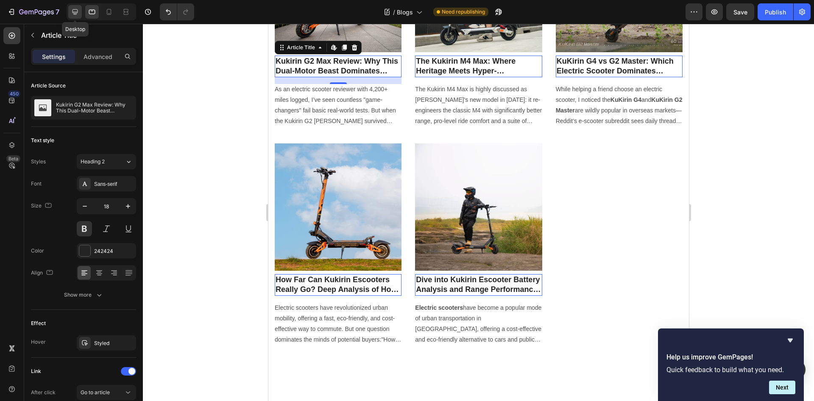
click at [75, 12] on icon at bounding box center [76, 12] width 6 height 6
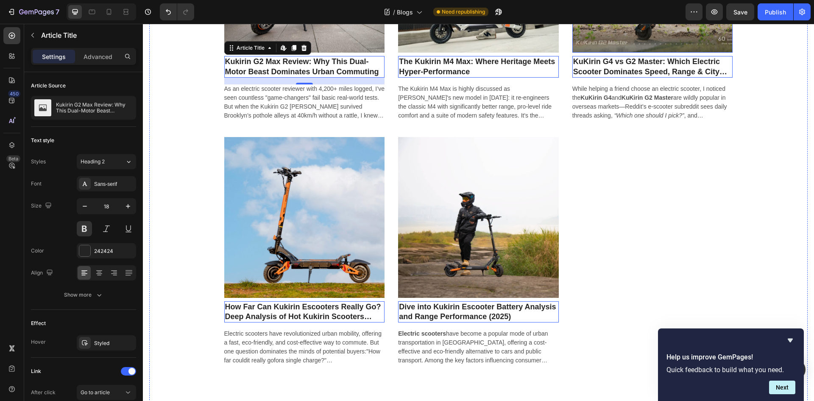
scroll to position [205, 0]
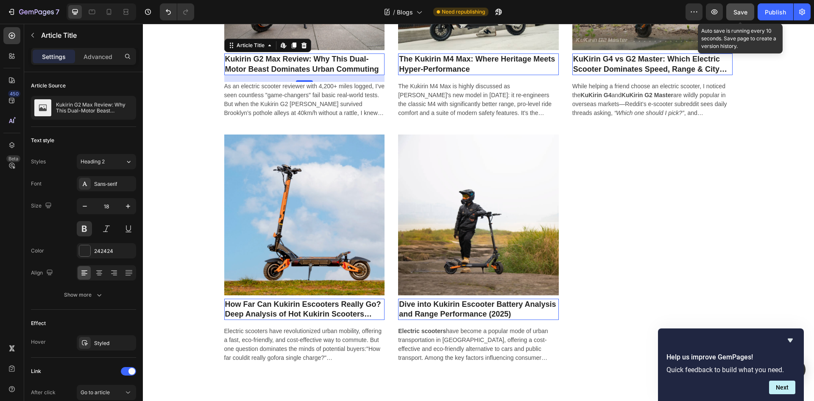
click at [745, 6] on button "Save" at bounding box center [741, 11] width 28 height 17
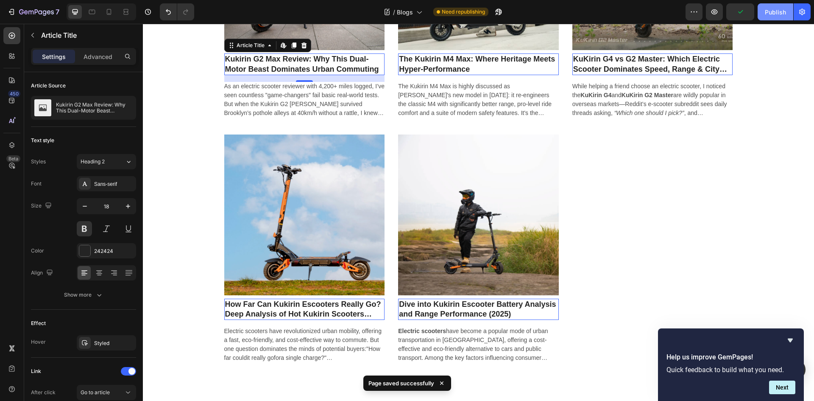
click at [788, 13] on button "Publish" at bounding box center [776, 11] width 36 height 17
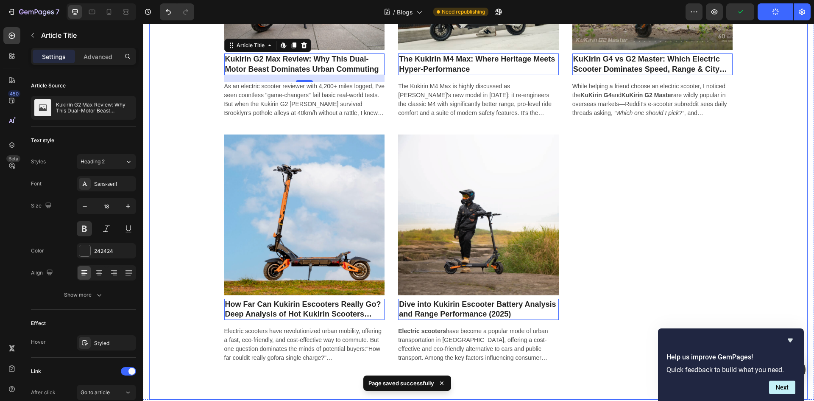
scroll to position [0, 0]
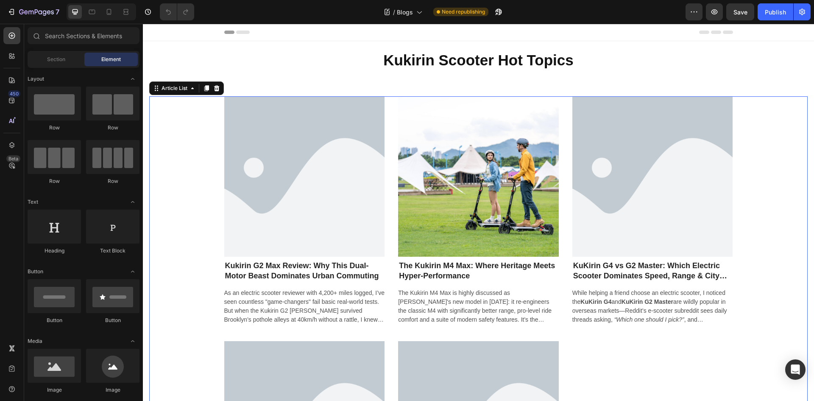
click at [197, 164] on div "Article Image Kukirin G2 Max Review: Why This Dual-Motor Beast Dominates Urban …" at bounding box center [478, 334] width 659 height 476
